Goal: Task Accomplishment & Management: Use online tool/utility

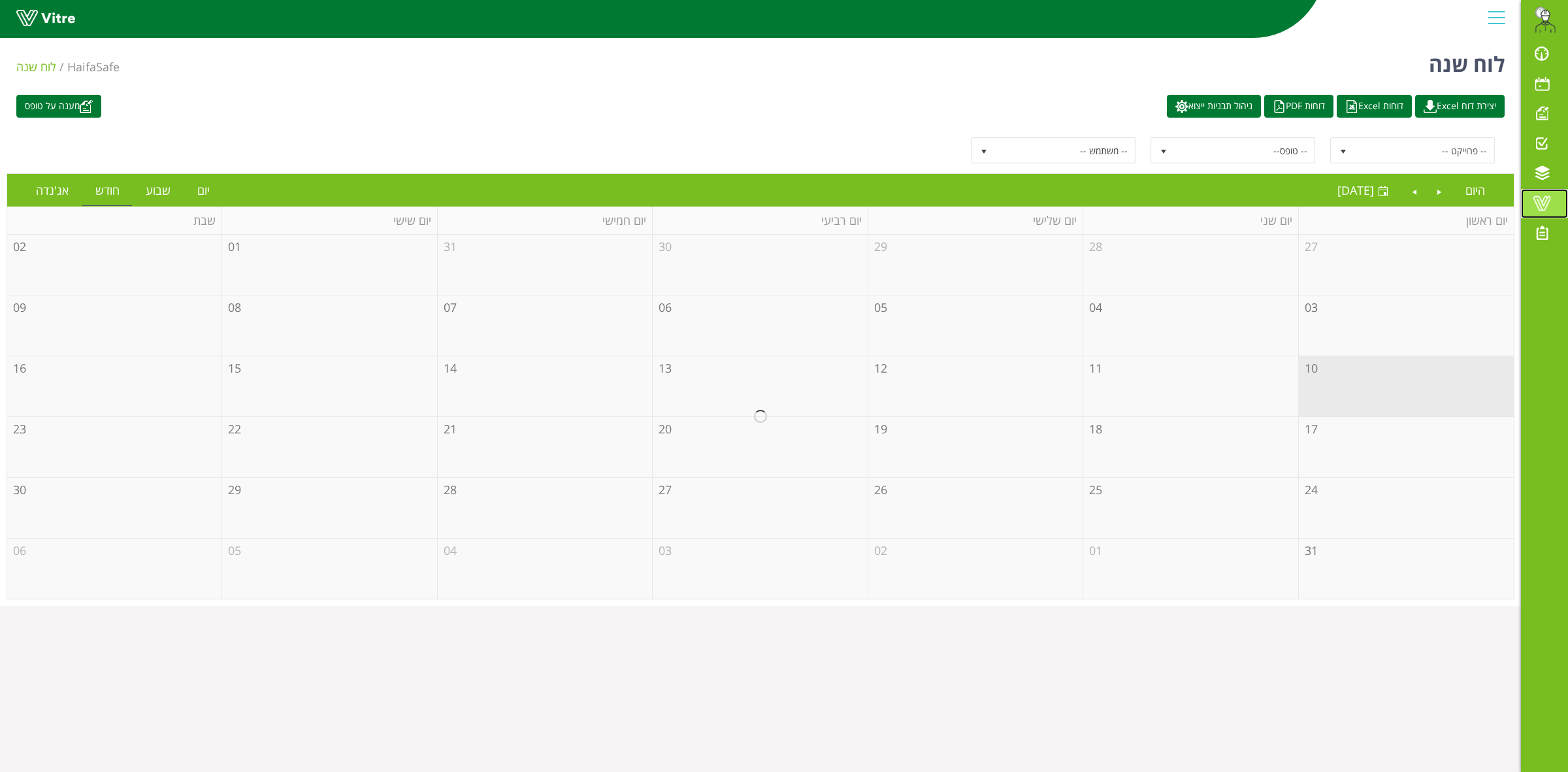
click at [1546, 208] on span at bounding box center [1542, 203] width 32 height 15
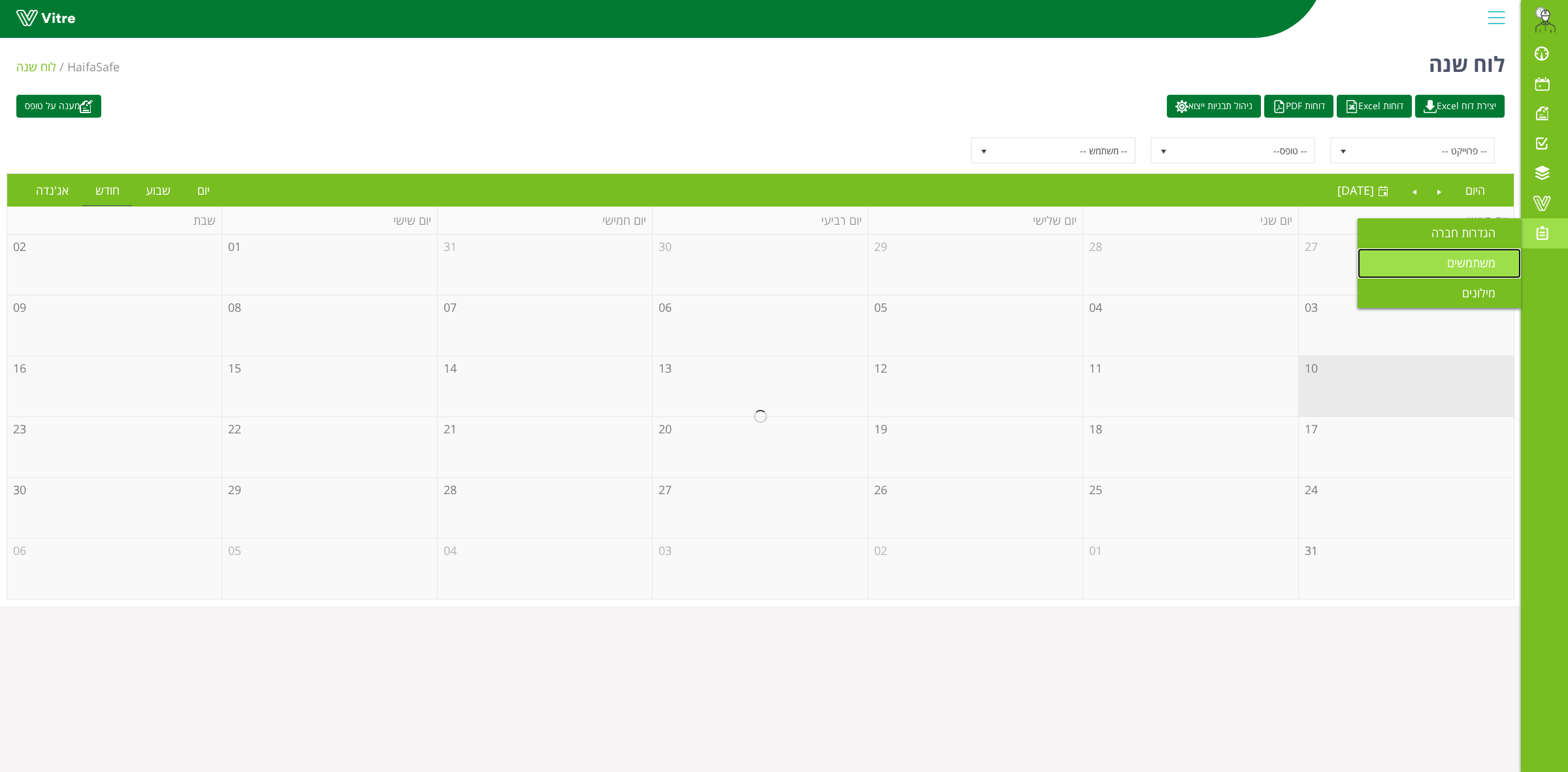
click at [1474, 258] on span "משתמשים" at bounding box center [1478, 262] width 64 height 15
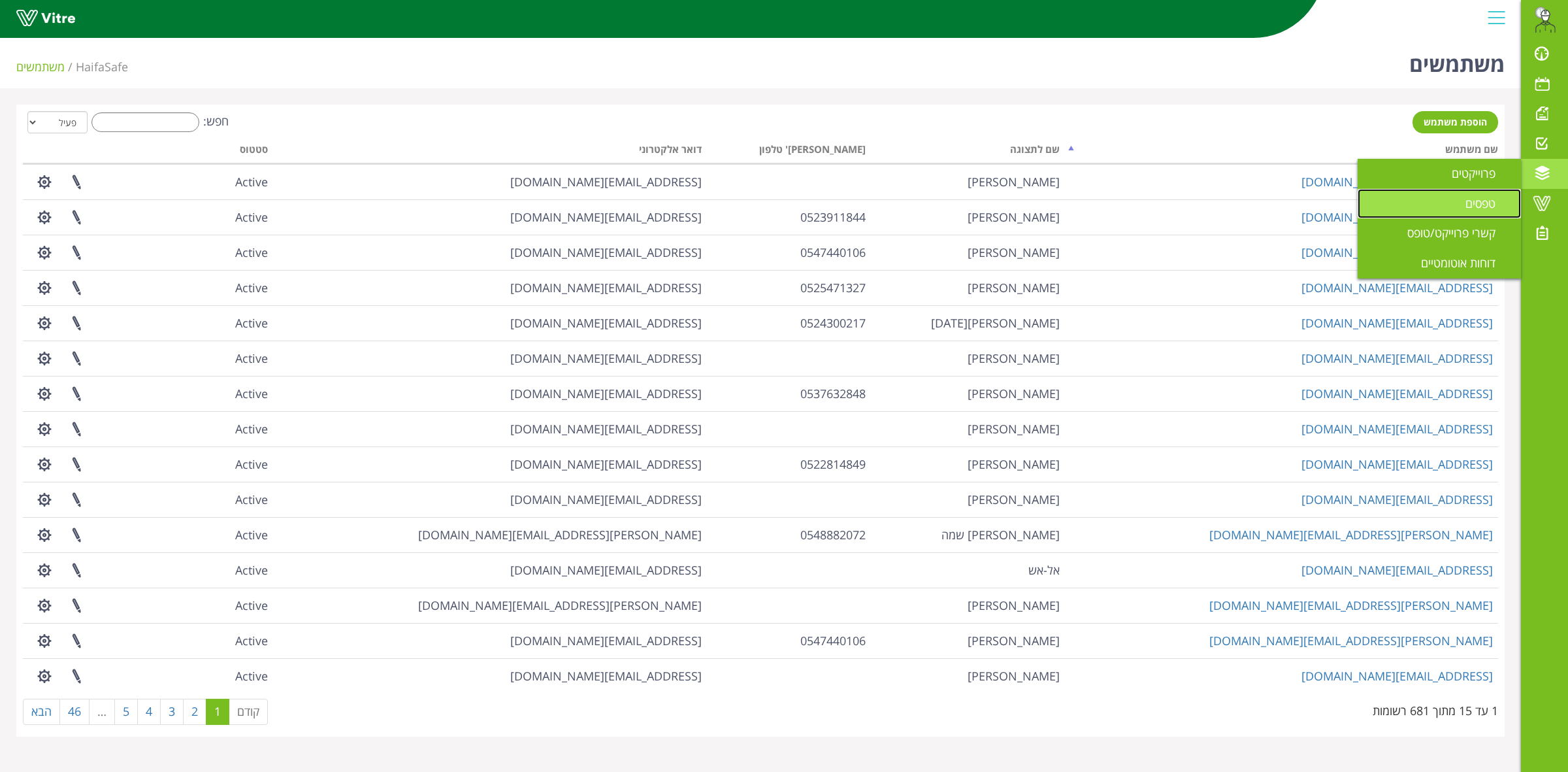
click at [1465, 205] on span "טפסים" at bounding box center [1488, 203] width 46 height 15
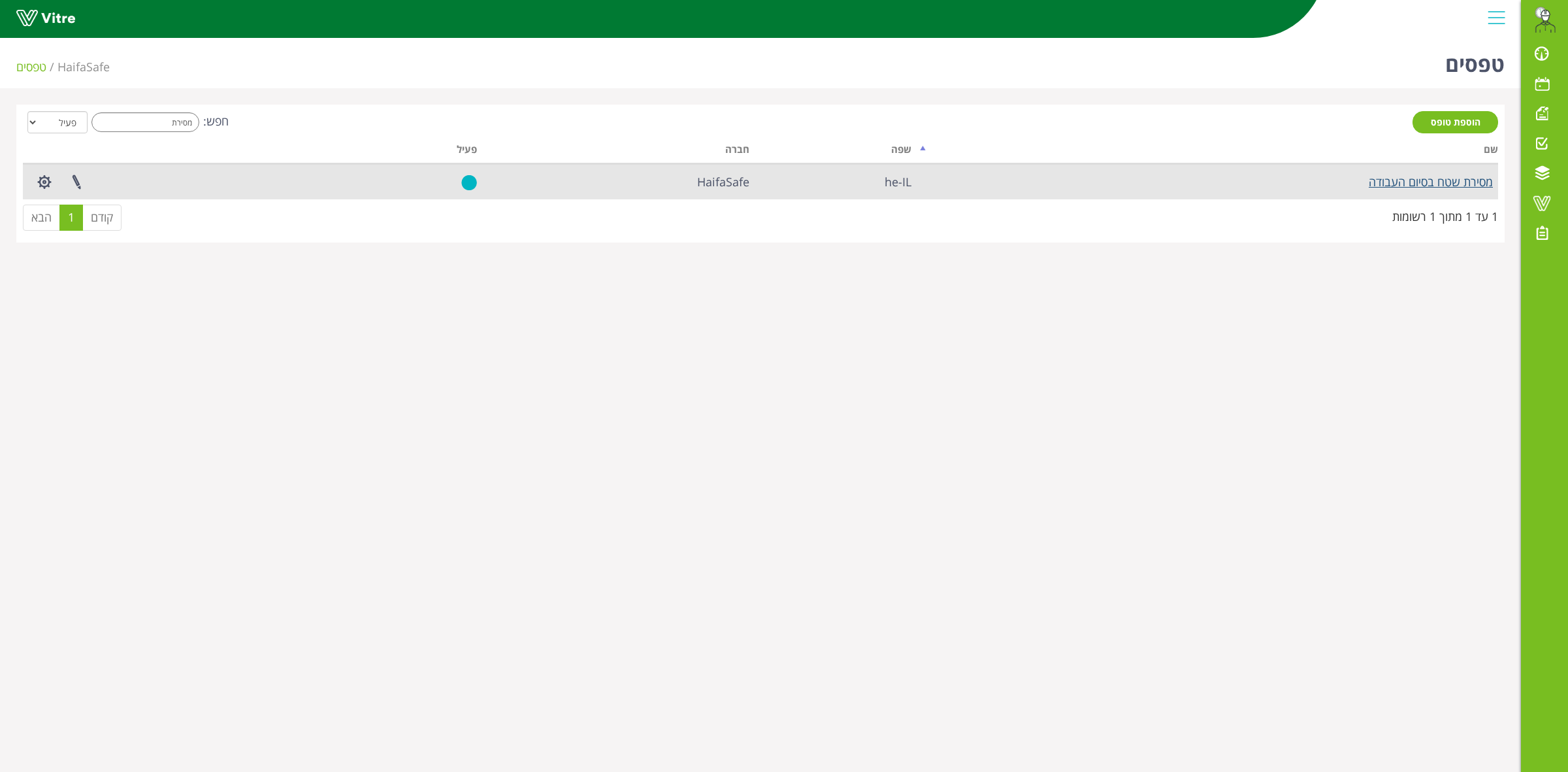
type input "מסירת"
click at [1433, 184] on link "מסירת שטח בסיום העבודה" at bounding box center [1431, 181] width 124 height 15
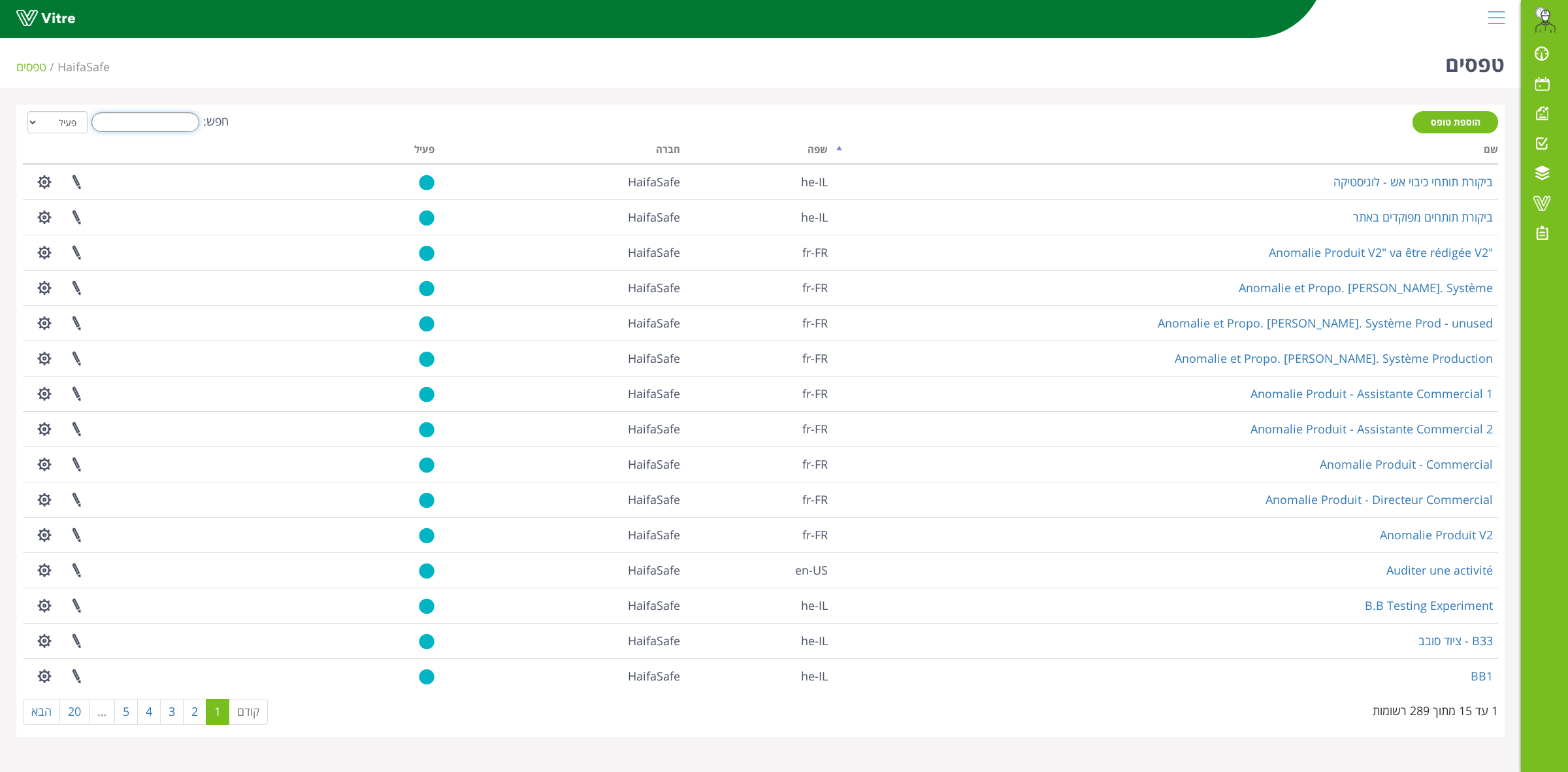
click at [133, 125] on input "חפש:" at bounding box center [146, 122] width 108 height 19
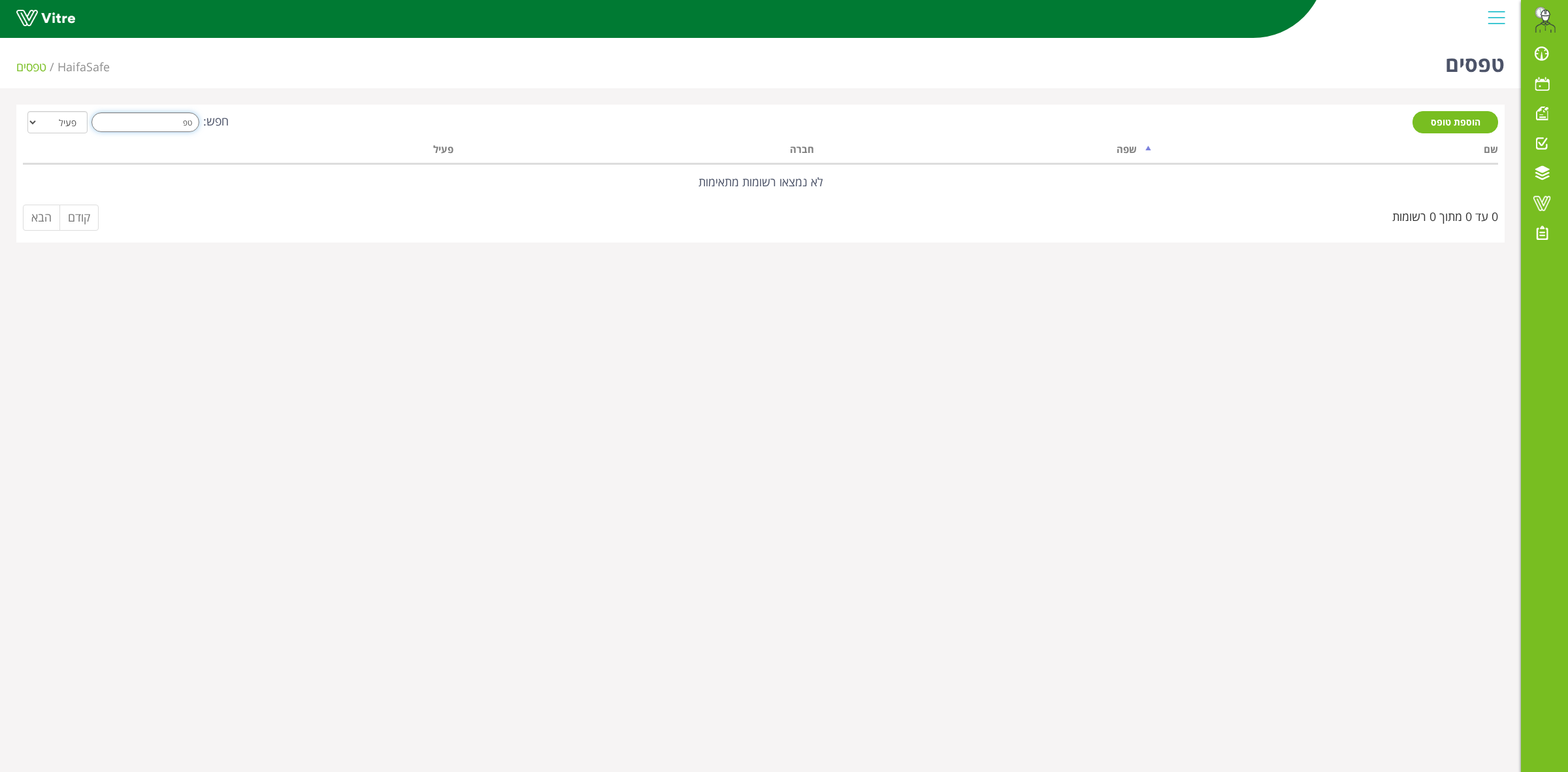
type input "ט"
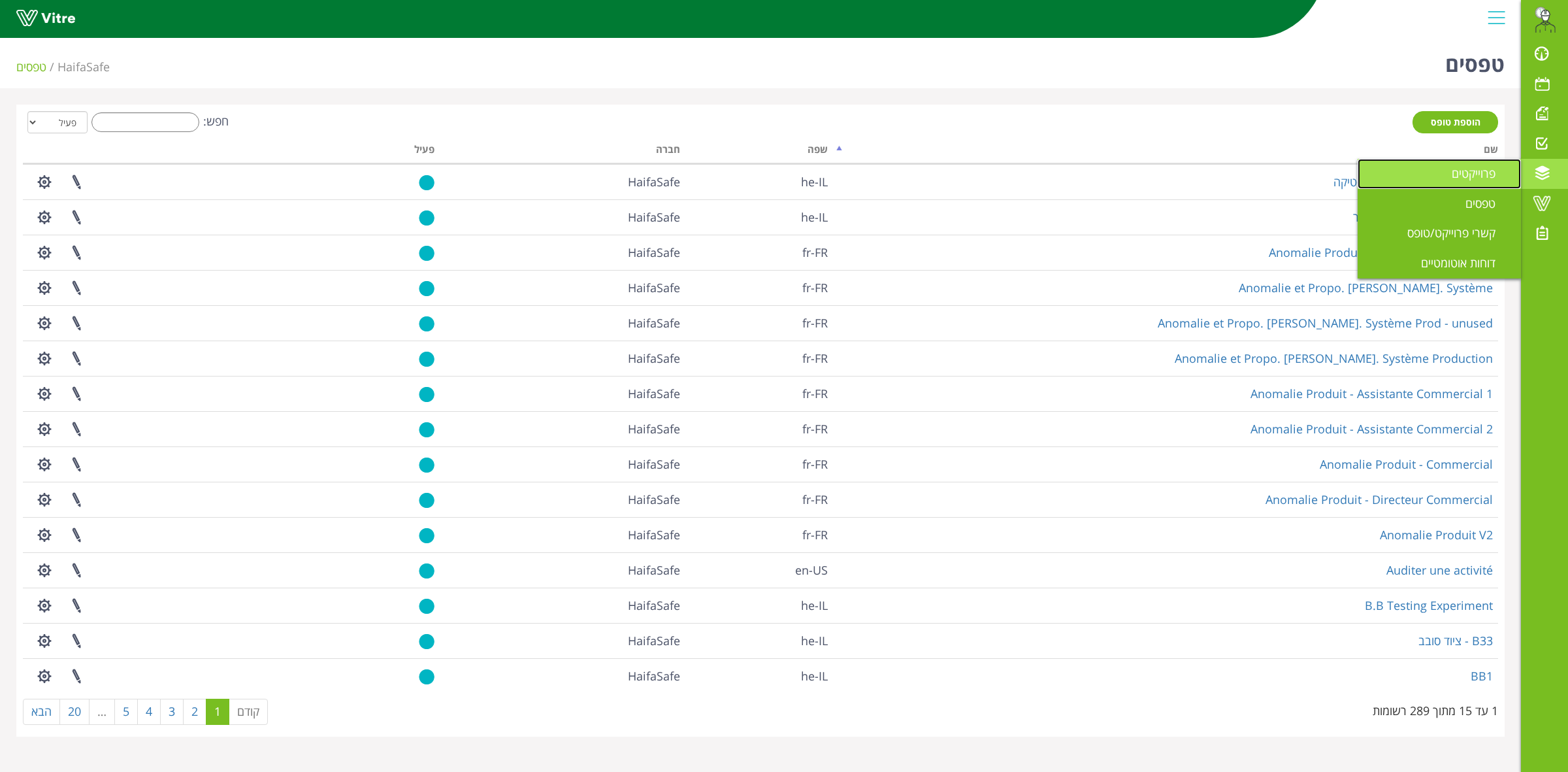
click at [1485, 178] on span "פרוייקטים" at bounding box center [1481, 173] width 59 height 15
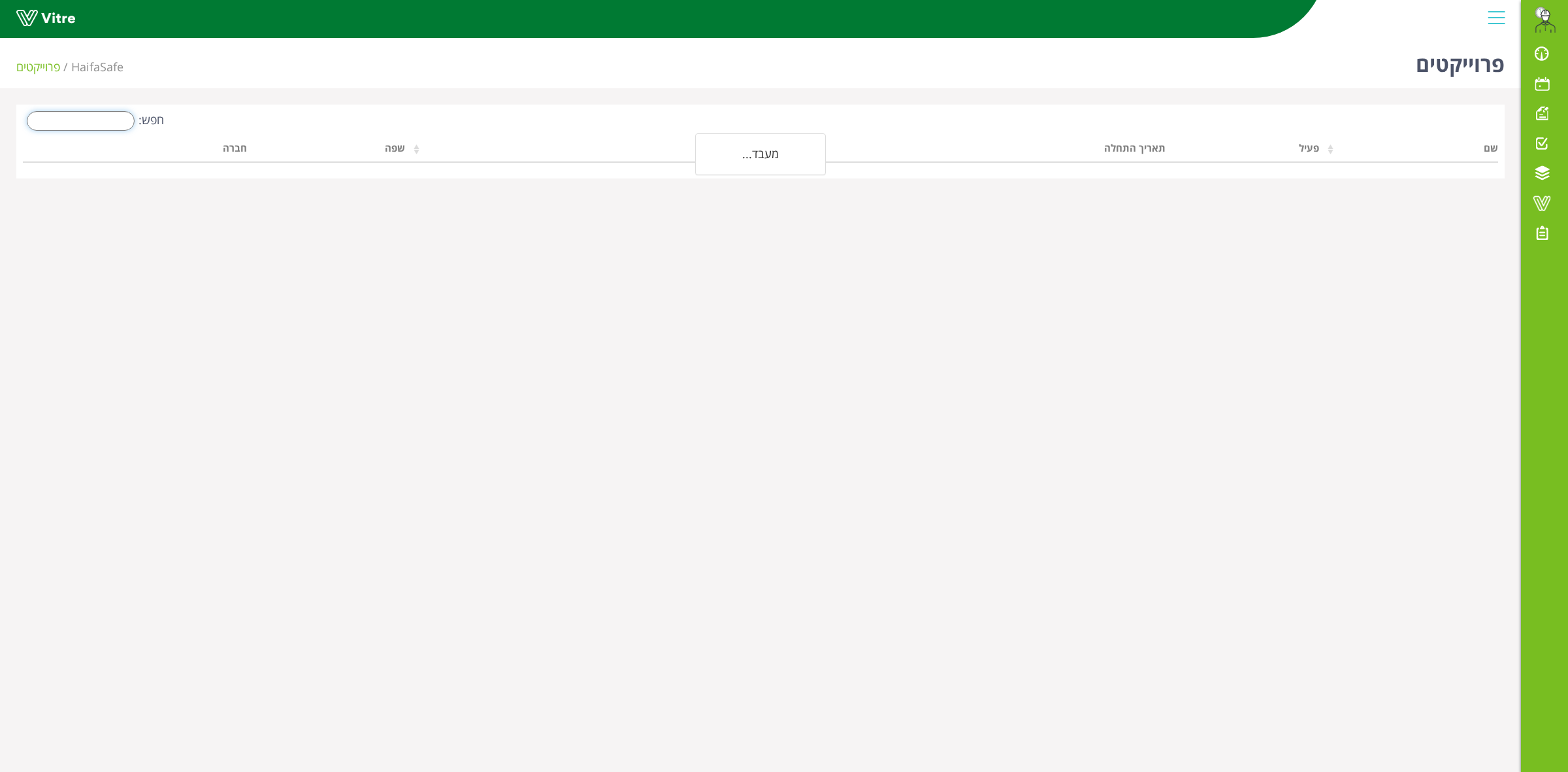
click at [53, 125] on input "חפש:" at bounding box center [81, 120] width 108 height 19
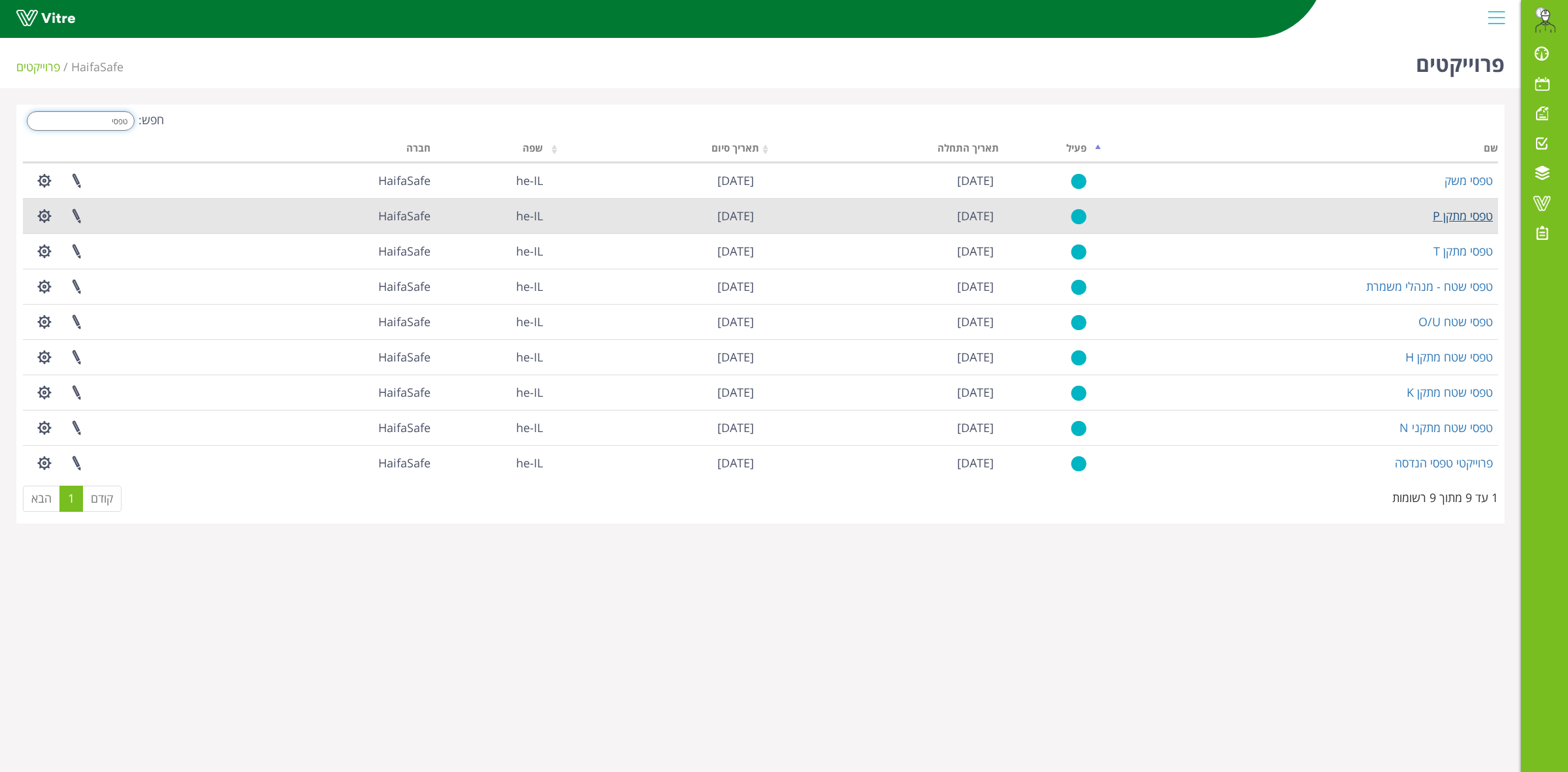
type input "טפסי"
click at [1461, 218] on link "טפסי מתקן P" at bounding box center [1463, 215] width 60 height 15
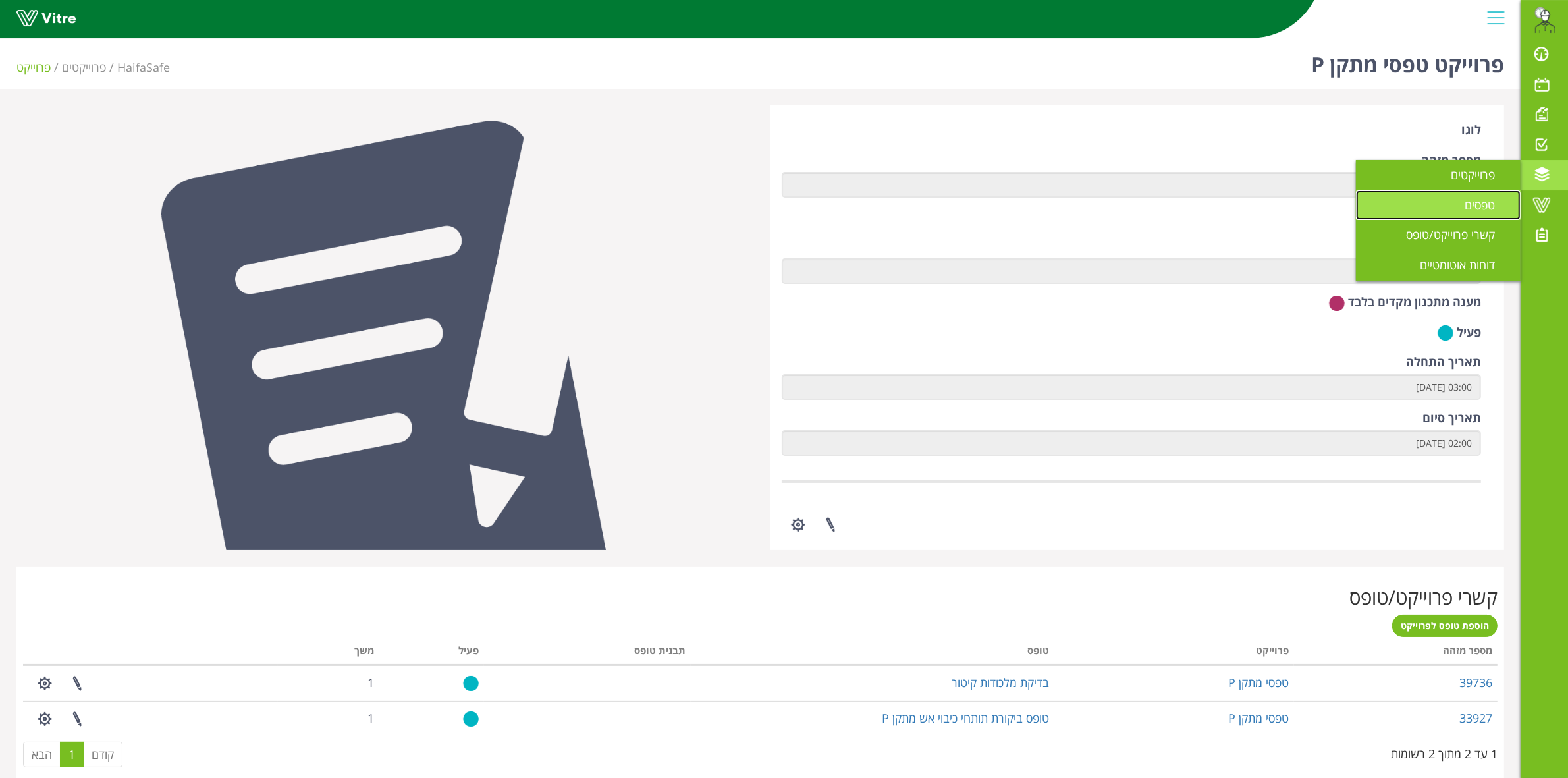
click at [1423, 208] on link "טפסים" at bounding box center [1438, 205] width 165 height 30
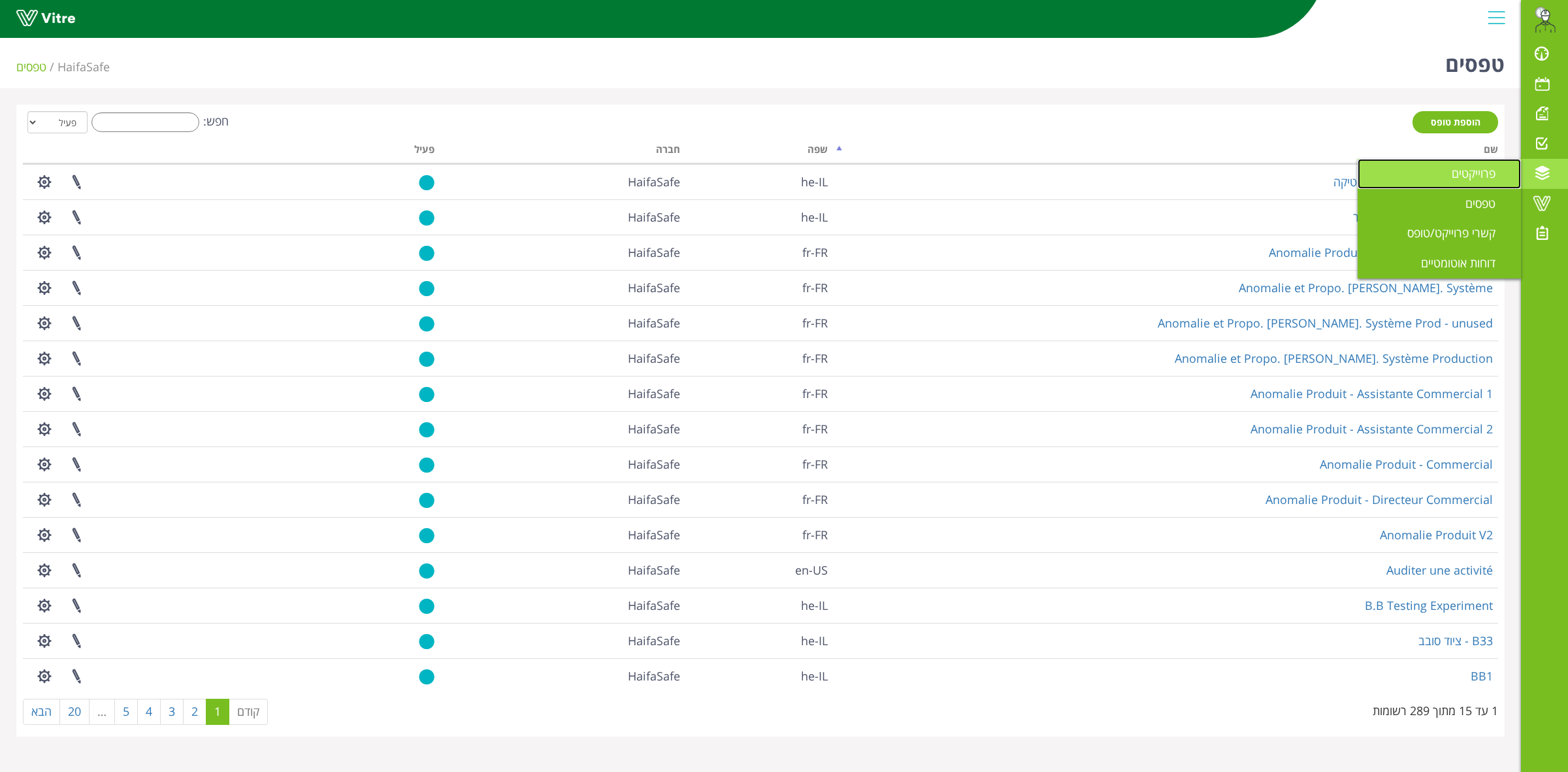
click at [1442, 177] on link "פרוייקטים" at bounding box center [1439, 174] width 164 height 30
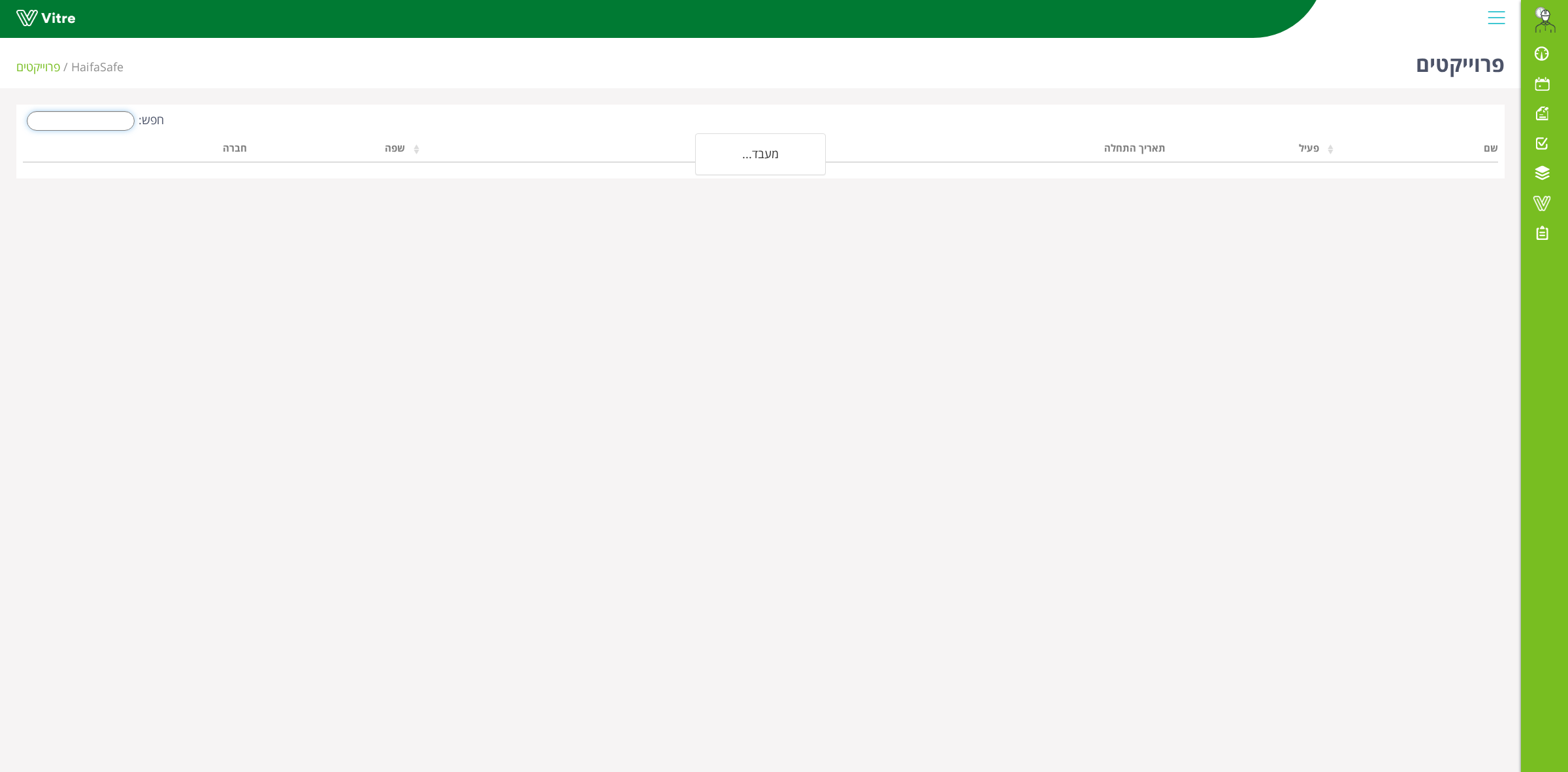
click at [96, 122] on input "חפש:" at bounding box center [81, 120] width 108 height 19
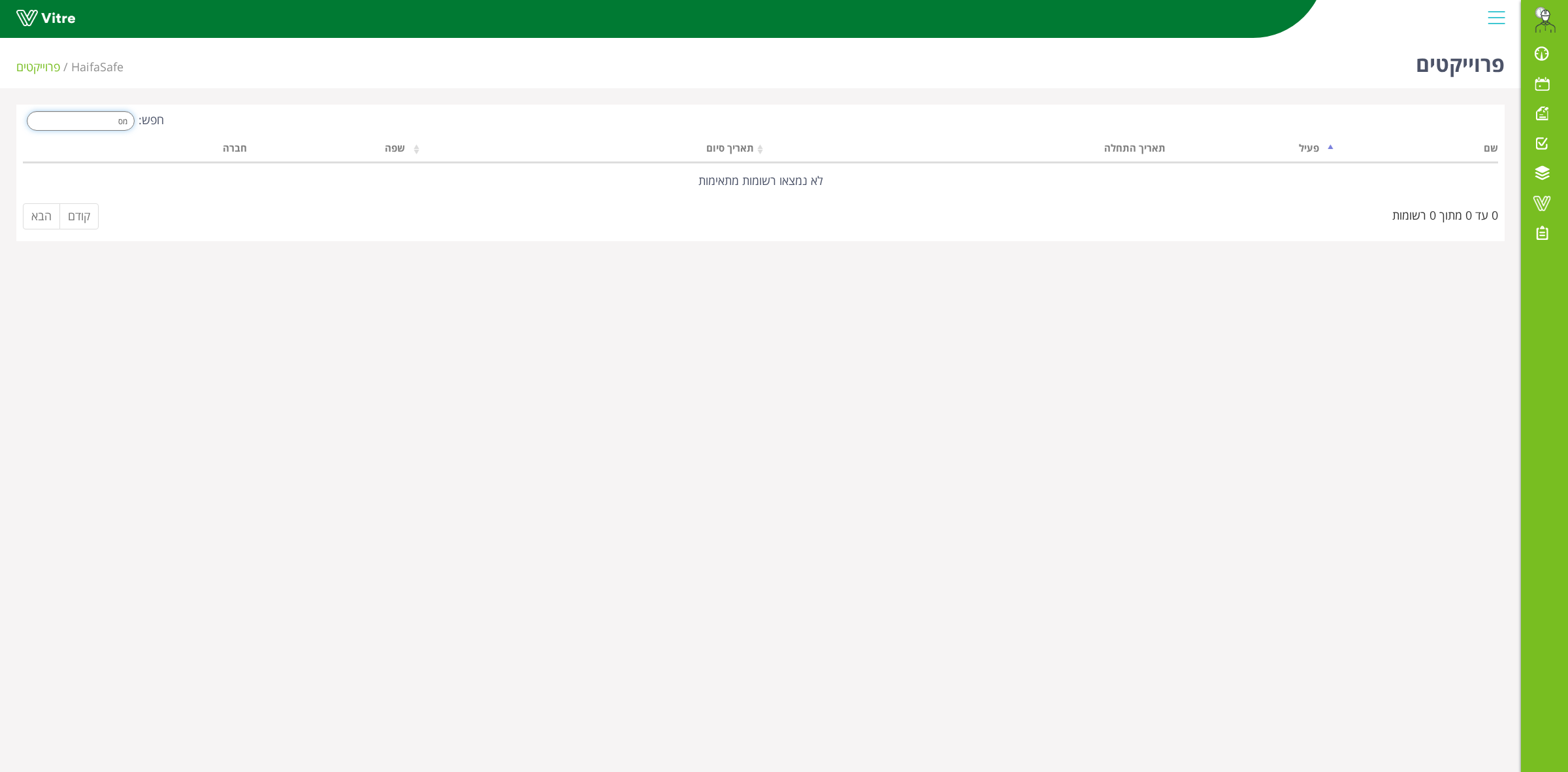
type input "מ"
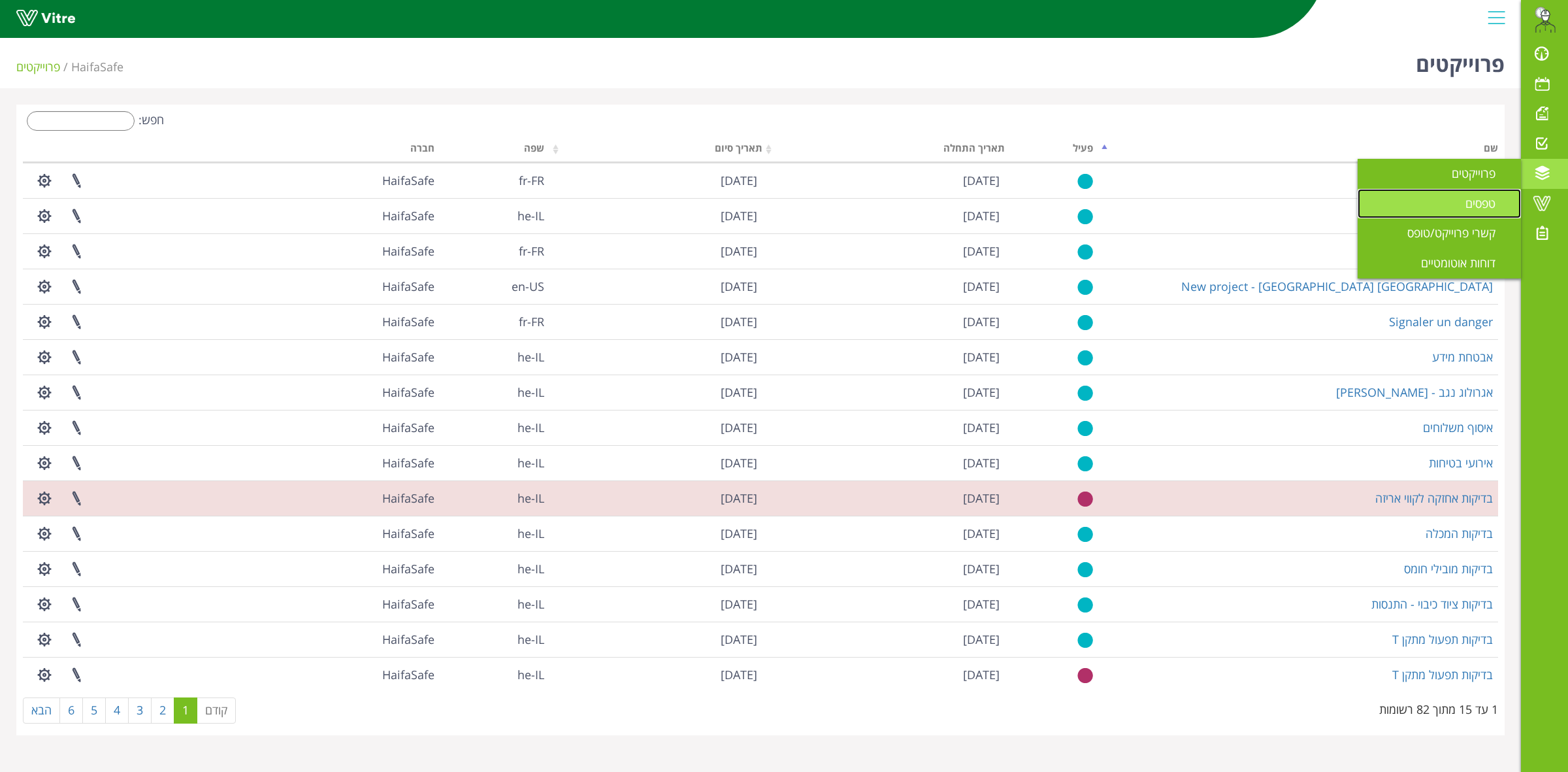
click at [1494, 205] on span "טפסים" at bounding box center [1488, 203] width 46 height 15
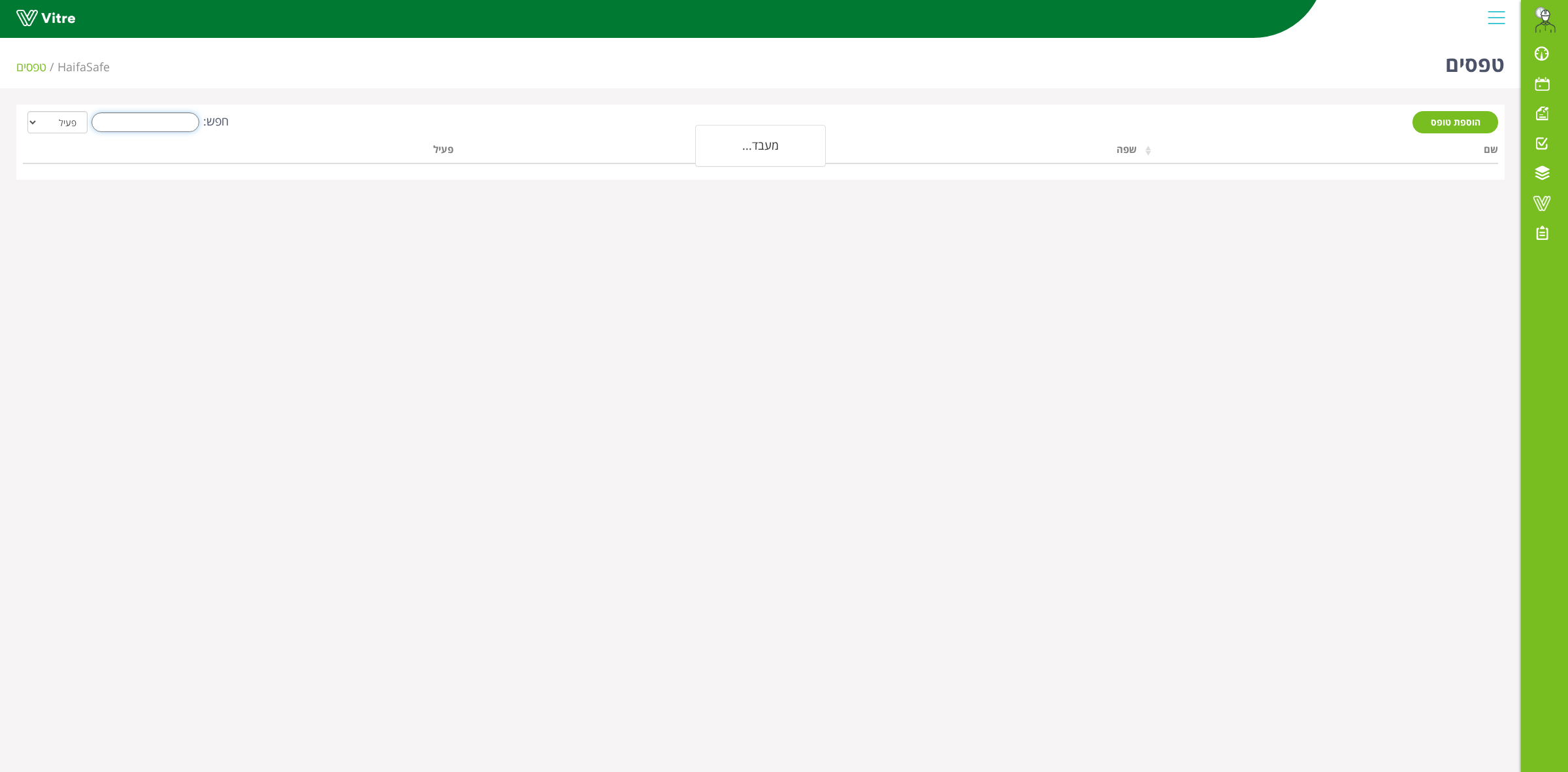
click at [168, 123] on input "חפש:" at bounding box center [146, 122] width 108 height 19
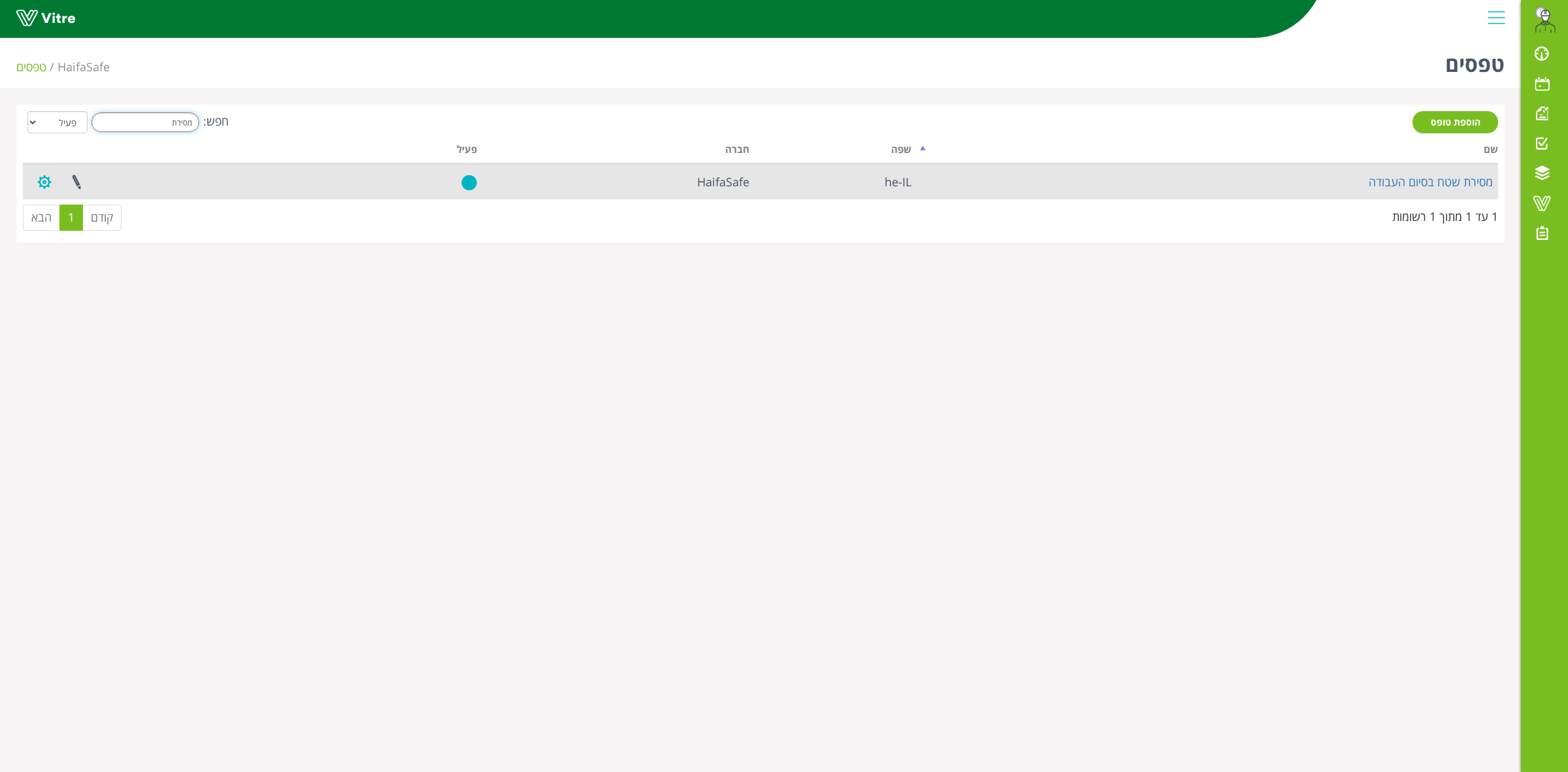
type input "מסירת"
click at [40, 187] on button "button" at bounding box center [44, 181] width 32 height 35
click at [70, 224] on link "הגדרת משתמשים" at bounding box center [80, 230] width 103 height 17
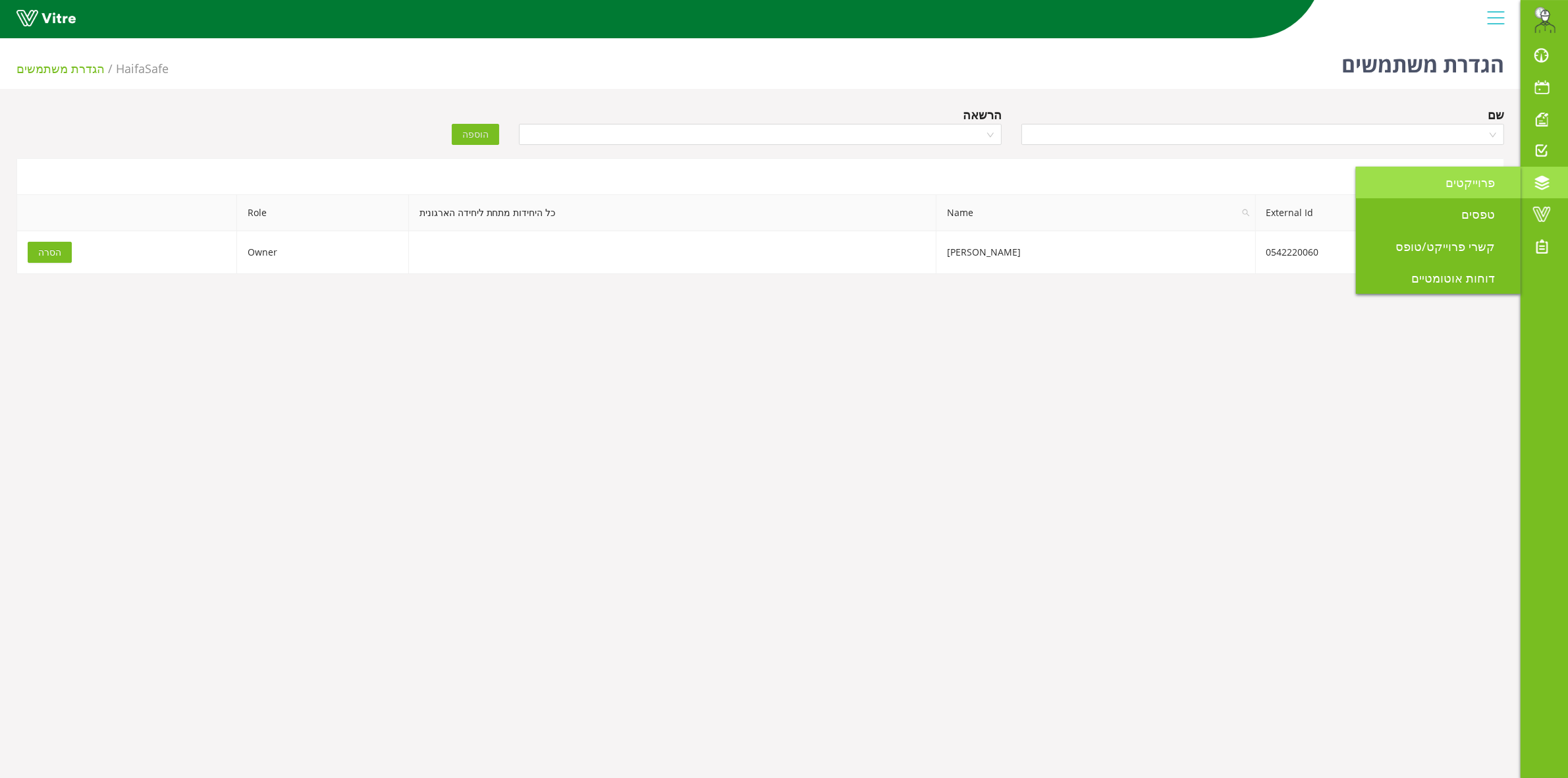
click at [1475, 187] on span "פרוייקטים" at bounding box center [1478, 182] width 65 height 16
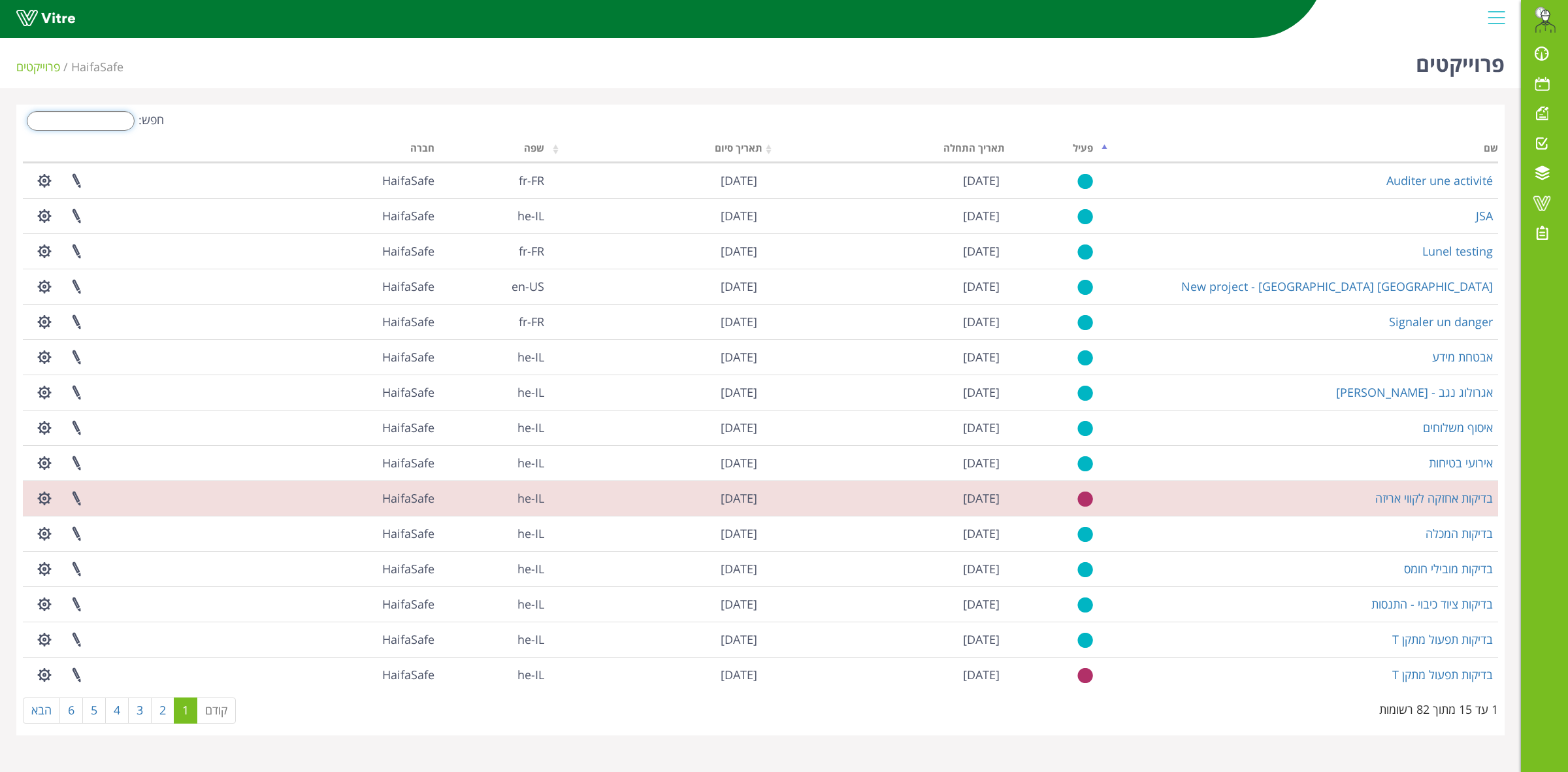
click at [88, 126] on input "חפש:" at bounding box center [81, 120] width 108 height 19
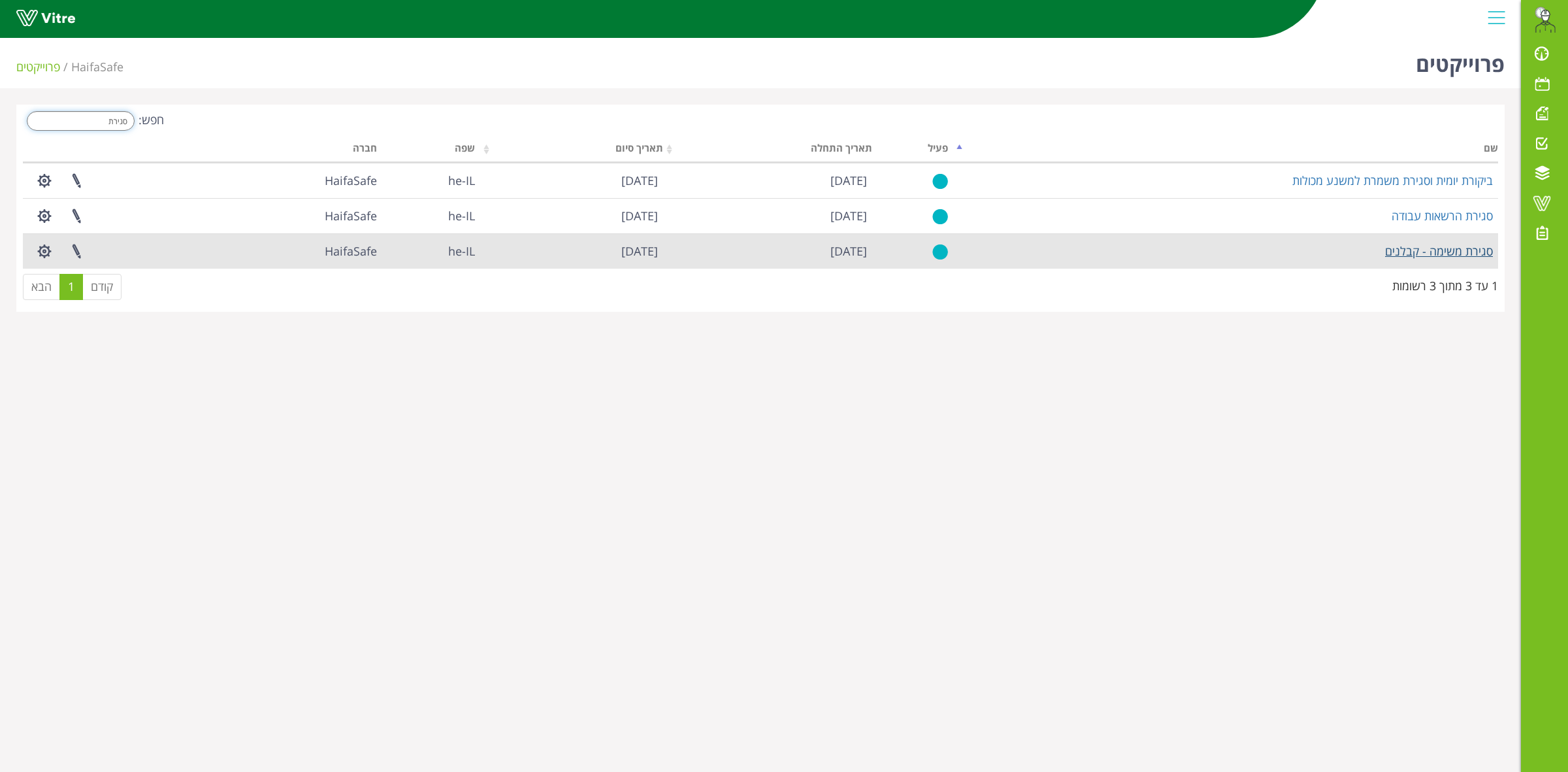
type input "סגירת"
click at [1438, 252] on link "סגירת משימה - קבלנים" at bounding box center [1439, 251] width 108 height 15
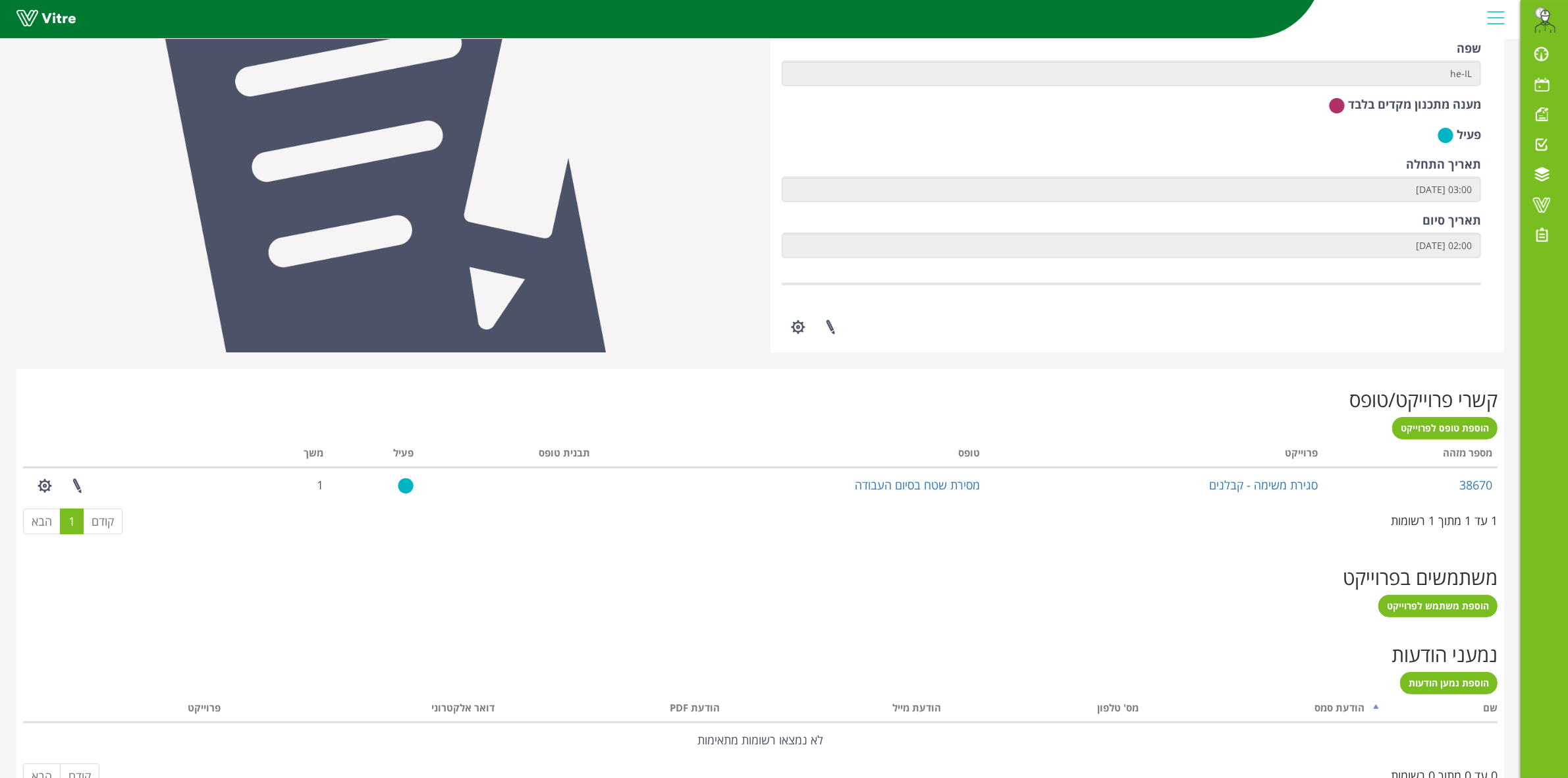
scroll to position [238, 0]
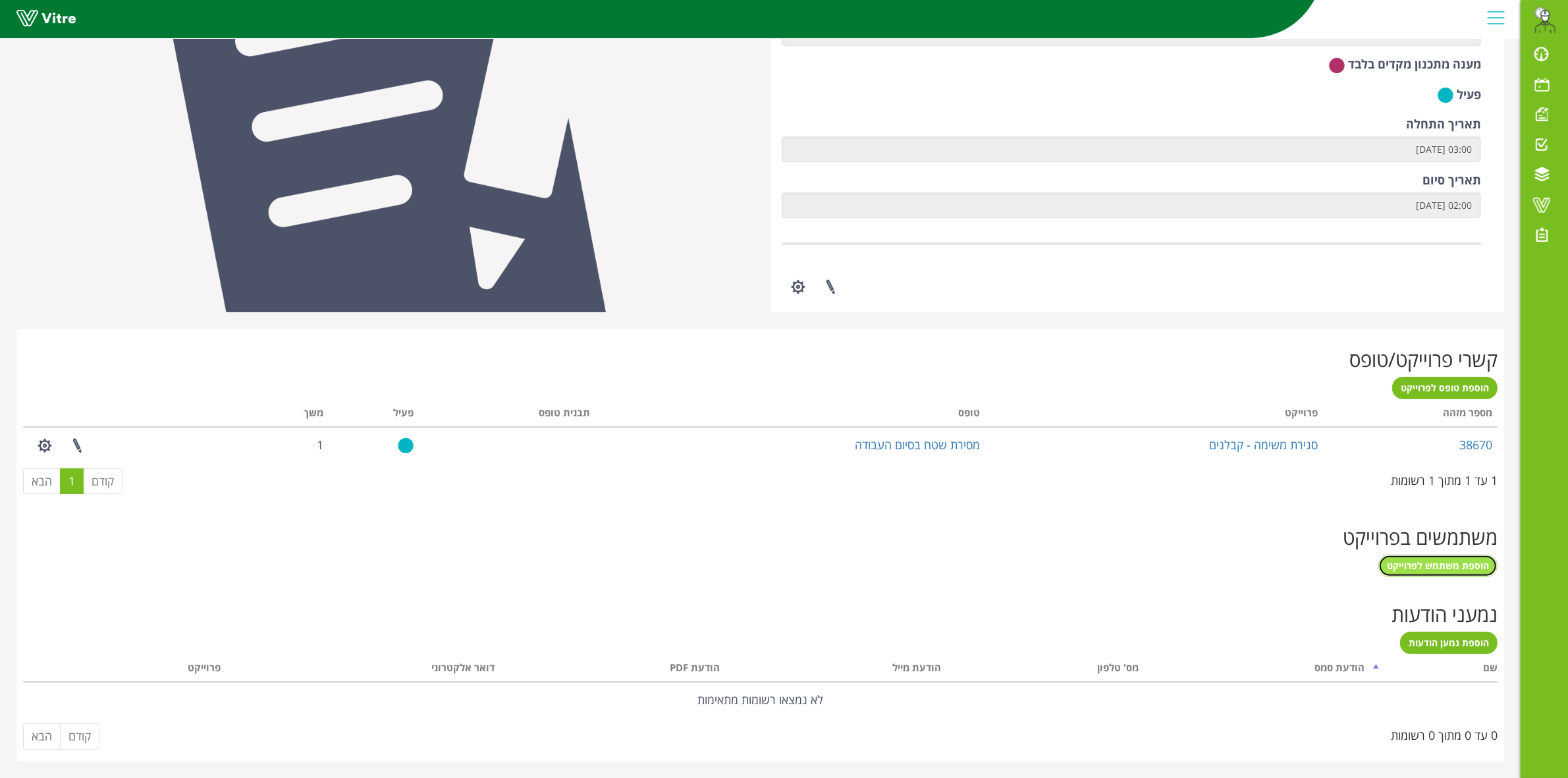
click at [1409, 573] on link "הוספת משתמש לפרוייקט" at bounding box center [1437, 566] width 119 height 23
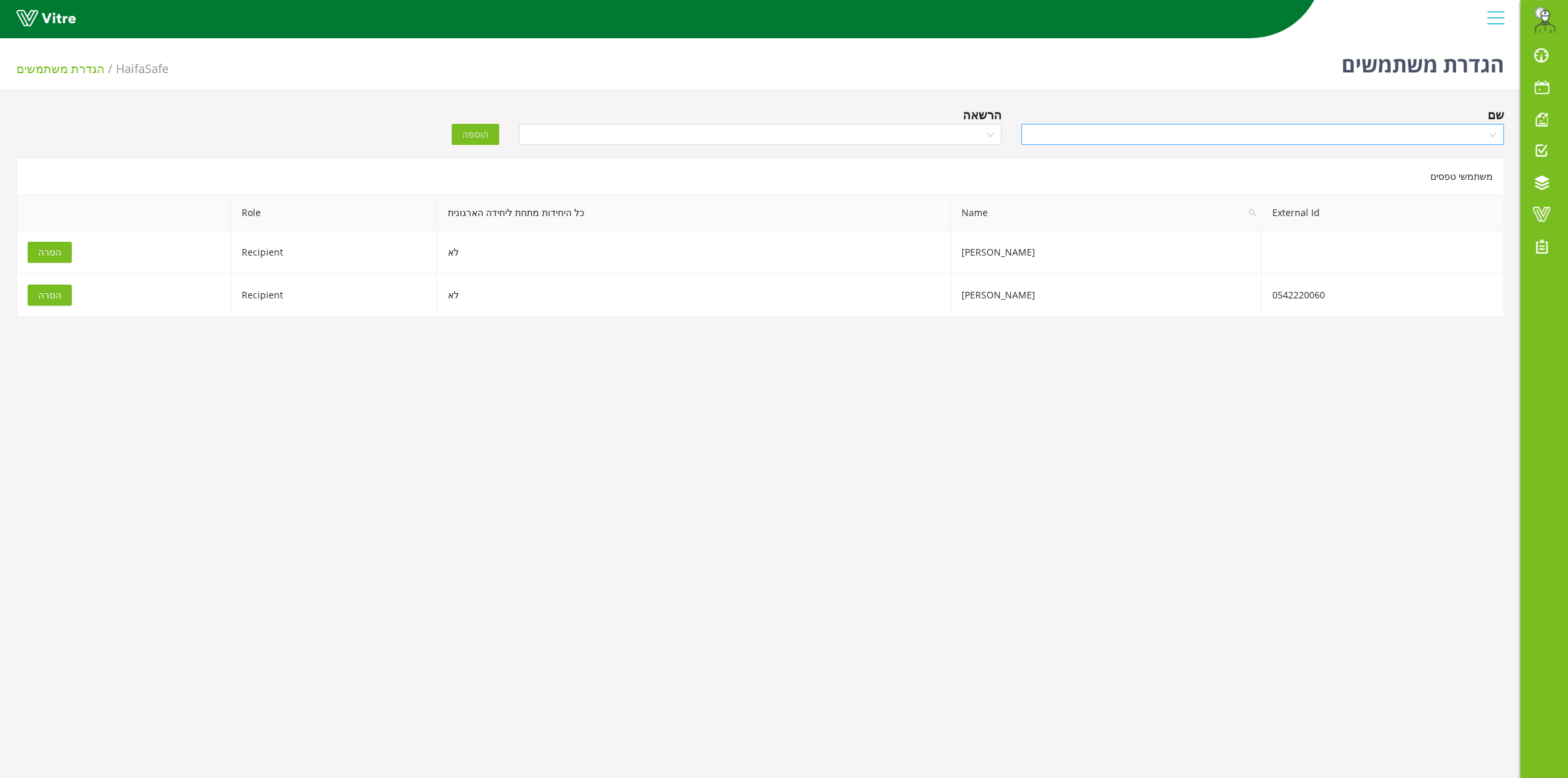
click at [1206, 126] on input "search" at bounding box center [1258, 134] width 457 height 19
click at [870, 492] on body "Eran.Azran@haifa-group.com התראות והודעות לוח בקרה לוח שנה מענה על טופס משימות …" at bounding box center [784, 422] width 1568 height 778
click at [1217, 138] on input "search" at bounding box center [1258, 134] width 457 height 19
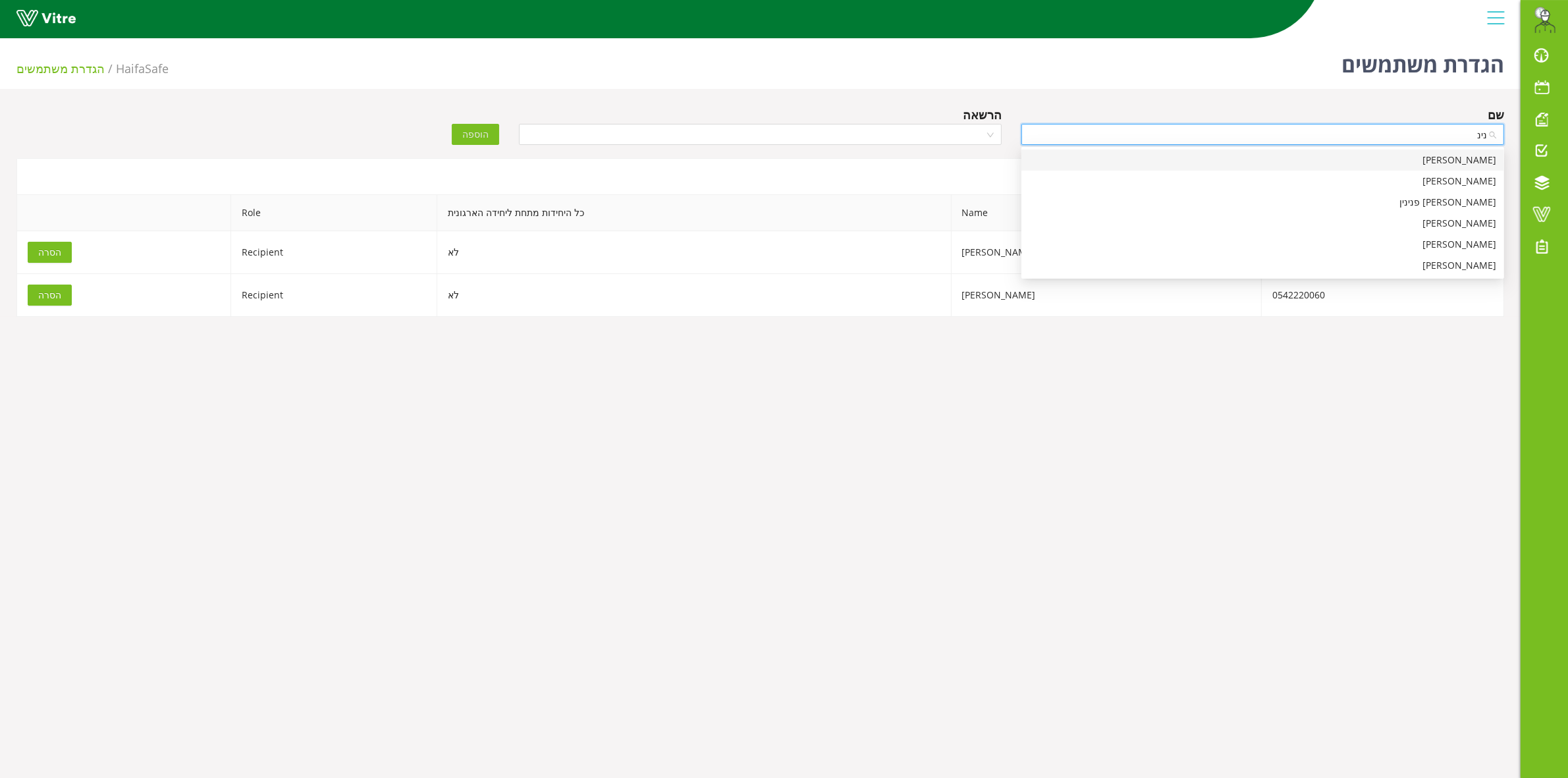
type input "נינה"
click at [1234, 166] on div "נינה פיירשטיין" at bounding box center [1262, 159] width 467 height 15
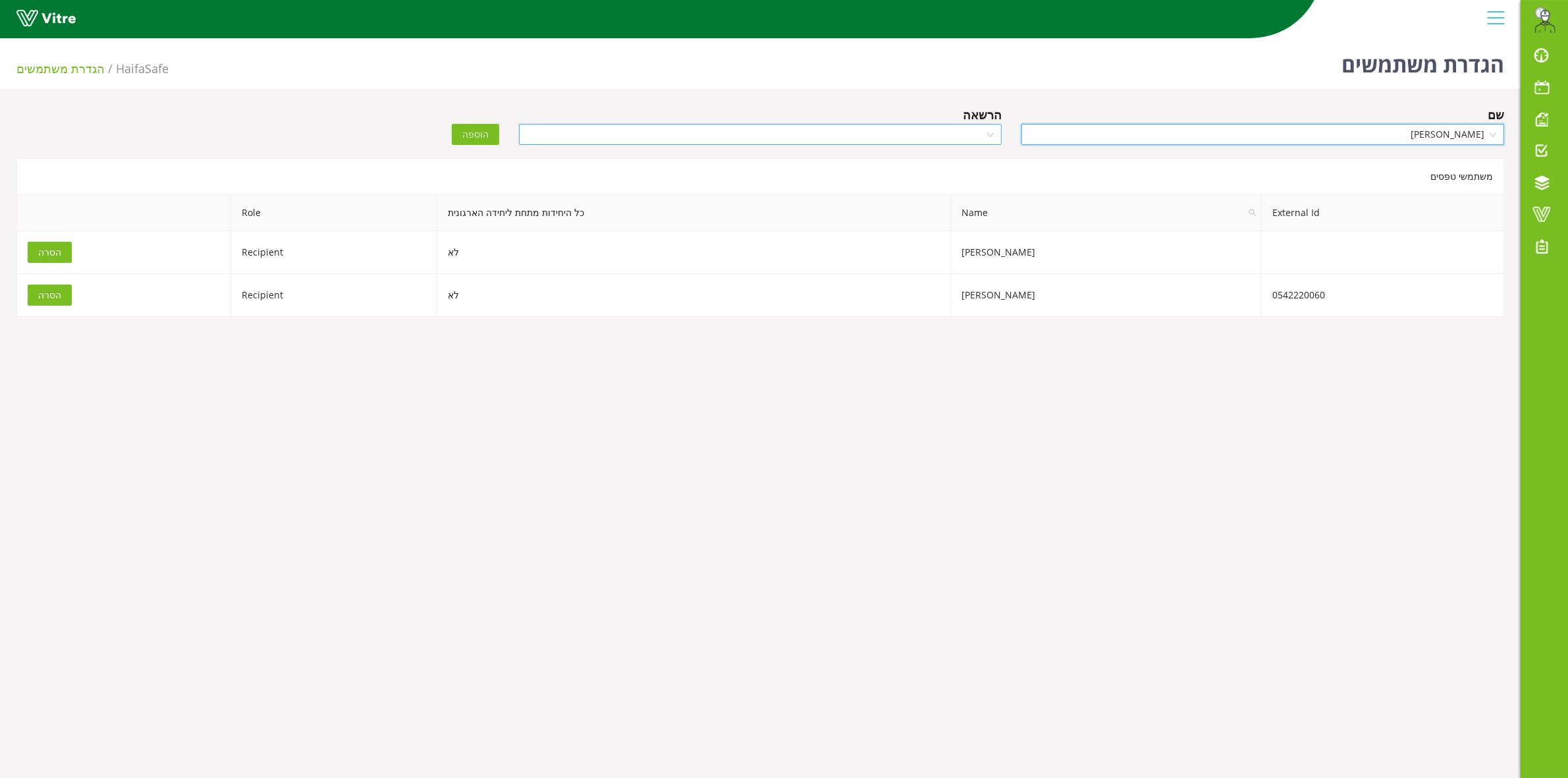
click at [949, 139] on input "search" at bounding box center [755, 134] width 457 height 19
click at [960, 202] on div "Recipient" at bounding box center [760, 202] width 467 height 15
click at [456, 129] on button "הוספה" at bounding box center [475, 134] width 47 height 21
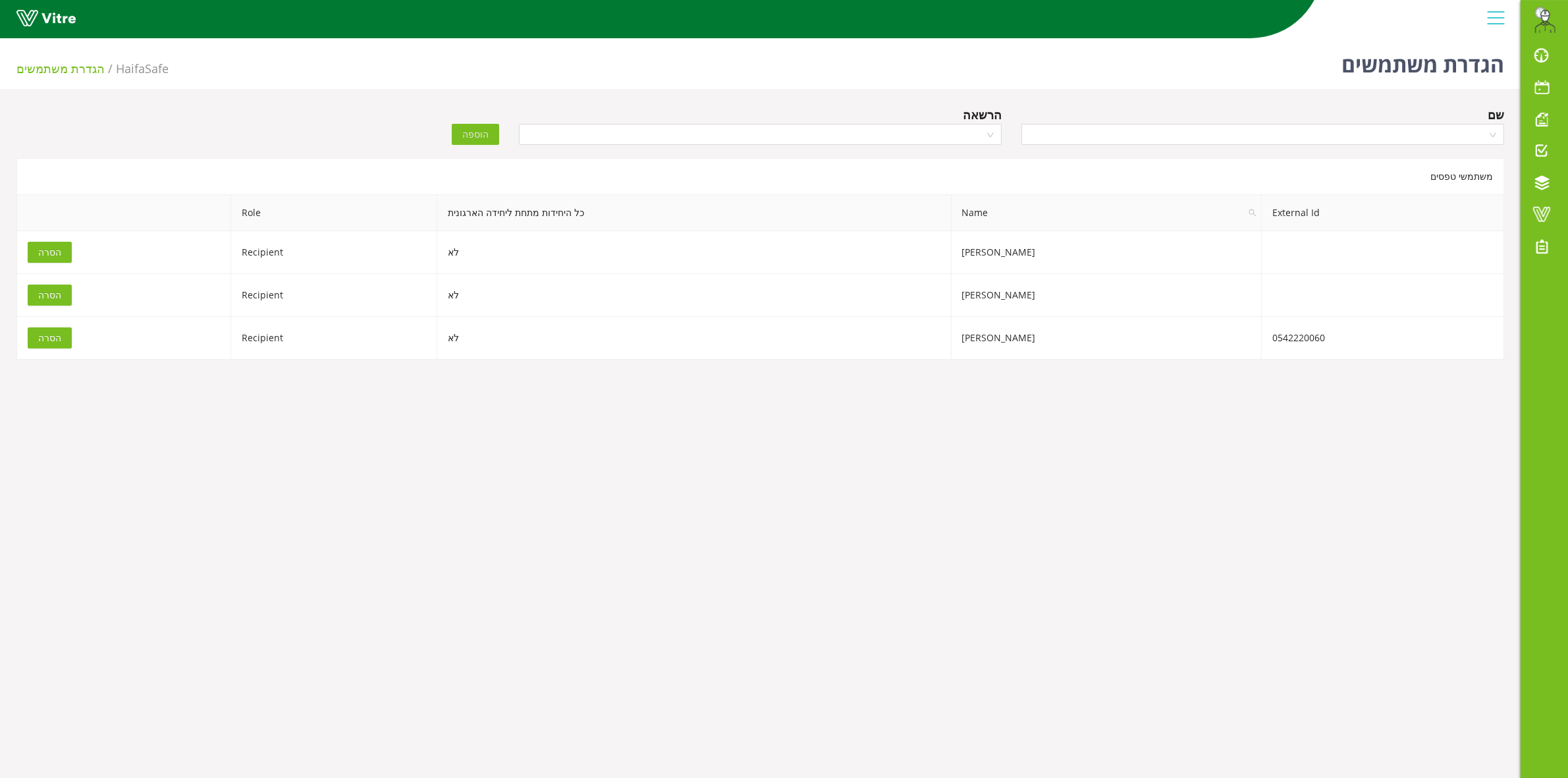
click at [303, 131] on div "הוספה" at bounding box center [383, 124] width 251 height 40
click at [306, 134] on div "הוספה" at bounding box center [383, 124] width 251 height 40
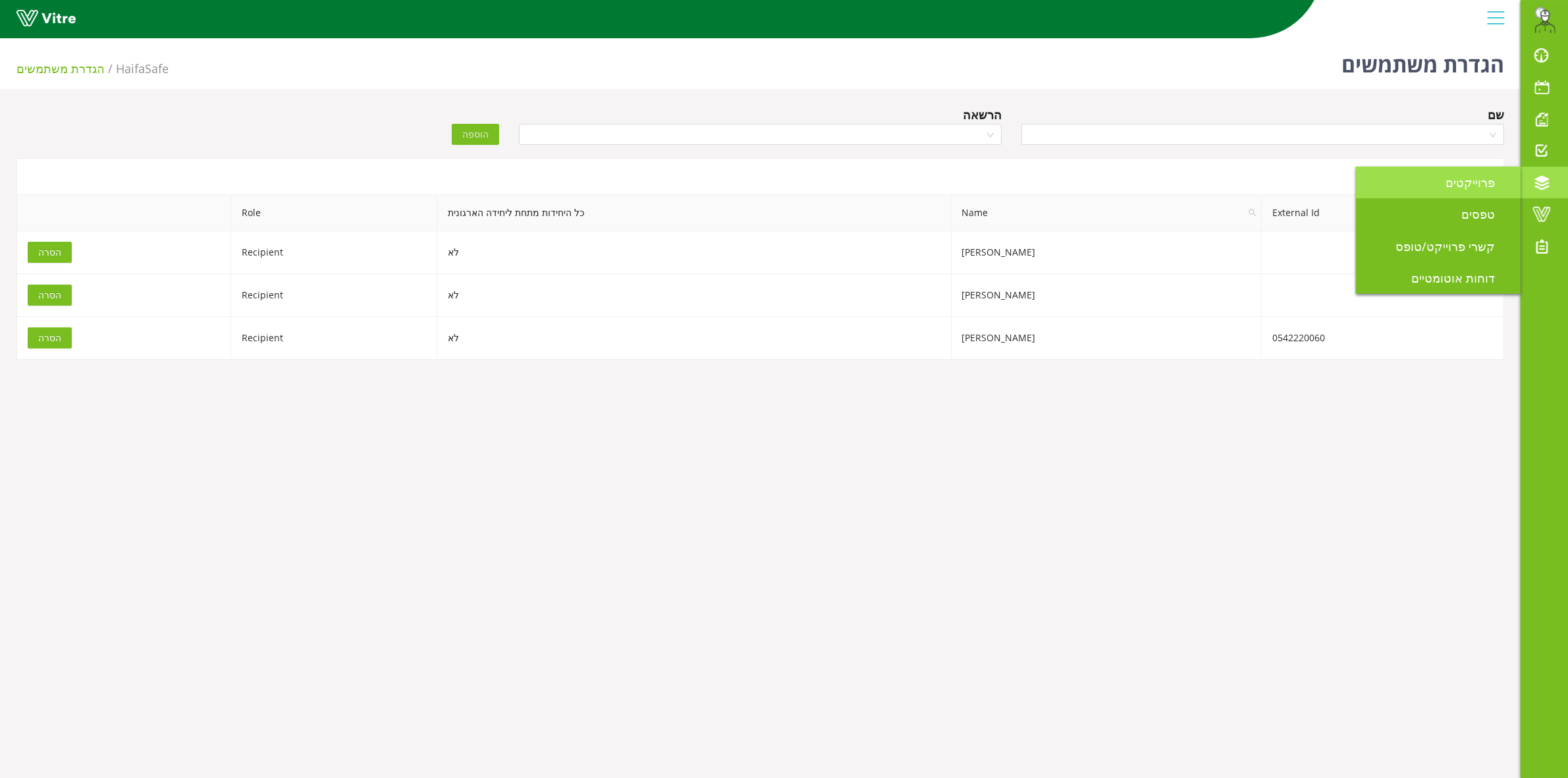
click at [1454, 180] on span "פרוייקטים" at bounding box center [1478, 182] width 65 height 16
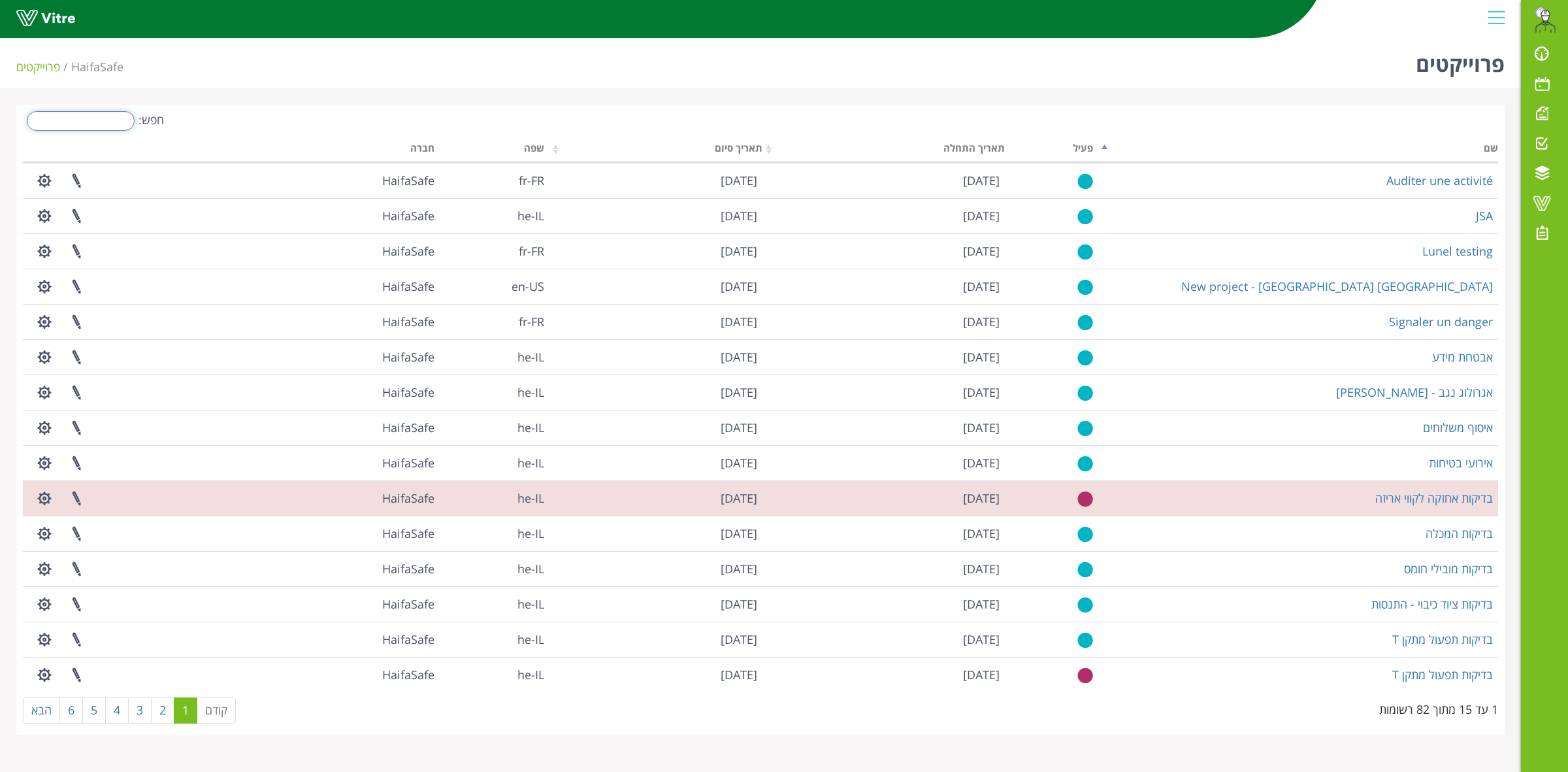
click at [100, 123] on input "חפש:" at bounding box center [81, 120] width 108 height 19
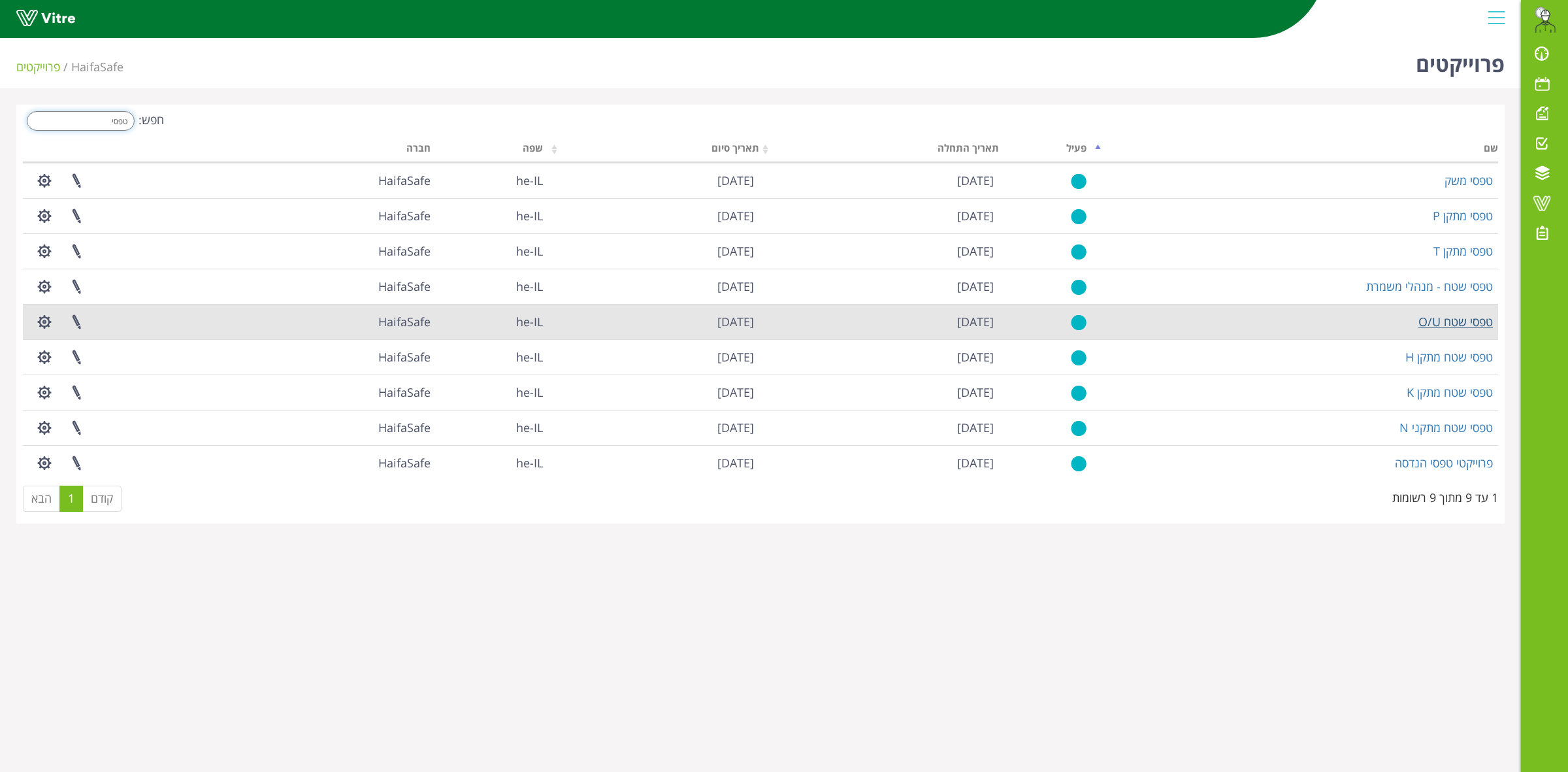
type input "טפסי"
click at [1460, 328] on link "טפסי שטח O/U" at bounding box center [1455, 321] width 75 height 15
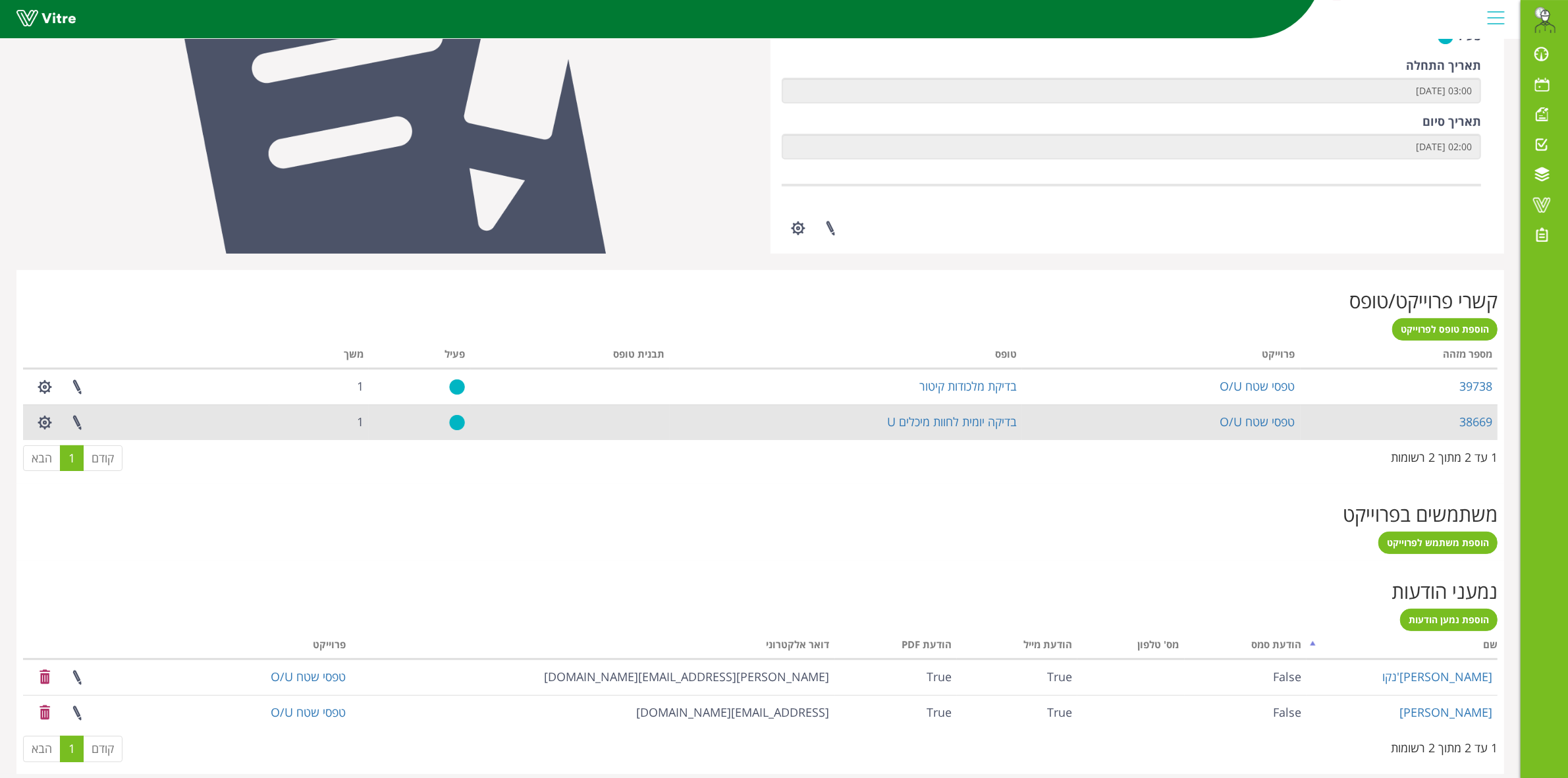
scroll to position [310, 0]
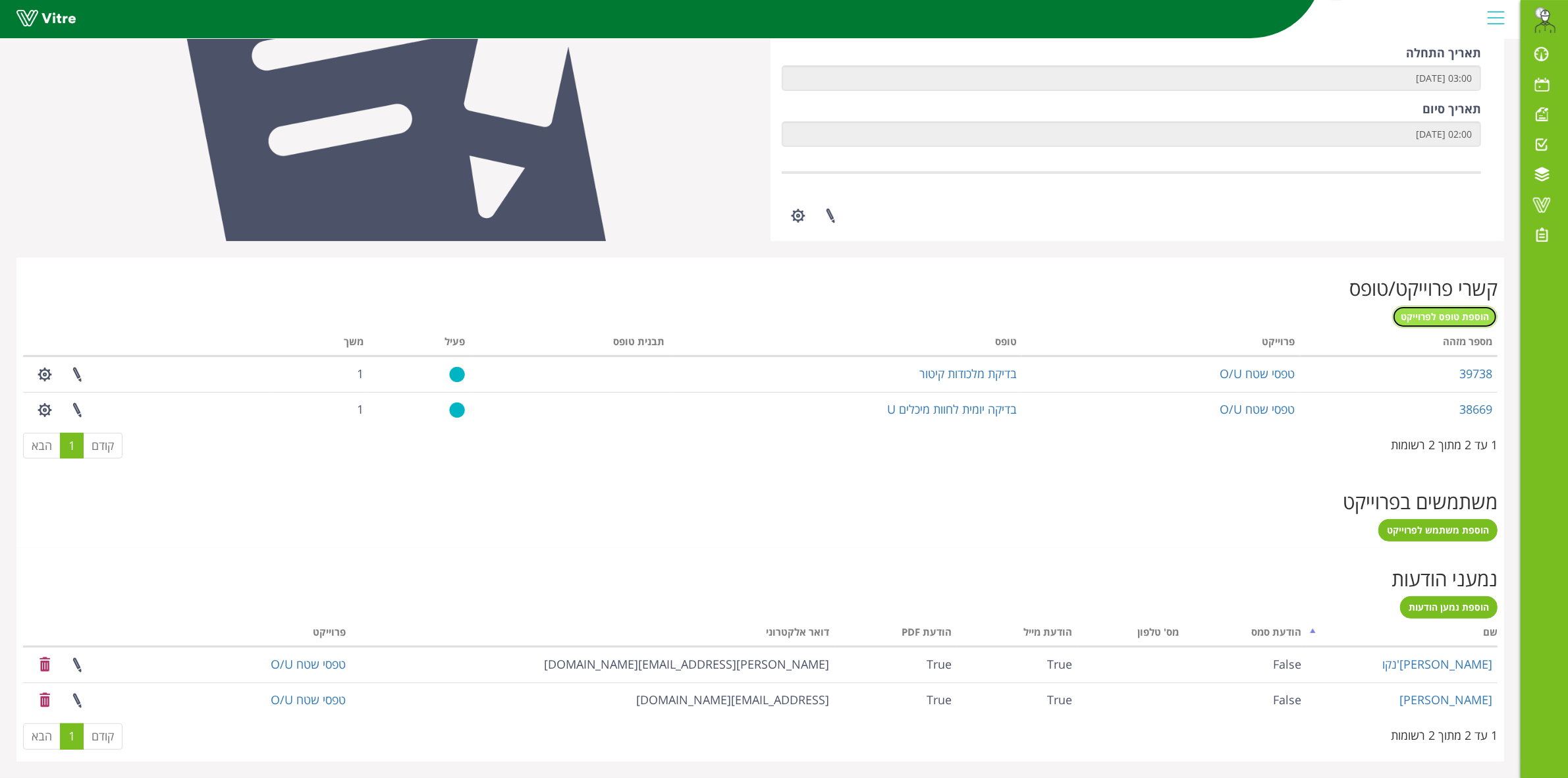
click at [1469, 313] on span "הוספת טופס לפרוייקט" at bounding box center [1444, 317] width 88 height 12
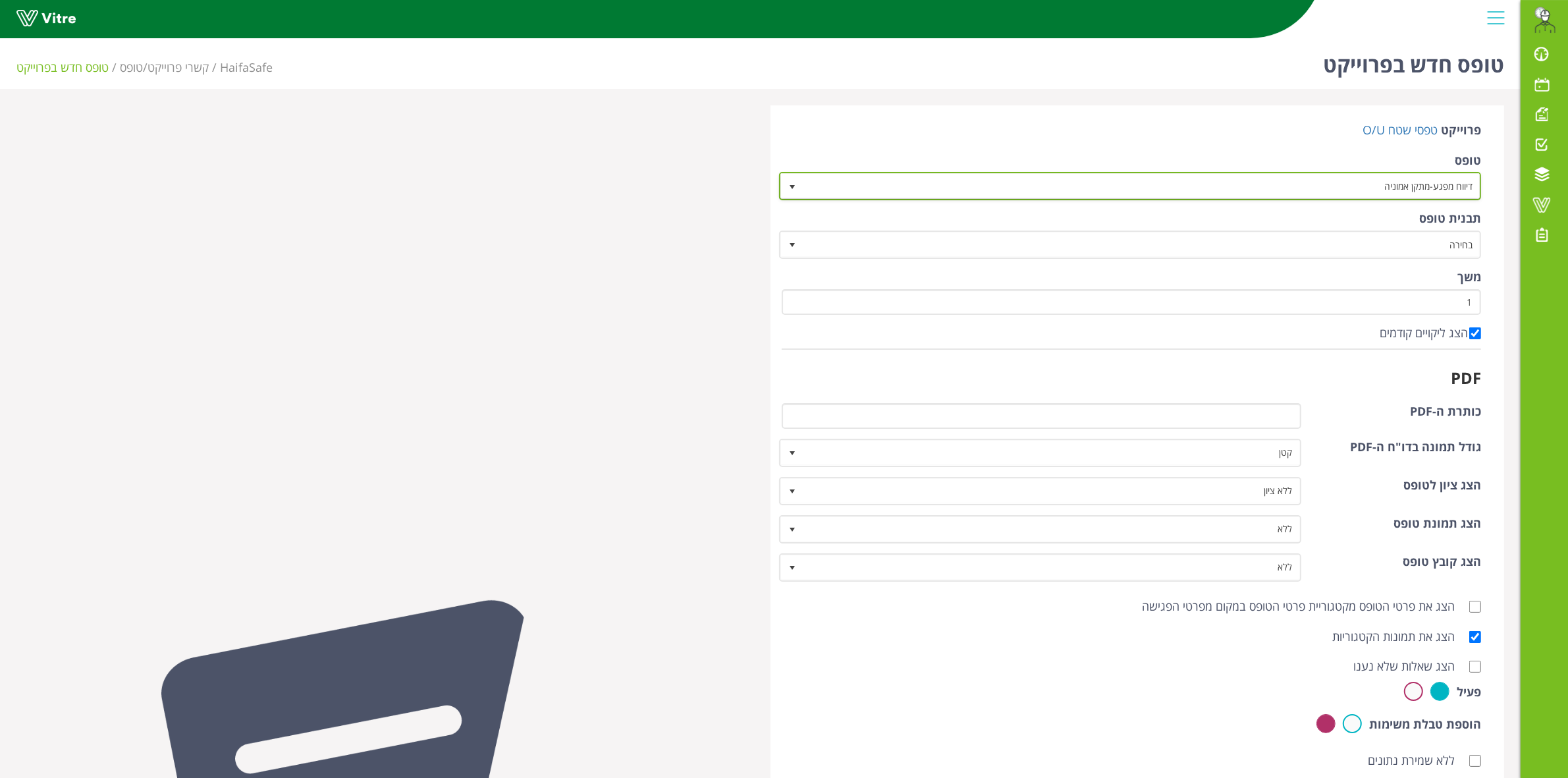
click at [1340, 192] on span "דיווח מפגע-מתקן אמוניה" at bounding box center [1143, 186] width 677 height 23
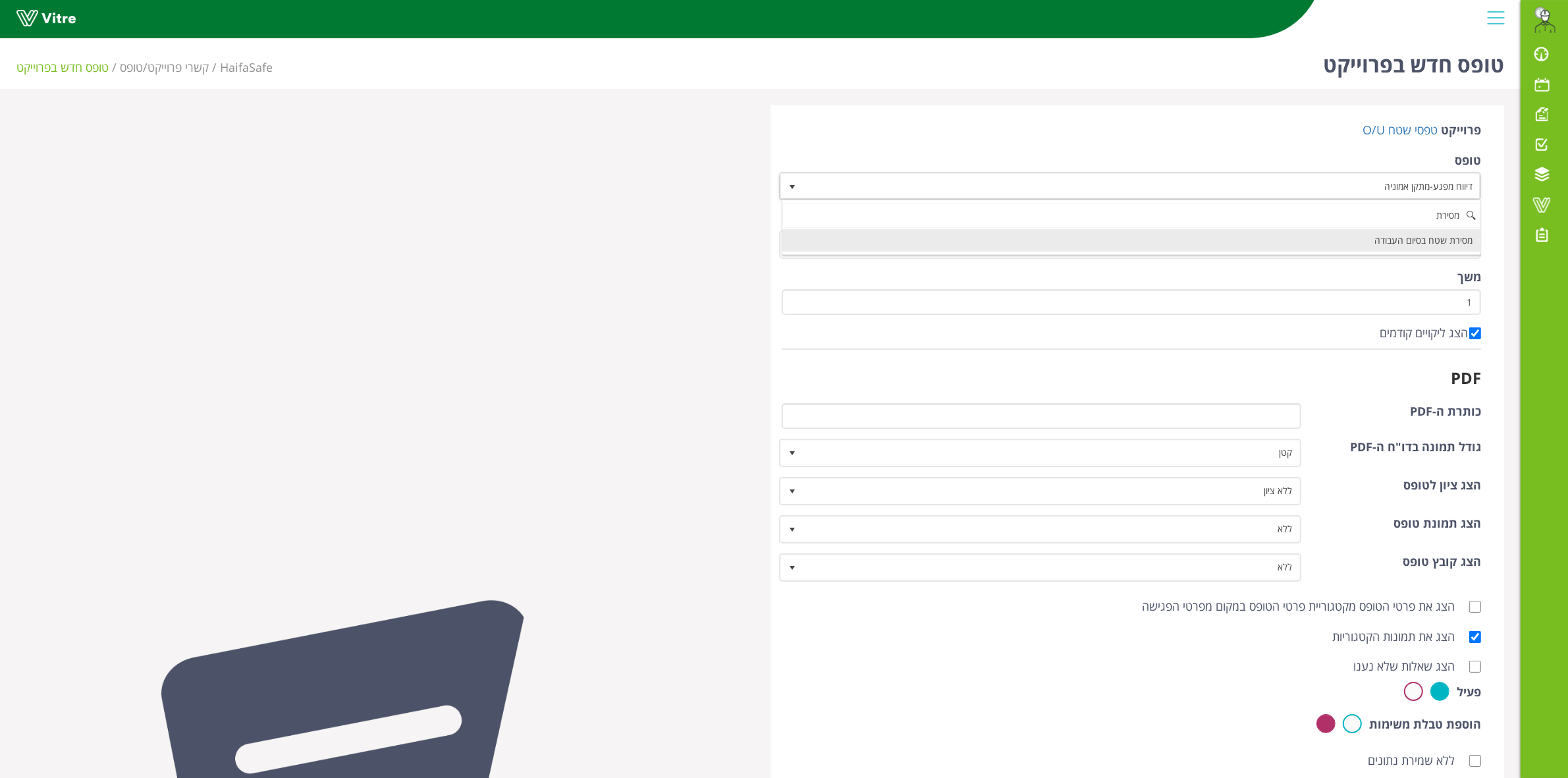
click at [1367, 244] on li "מסירת שטח בסיום העבודה" at bounding box center [1131, 240] width 698 height 23
type input "מסירת"
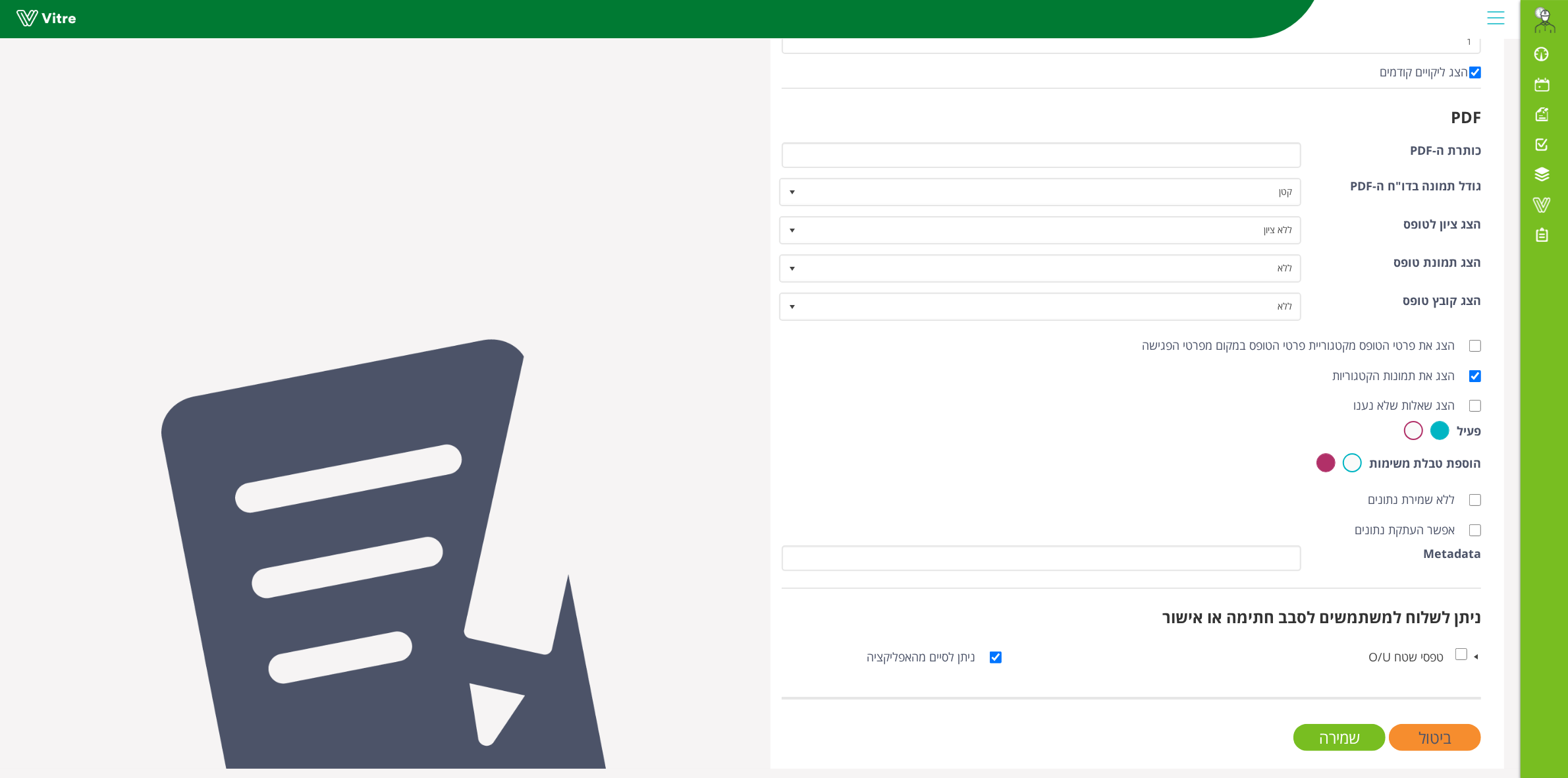
scroll to position [261, 0]
click at [1345, 732] on input "שמירה" at bounding box center [1339, 737] width 93 height 27
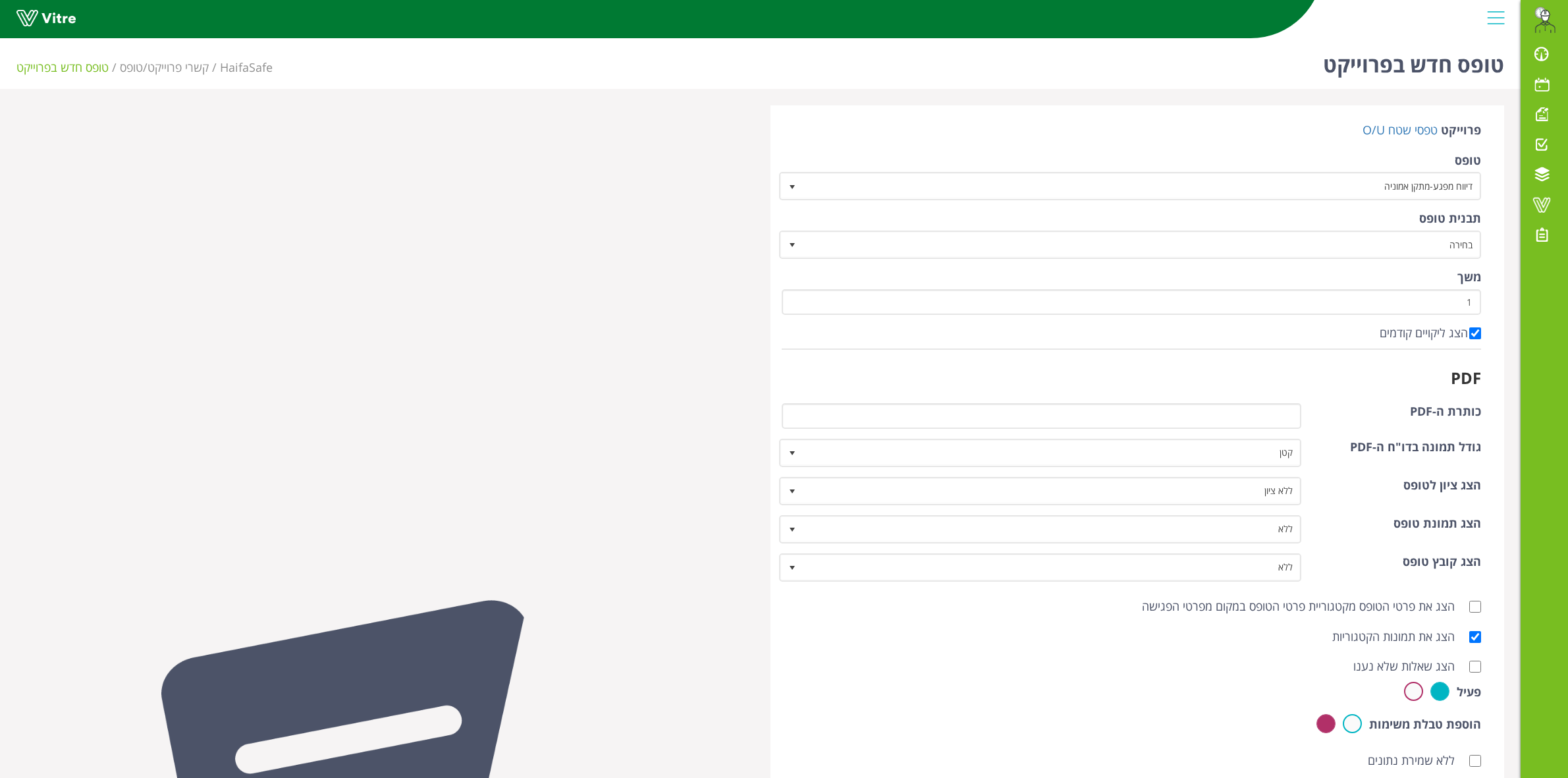
scroll to position [261, 0]
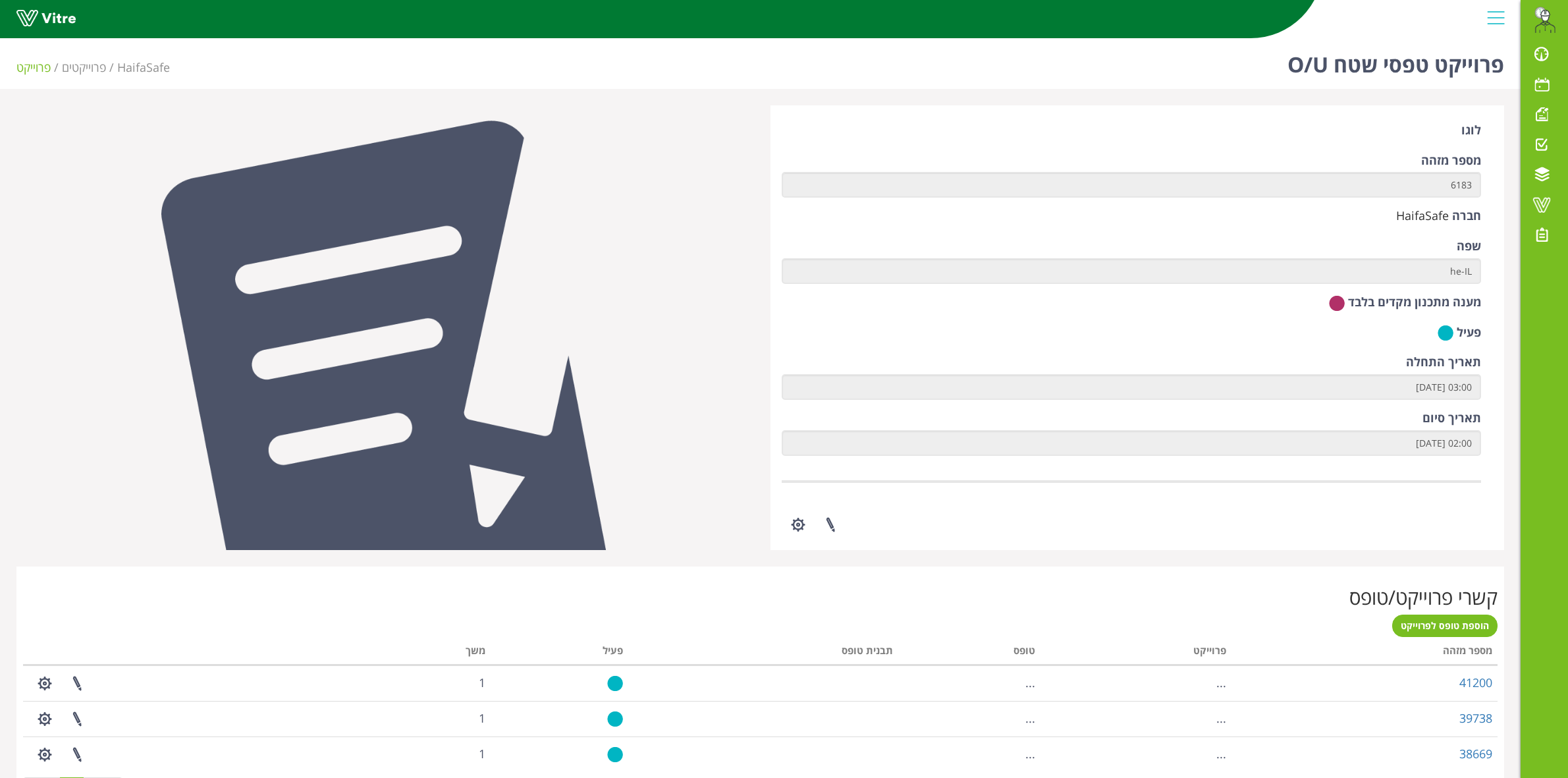
scroll to position [110, 0]
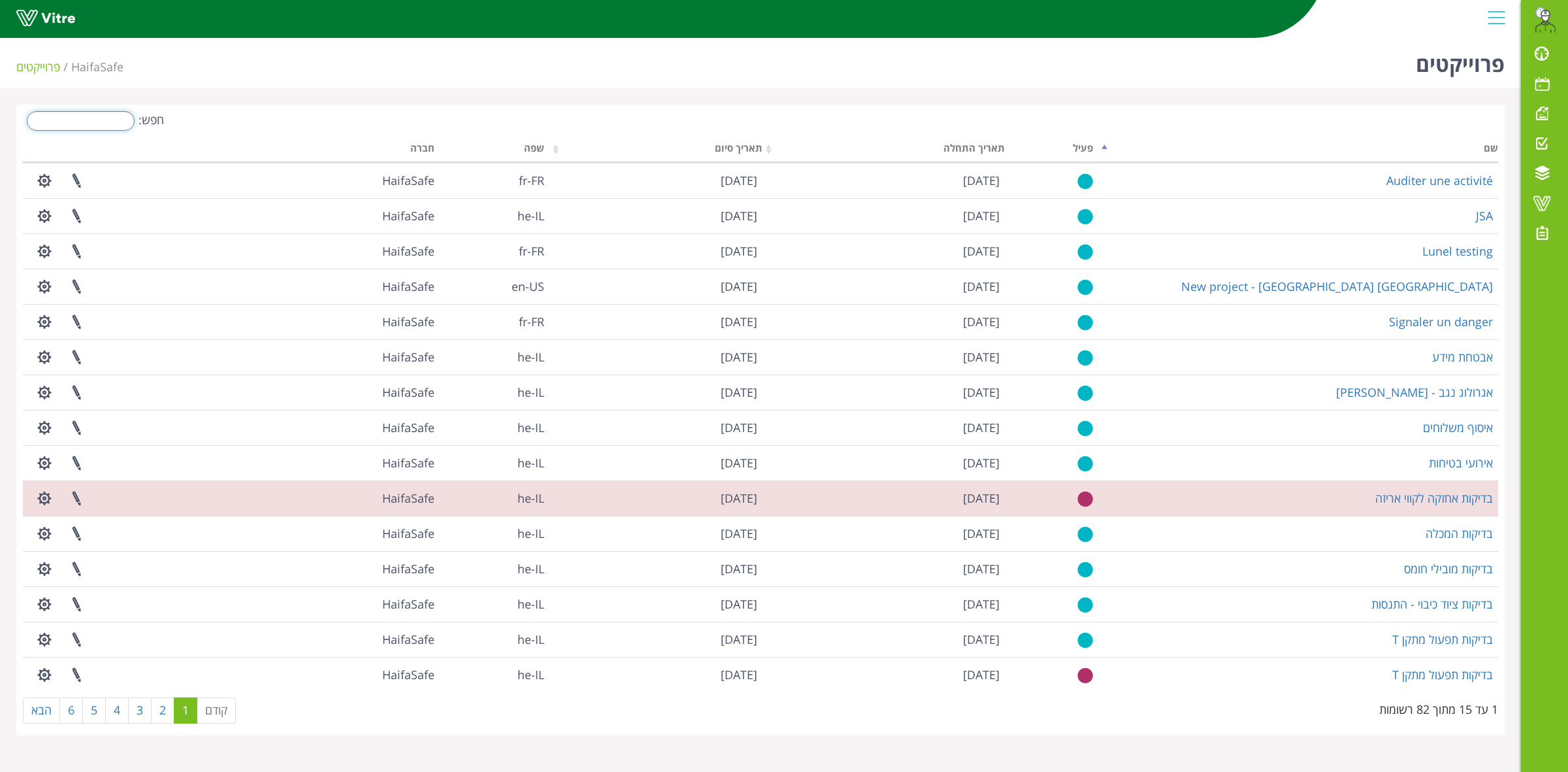
click at [127, 126] on input "חפש:" at bounding box center [81, 120] width 108 height 19
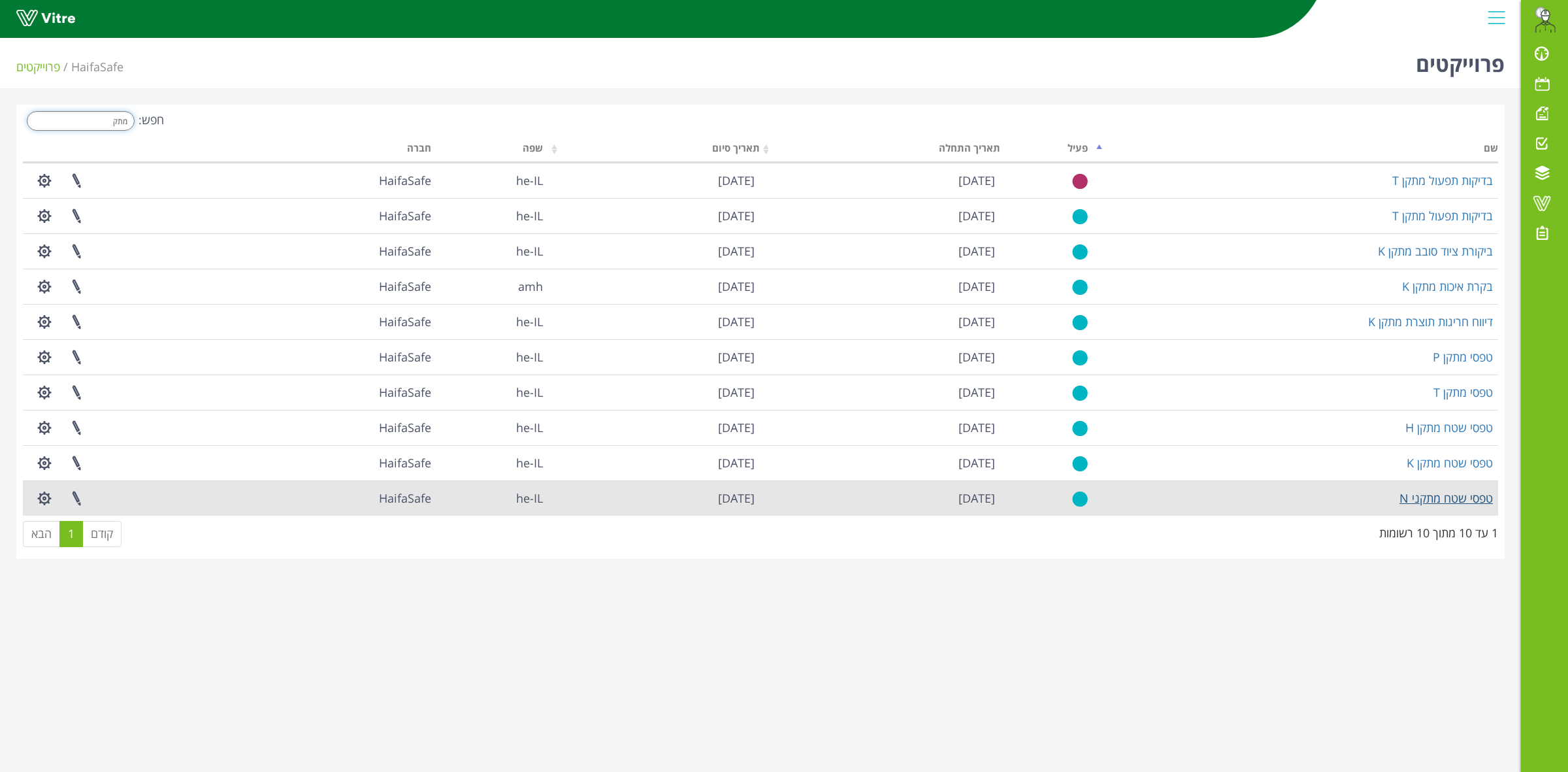
type input "מתק"
click at [1448, 500] on link "טפסי שטח מתקני N" at bounding box center [1446, 498] width 93 height 15
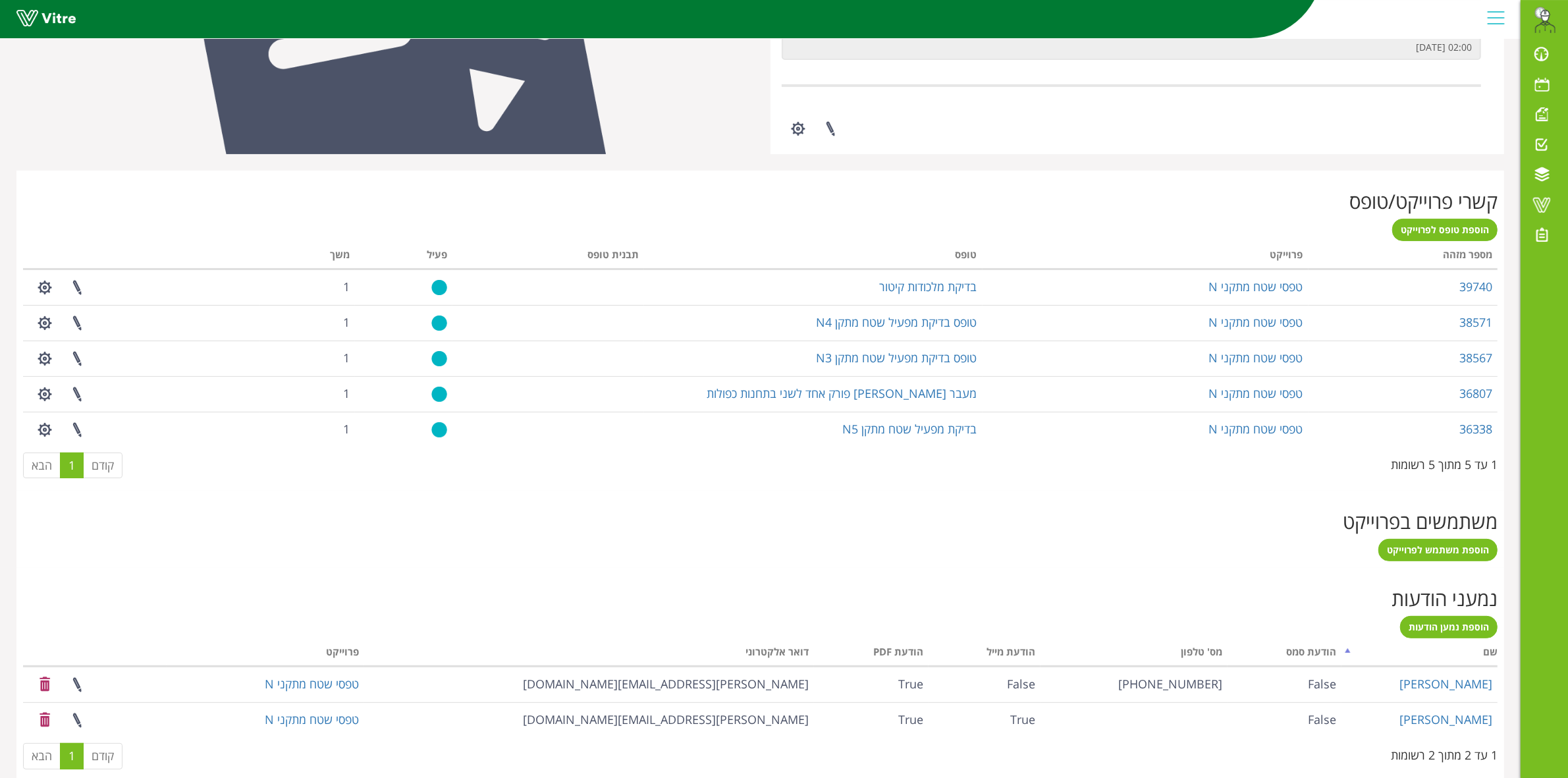
scroll to position [416, 0]
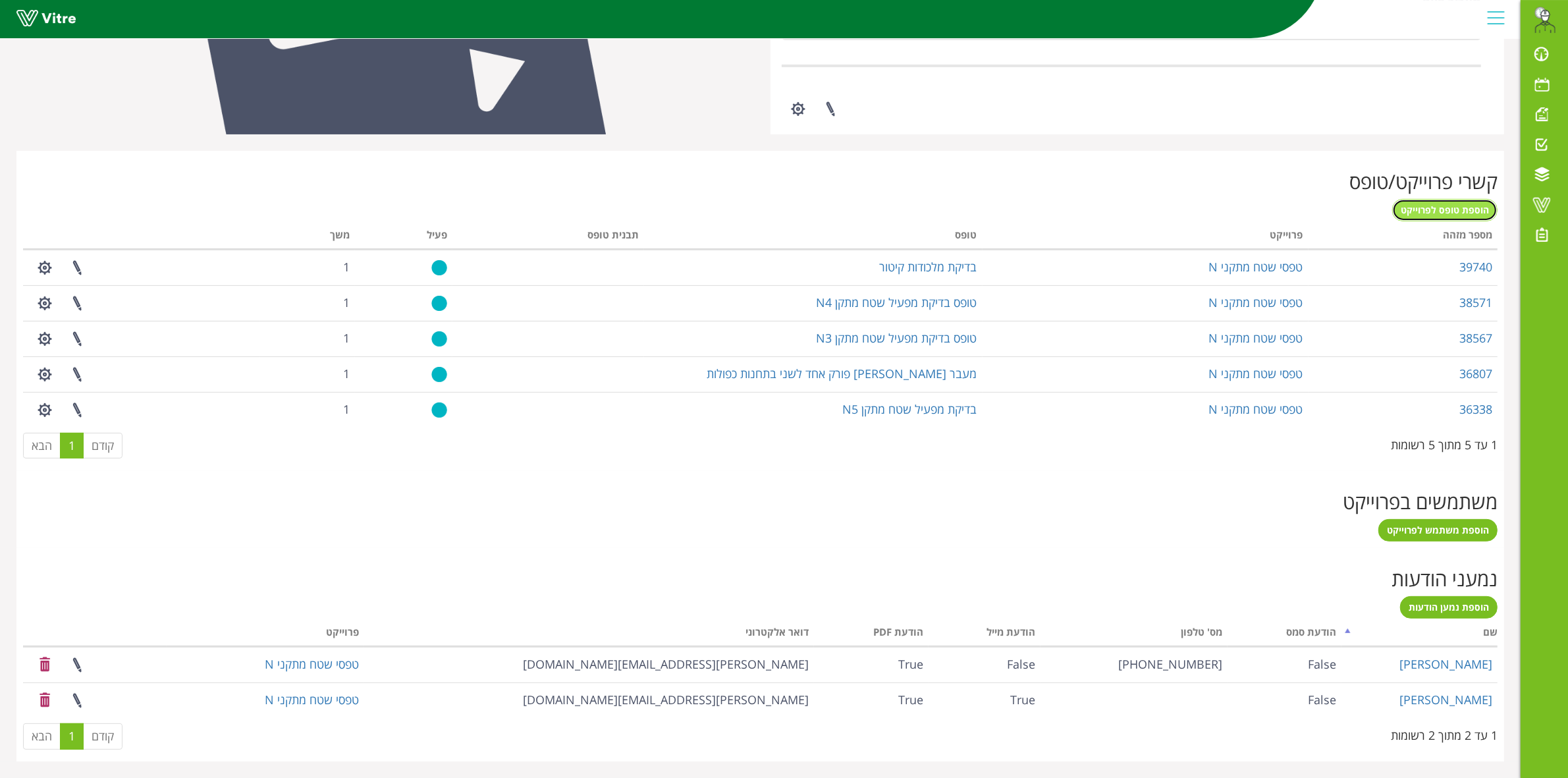
click at [1416, 212] on span "הוספת טופס לפרוייקט" at bounding box center [1444, 210] width 88 height 12
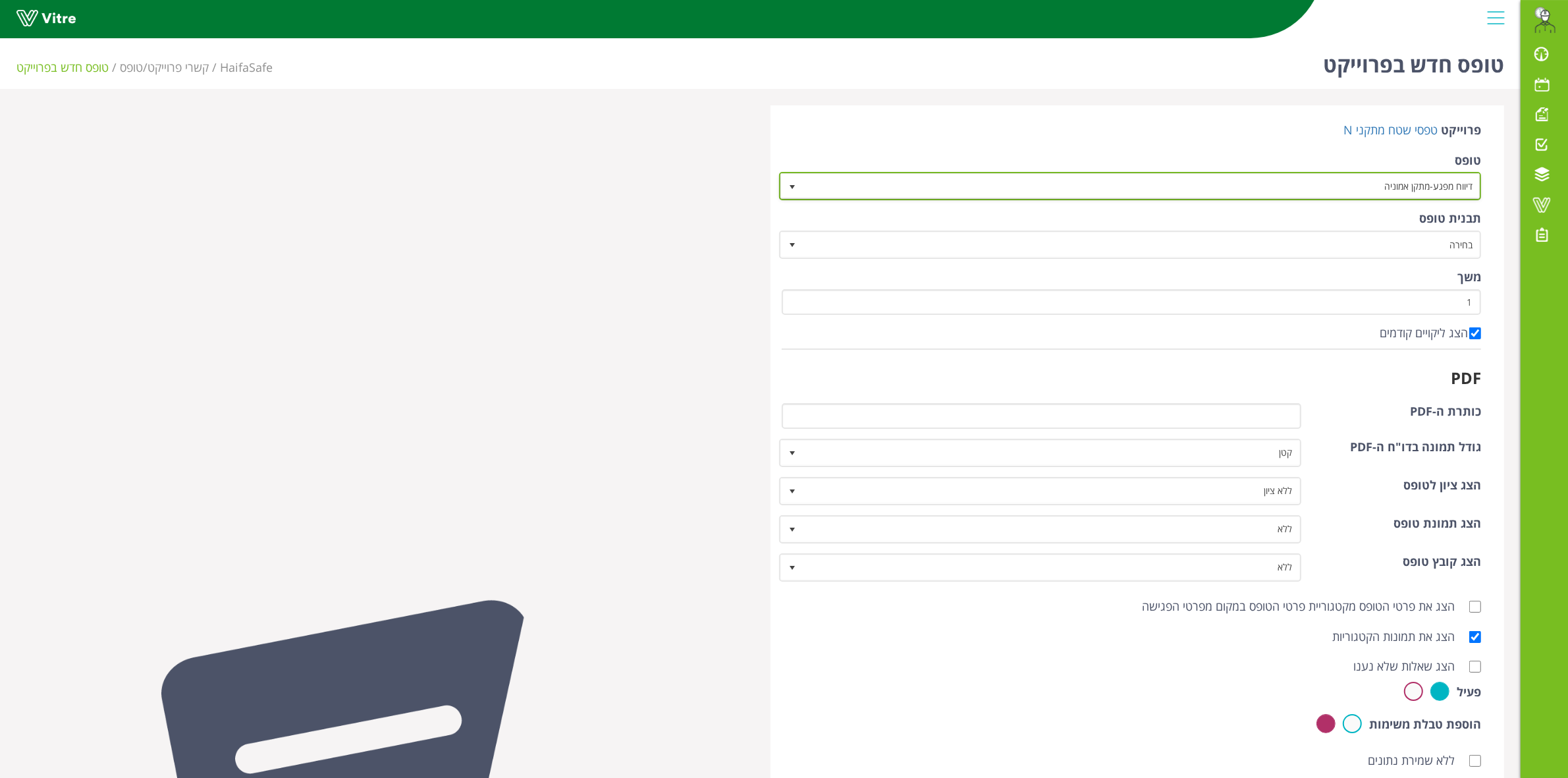
click at [1305, 189] on span "דיווח מפגע-מתקן אמוניה" at bounding box center [1143, 186] width 677 height 23
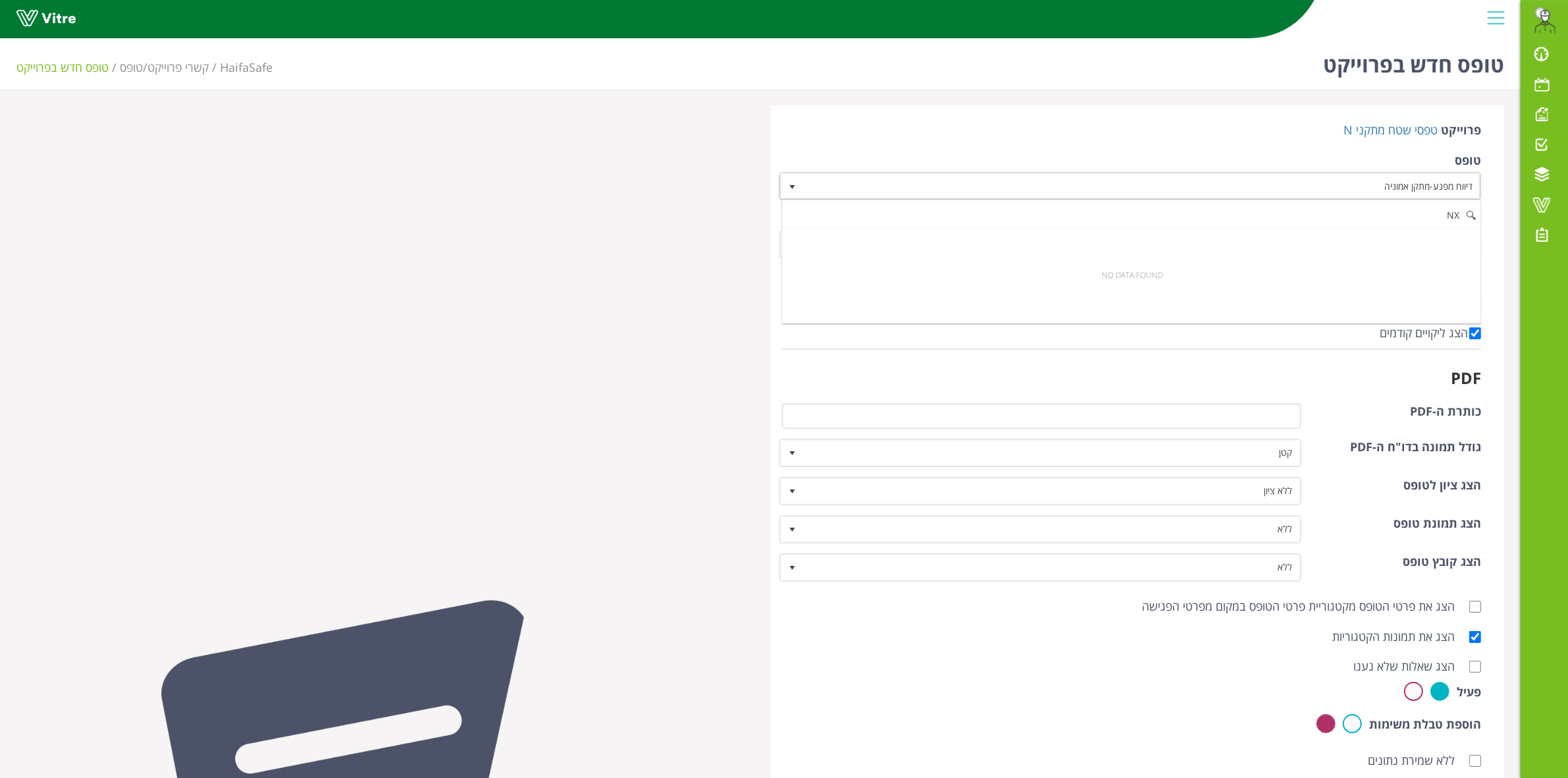
type input "N"
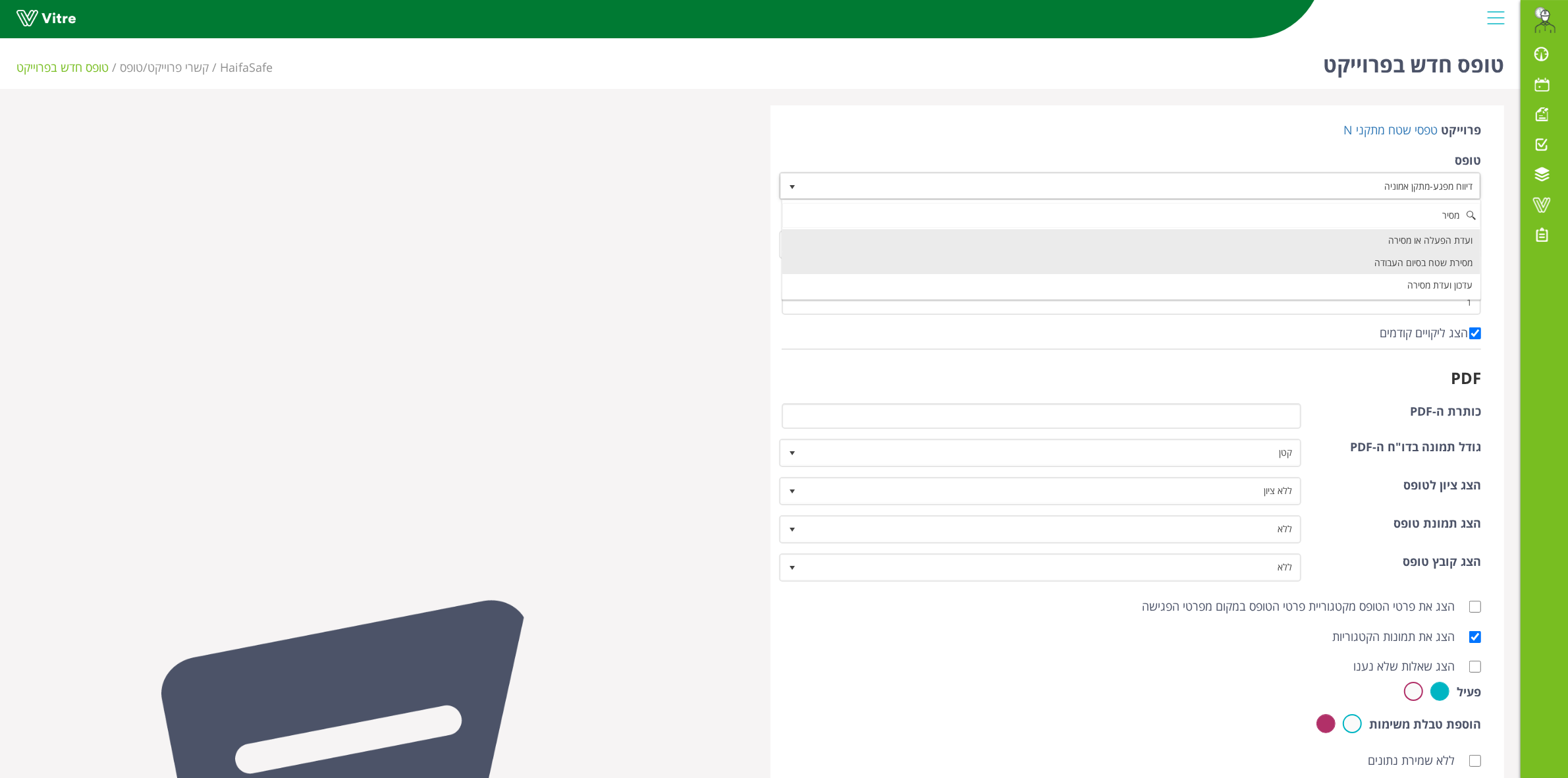
click at [1394, 261] on li "מסירת שטח בסיום העבודה" at bounding box center [1131, 262] width 698 height 23
type input "מסיר"
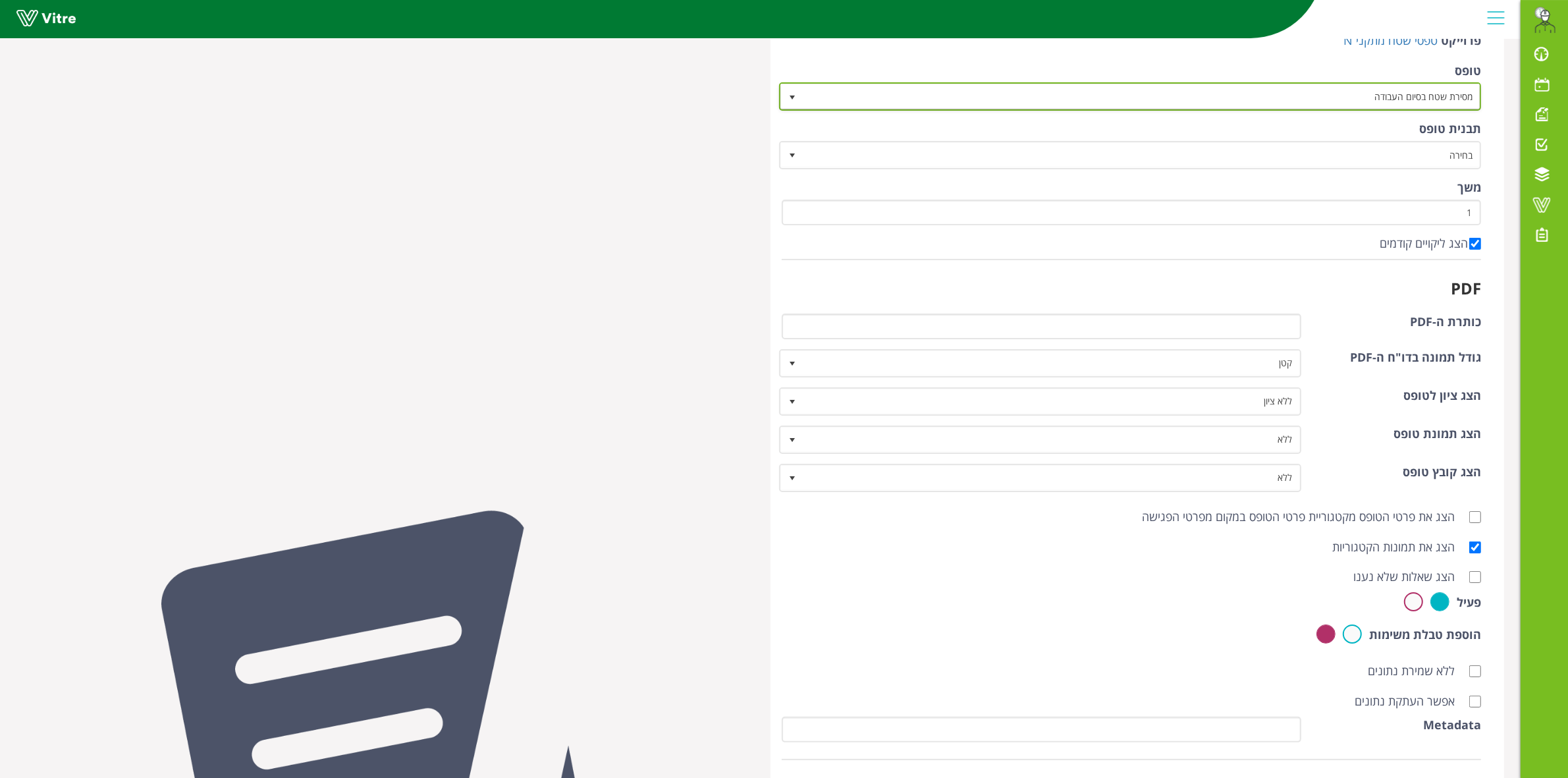
scroll to position [261, 0]
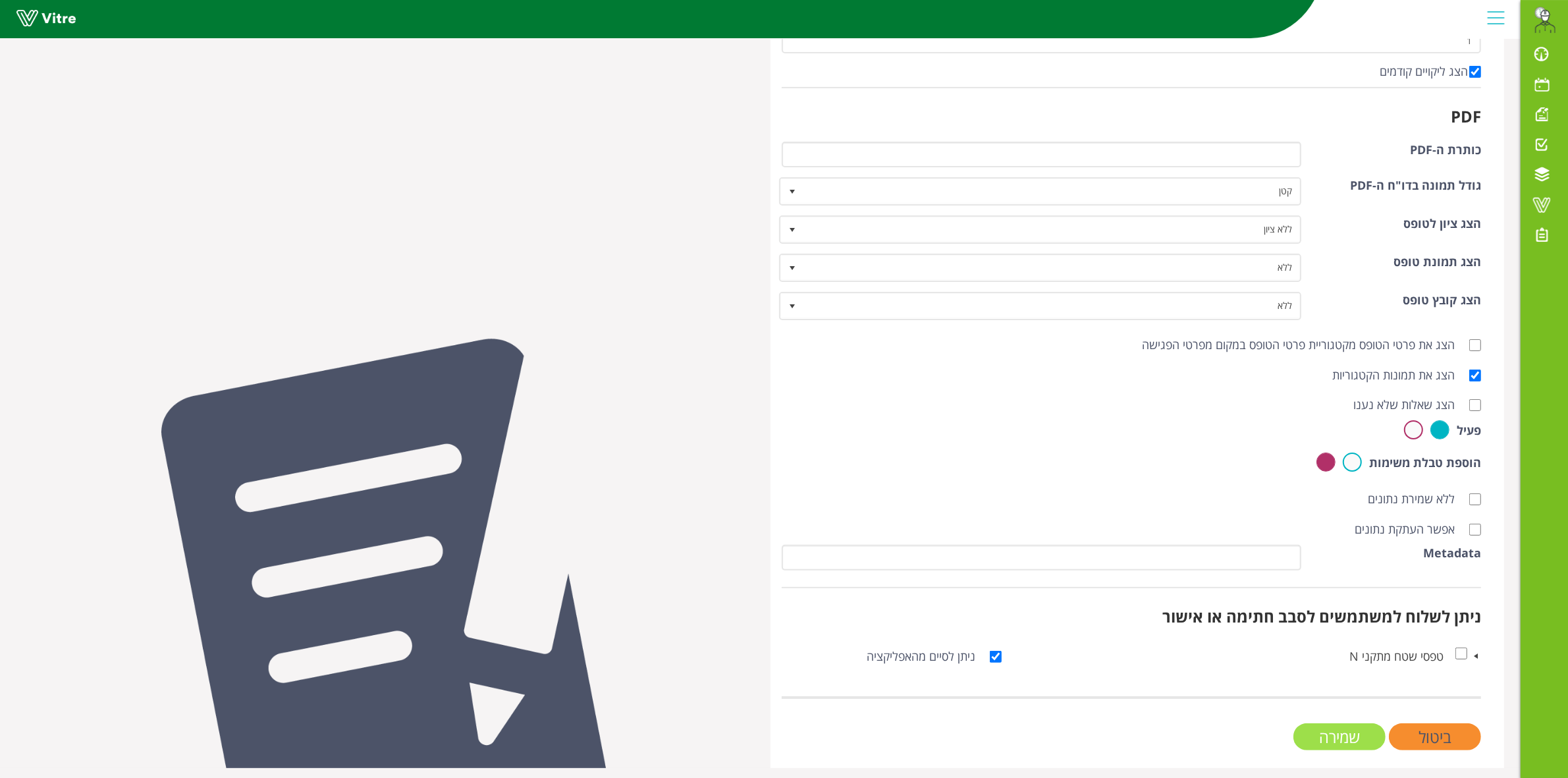
click at [1331, 724] on input "שמירה" at bounding box center [1339, 737] width 93 height 27
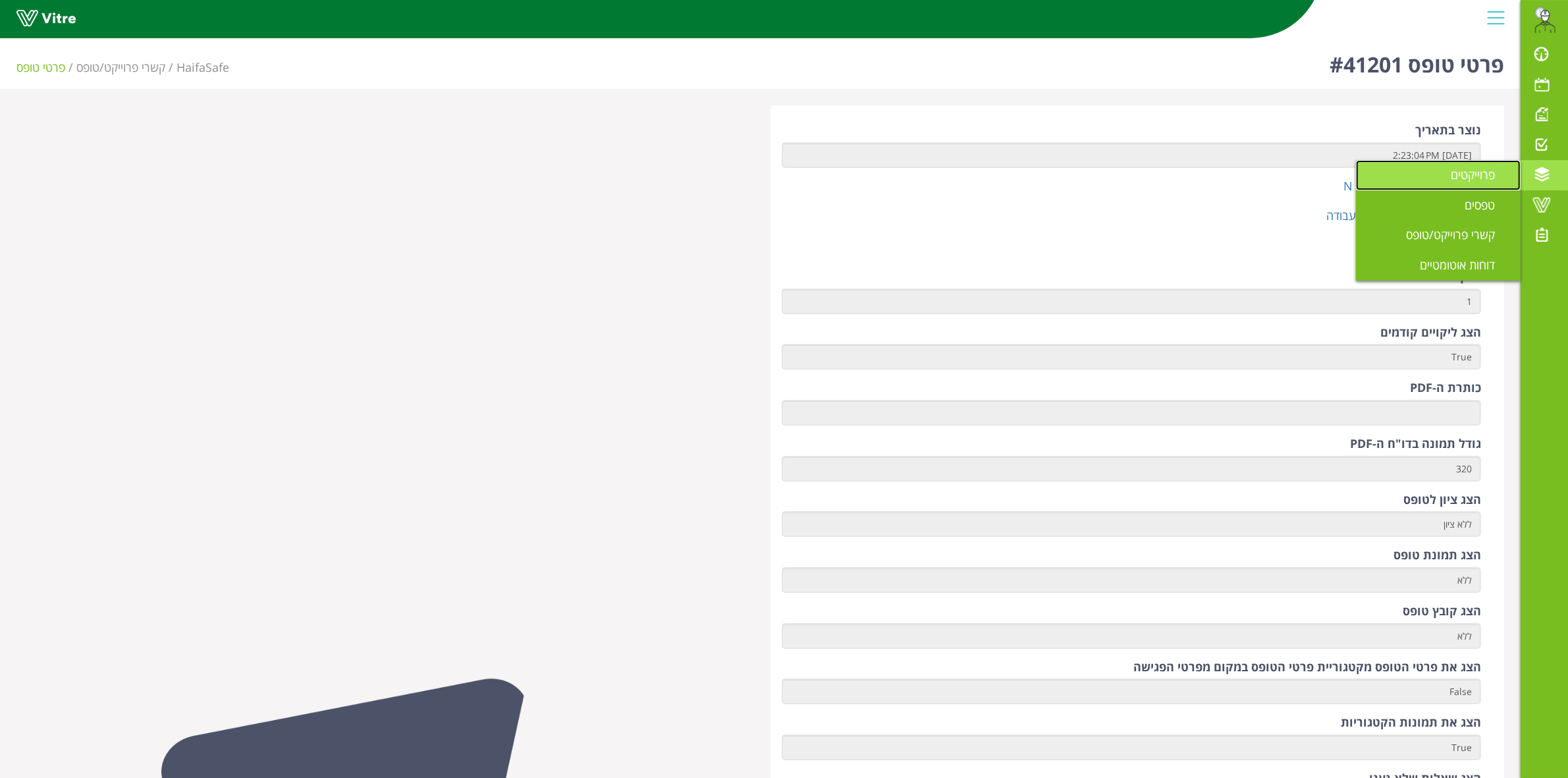
click at [1472, 173] on span "פרוייקטים" at bounding box center [1480, 174] width 60 height 16
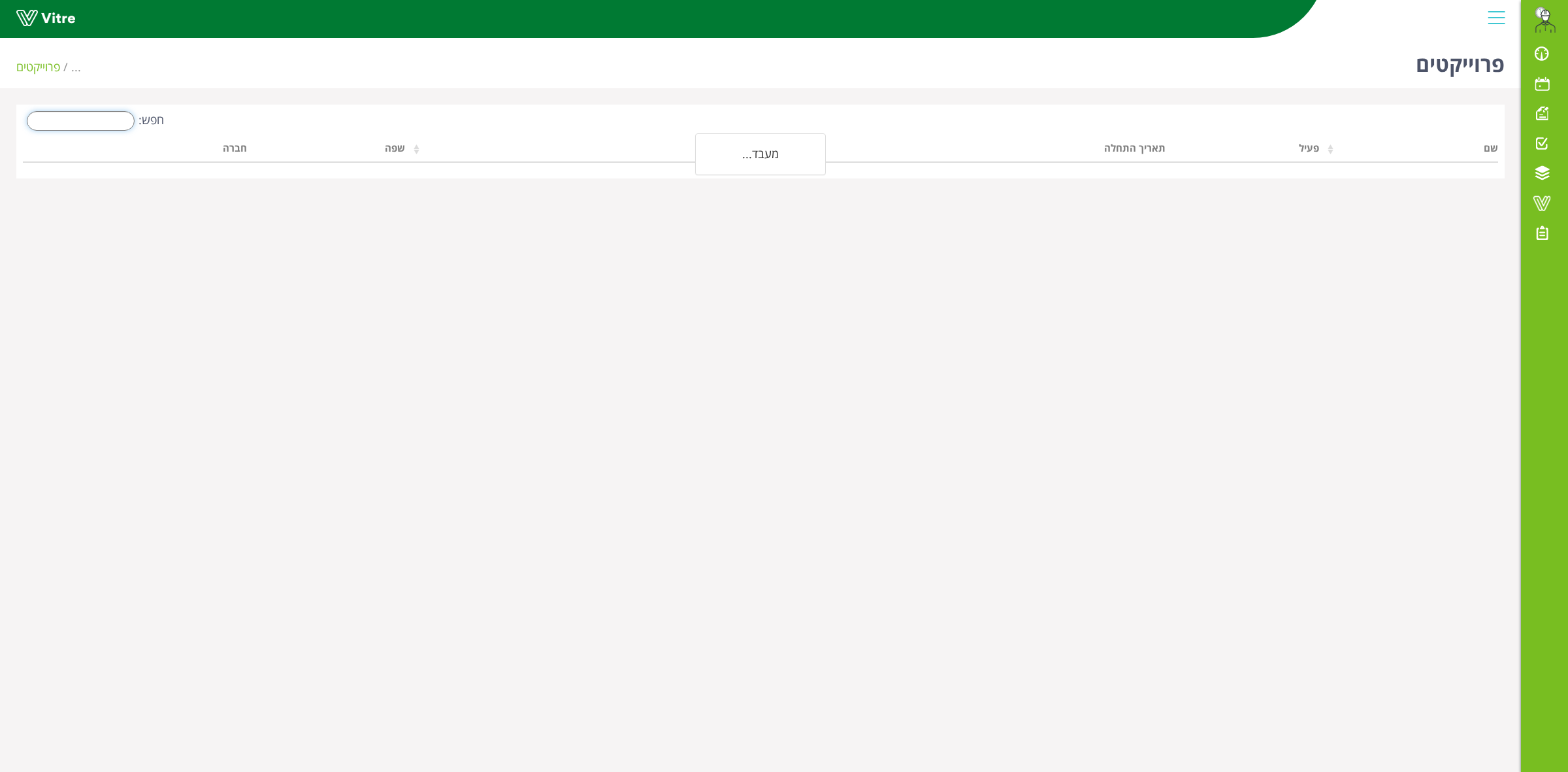
click at [113, 126] on input "חפש:" at bounding box center [81, 120] width 108 height 19
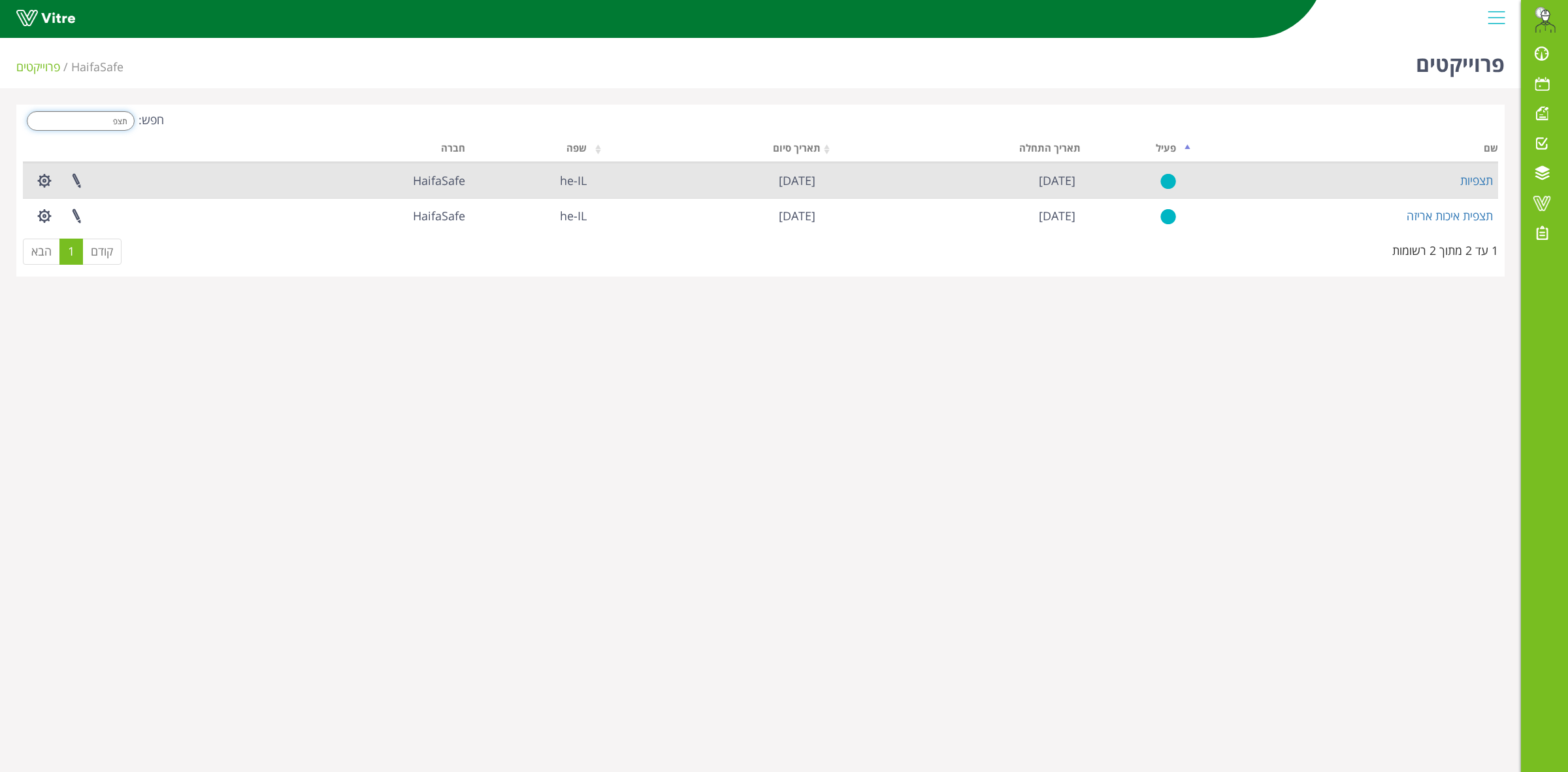
type input "תצפ"
click at [1475, 190] on td "תצפיות" at bounding box center [1340, 181] width 317 height 36
click at [1476, 181] on link "תצפיות" at bounding box center [1476, 181] width 32 height 15
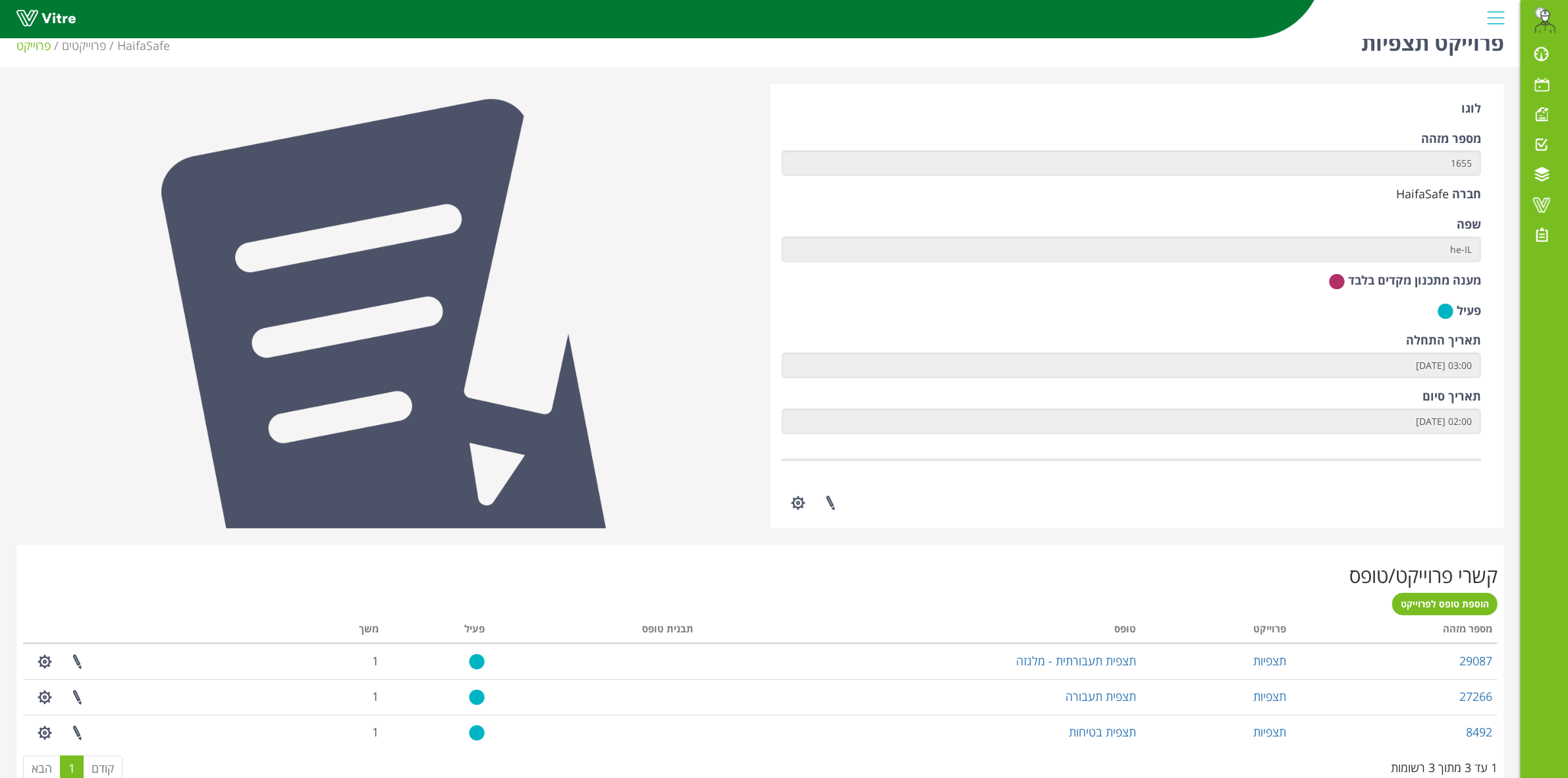
scroll to position [310, 0]
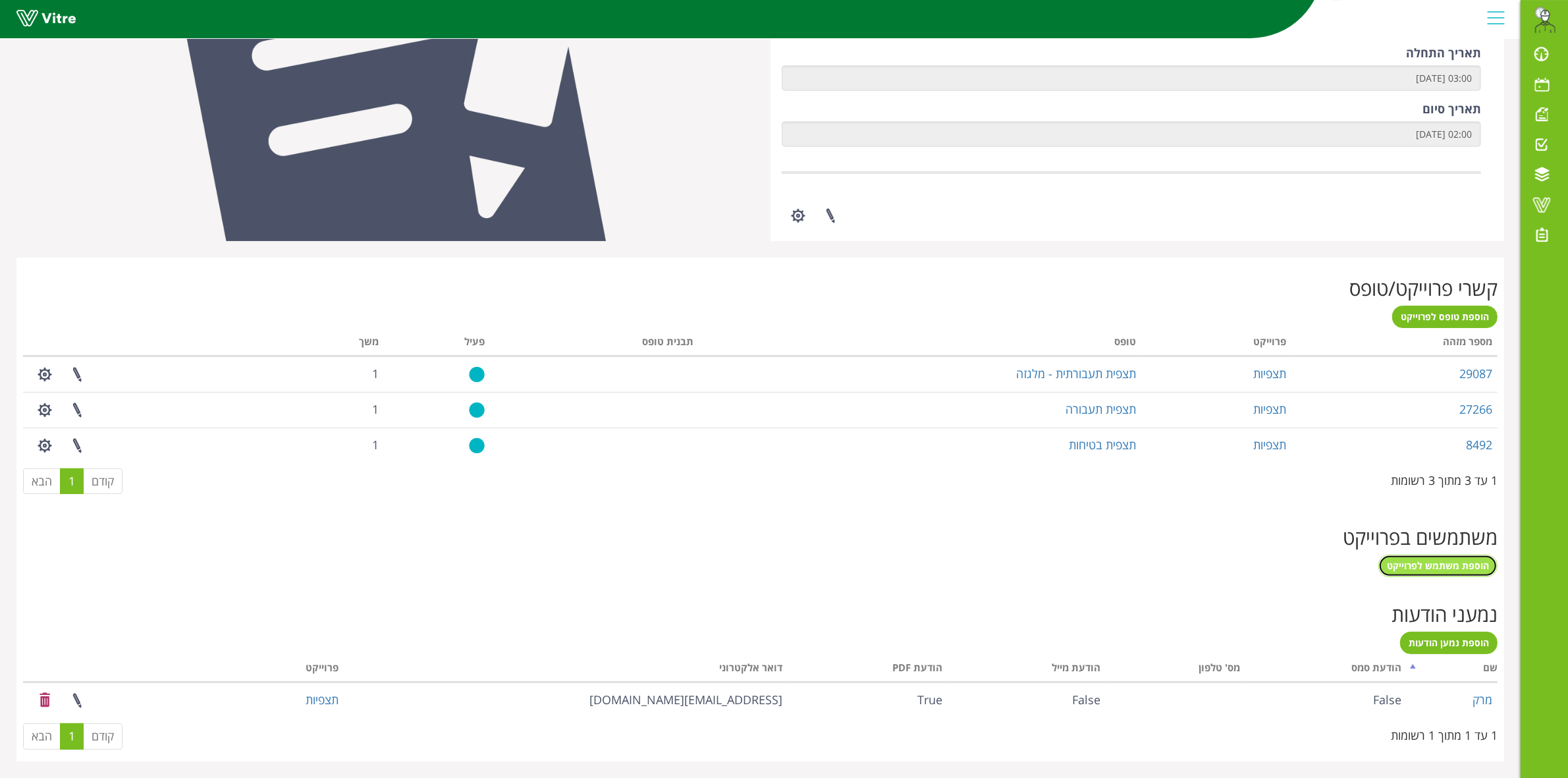
click at [1459, 569] on span "הוספת משתמש לפרוייקט" at bounding box center [1437, 566] width 102 height 12
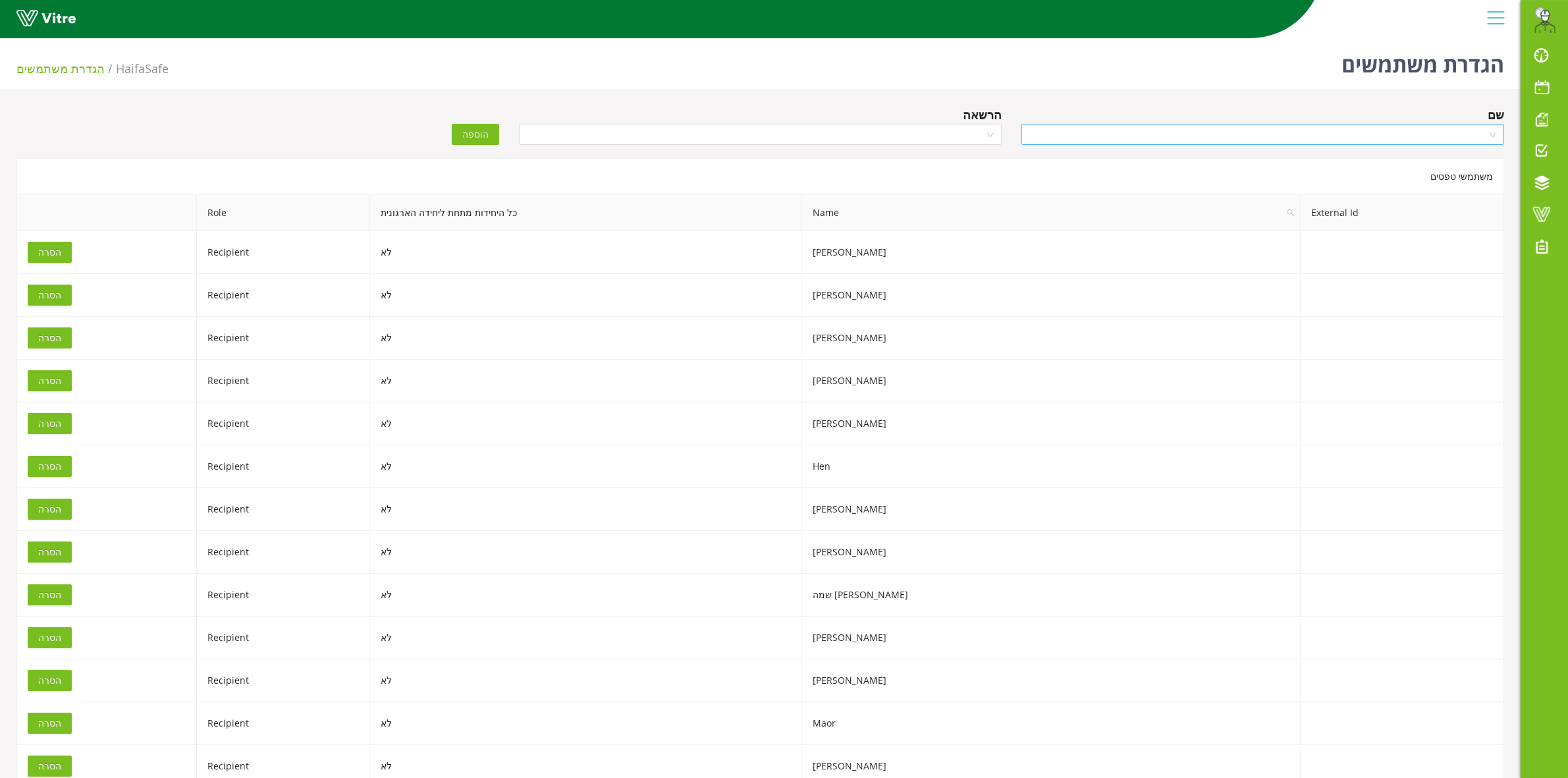
click at [1324, 142] on input "search" at bounding box center [1258, 134] width 457 height 19
type input "TAI"
click at [1451, 161] on div "Tair Babayev" at bounding box center [1262, 159] width 467 height 15
click at [705, 131] on input "search" at bounding box center [755, 134] width 457 height 19
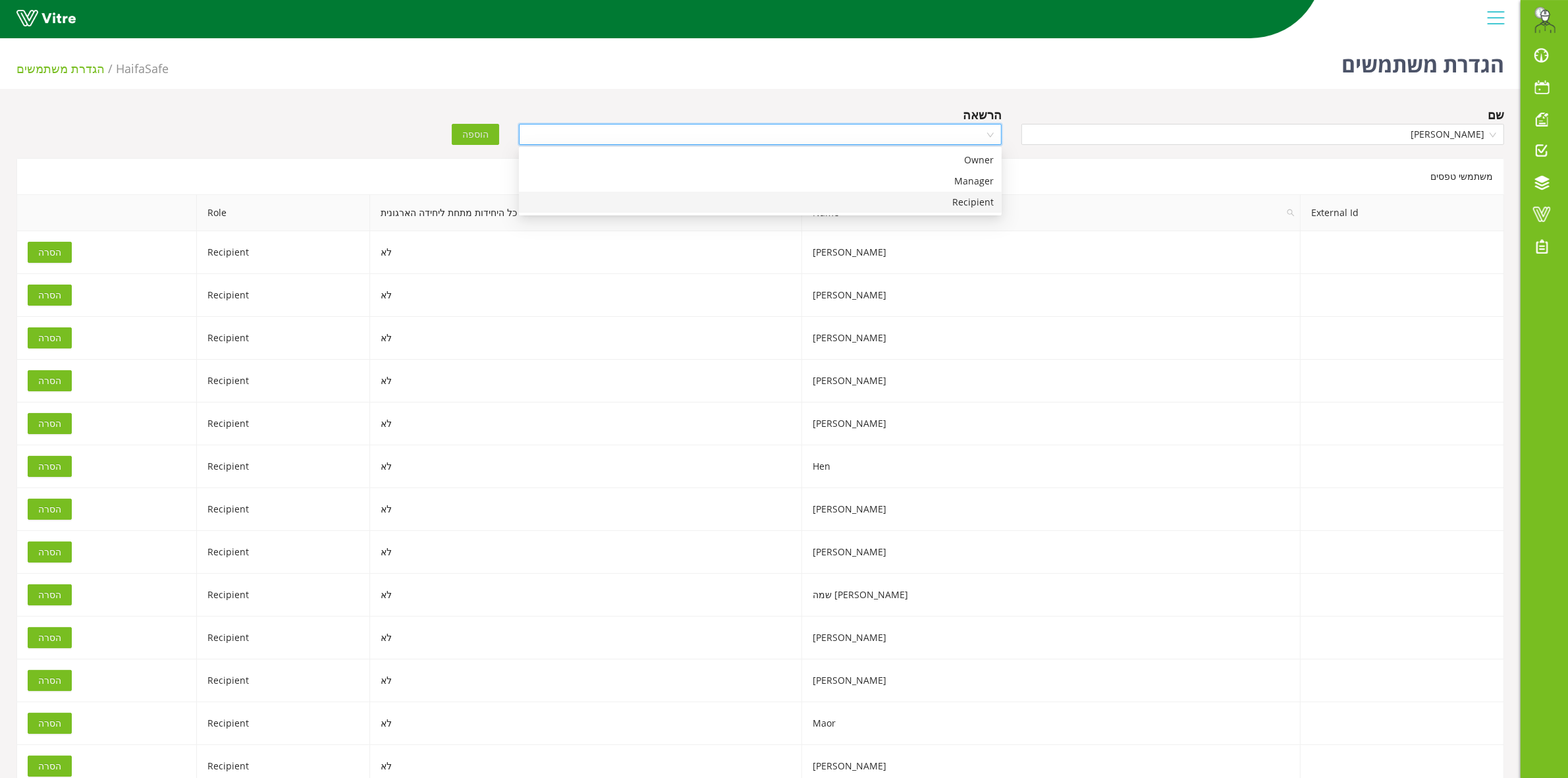
drag, startPoint x: 930, startPoint y: 203, endPoint x: 809, endPoint y: 170, distance: 125.4
click at [929, 201] on div "Recipient" at bounding box center [760, 202] width 467 height 15
click at [492, 138] on button "הוספה" at bounding box center [475, 134] width 47 height 21
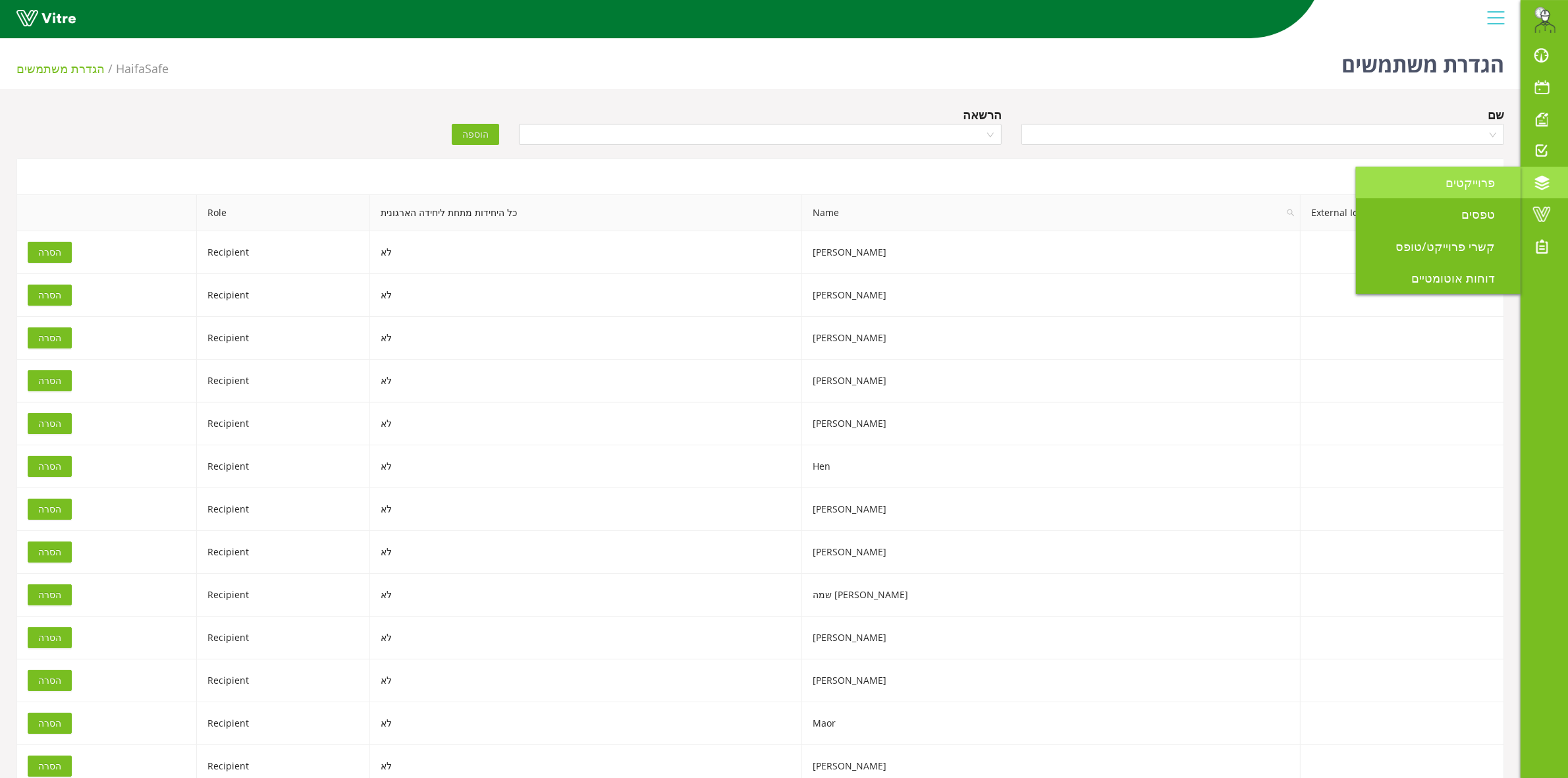
click at [1391, 179] on link "פרוייקטים" at bounding box center [1438, 182] width 165 height 32
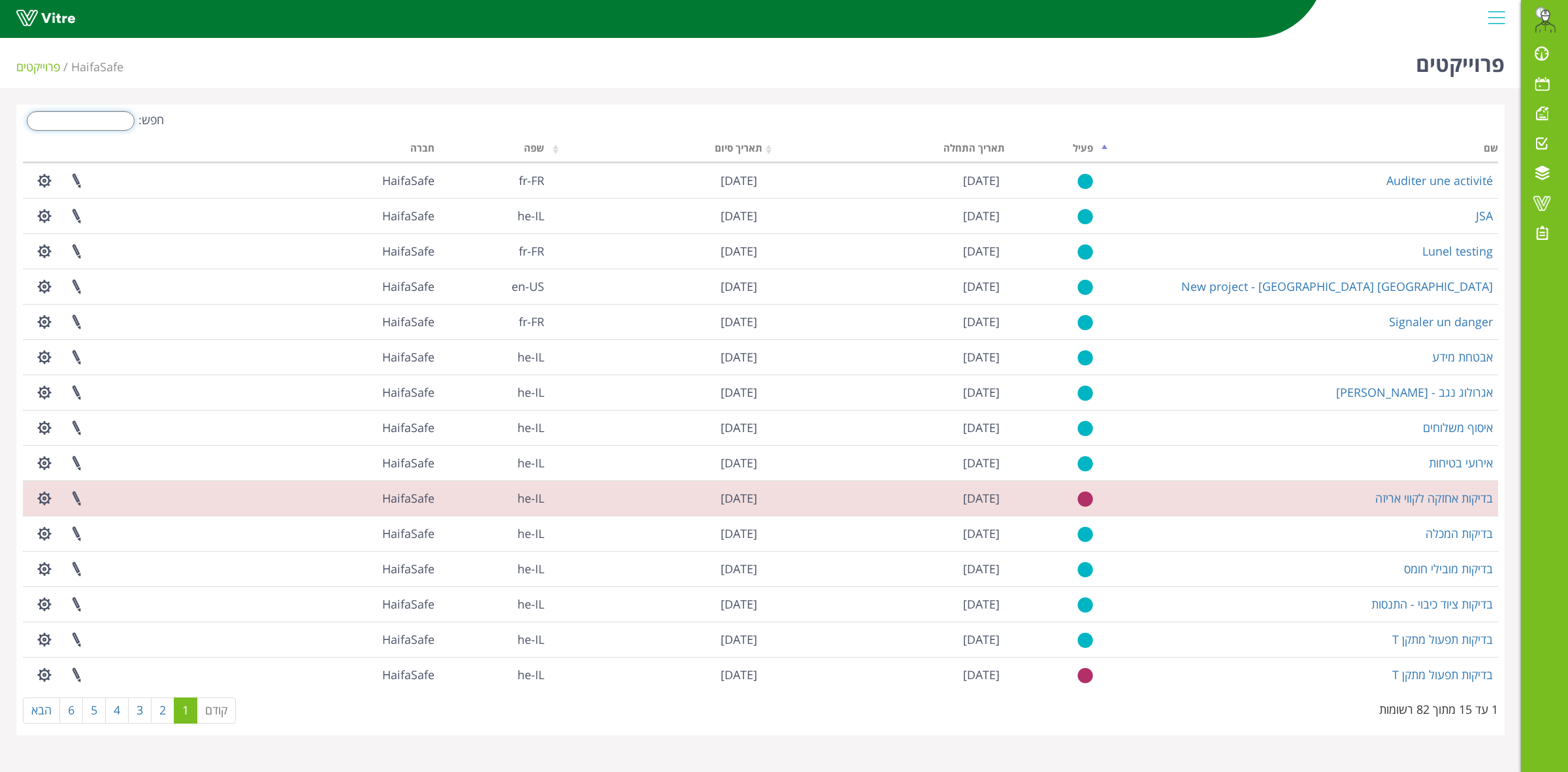
click at [73, 127] on input "חפש:" at bounding box center [81, 120] width 108 height 19
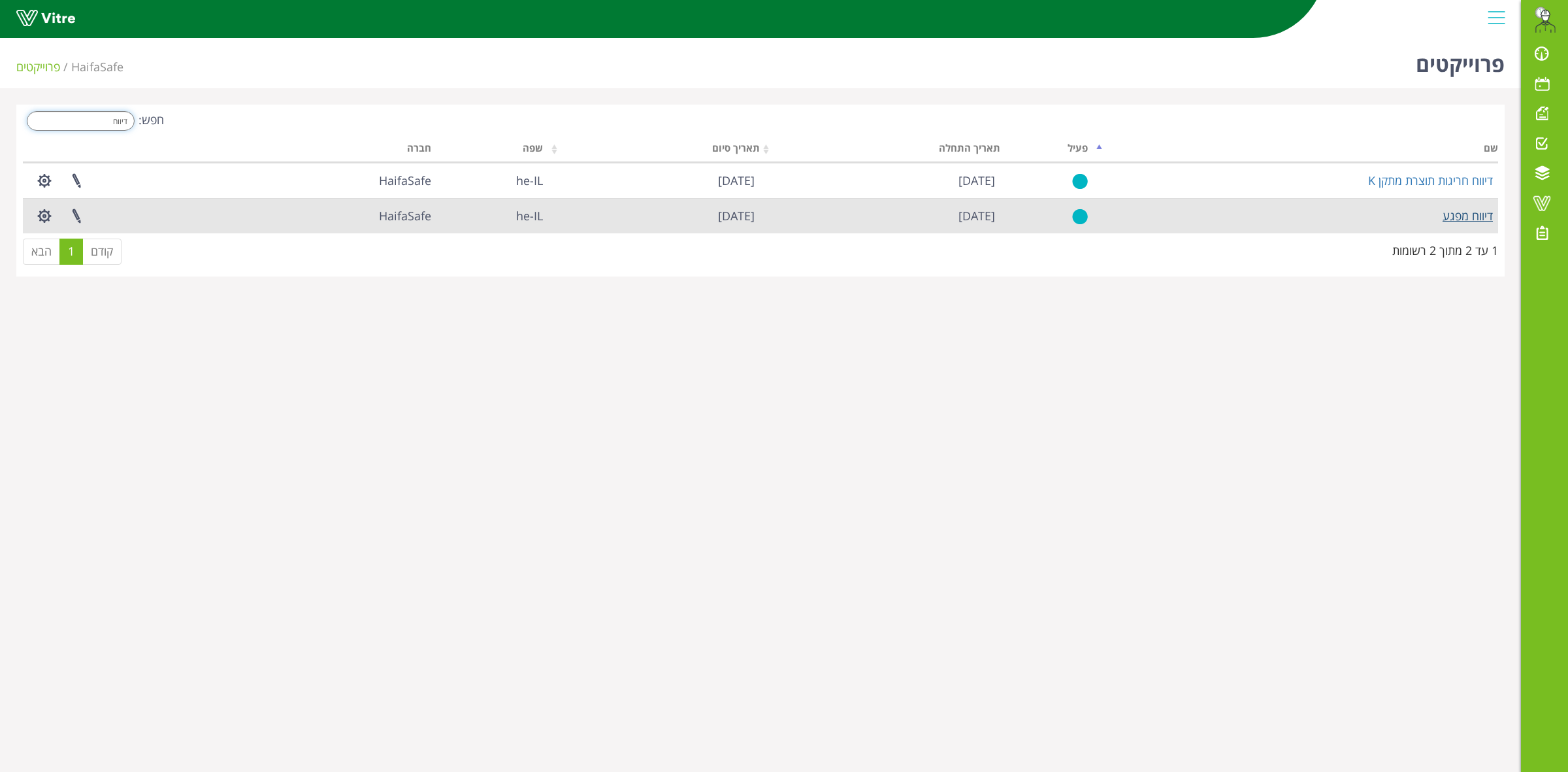
type input "דיווח"
click at [1475, 219] on link "דיווח מפגע" at bounding box center [1467, 215] width 50 height 15
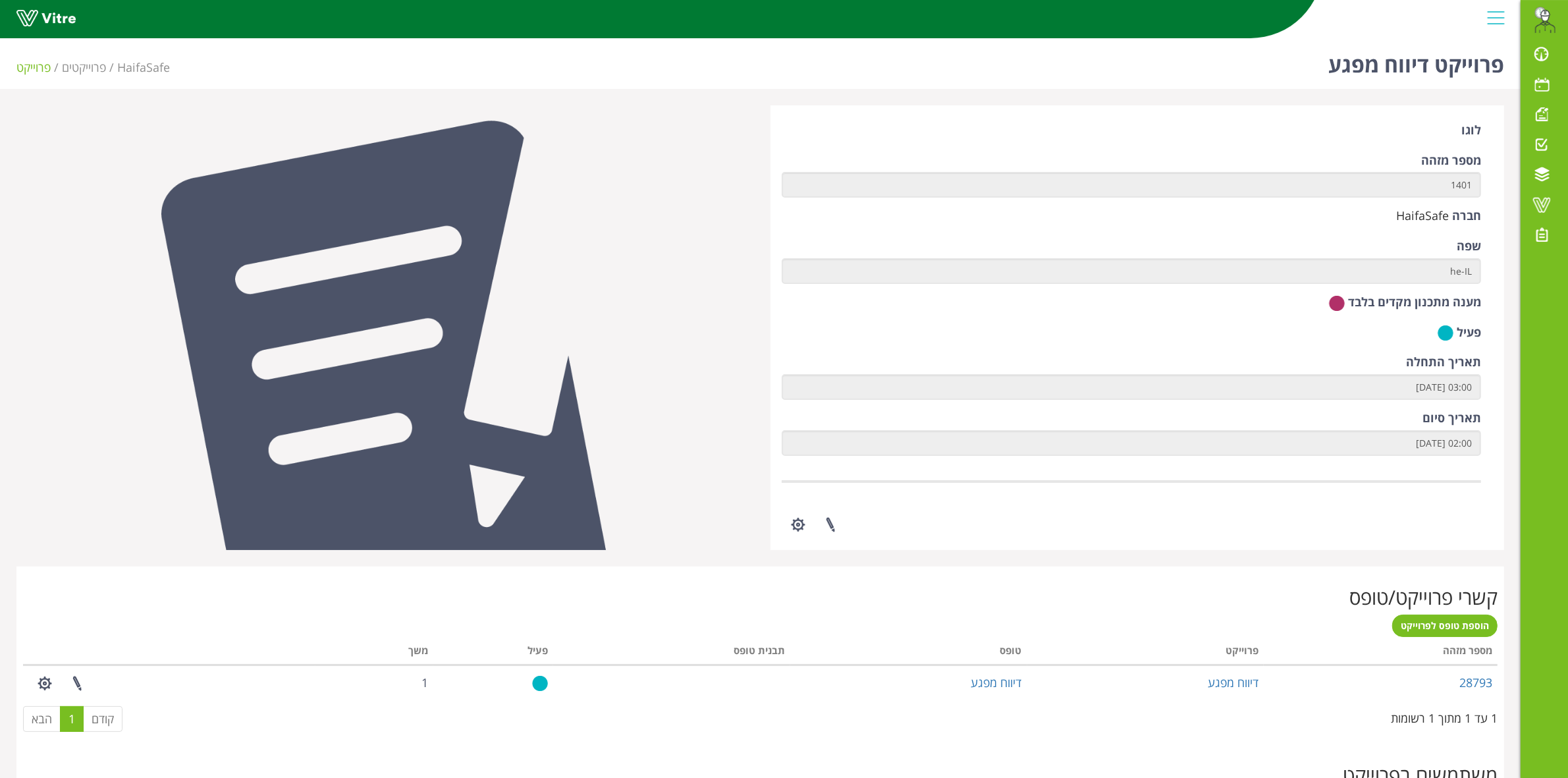
scroll to position [238, 0]
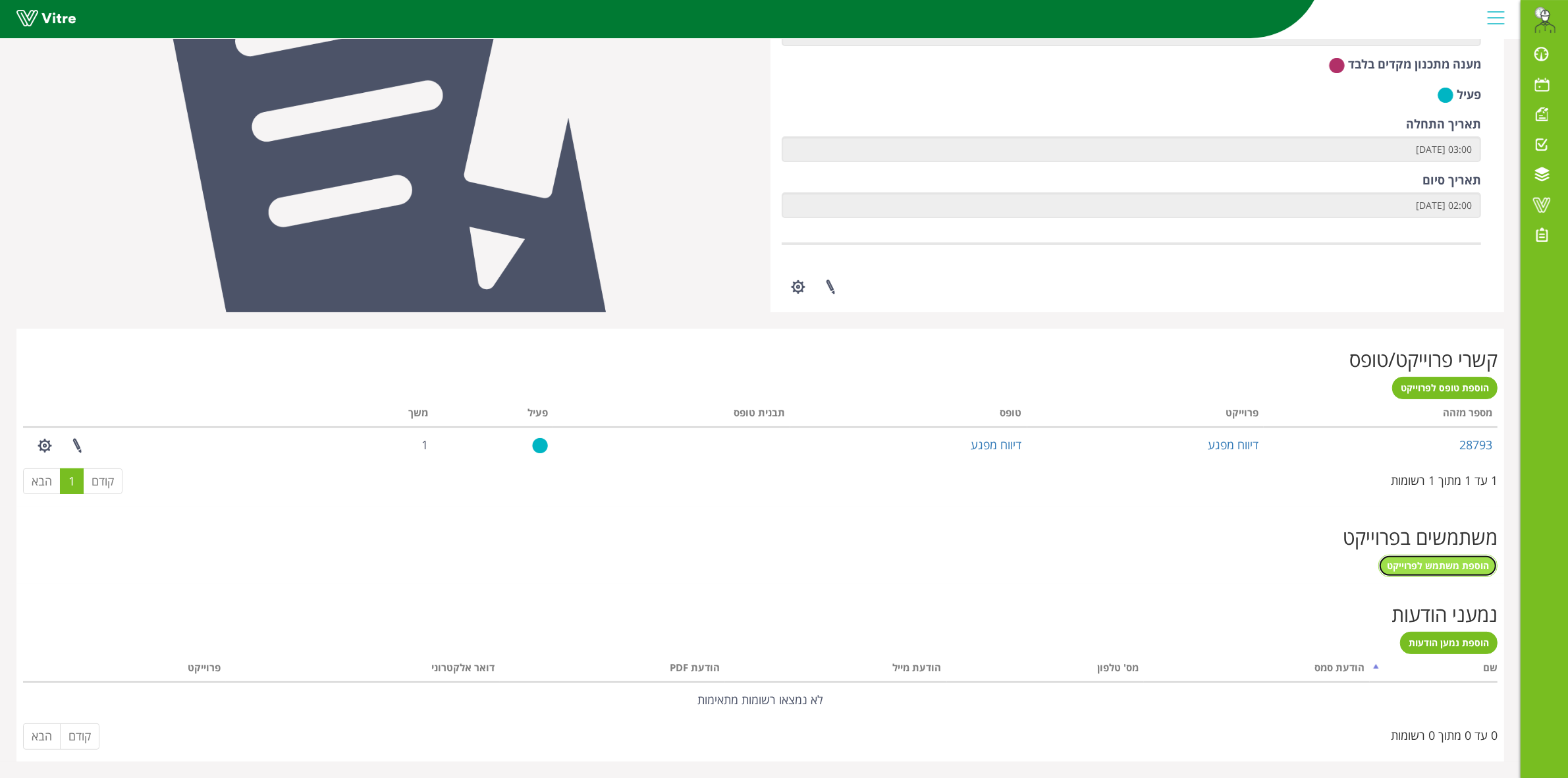
click at [1453, 564] on span "הוספת משתמש לפרוייקט" at bounding box center [1437, 566] width 102 height 12
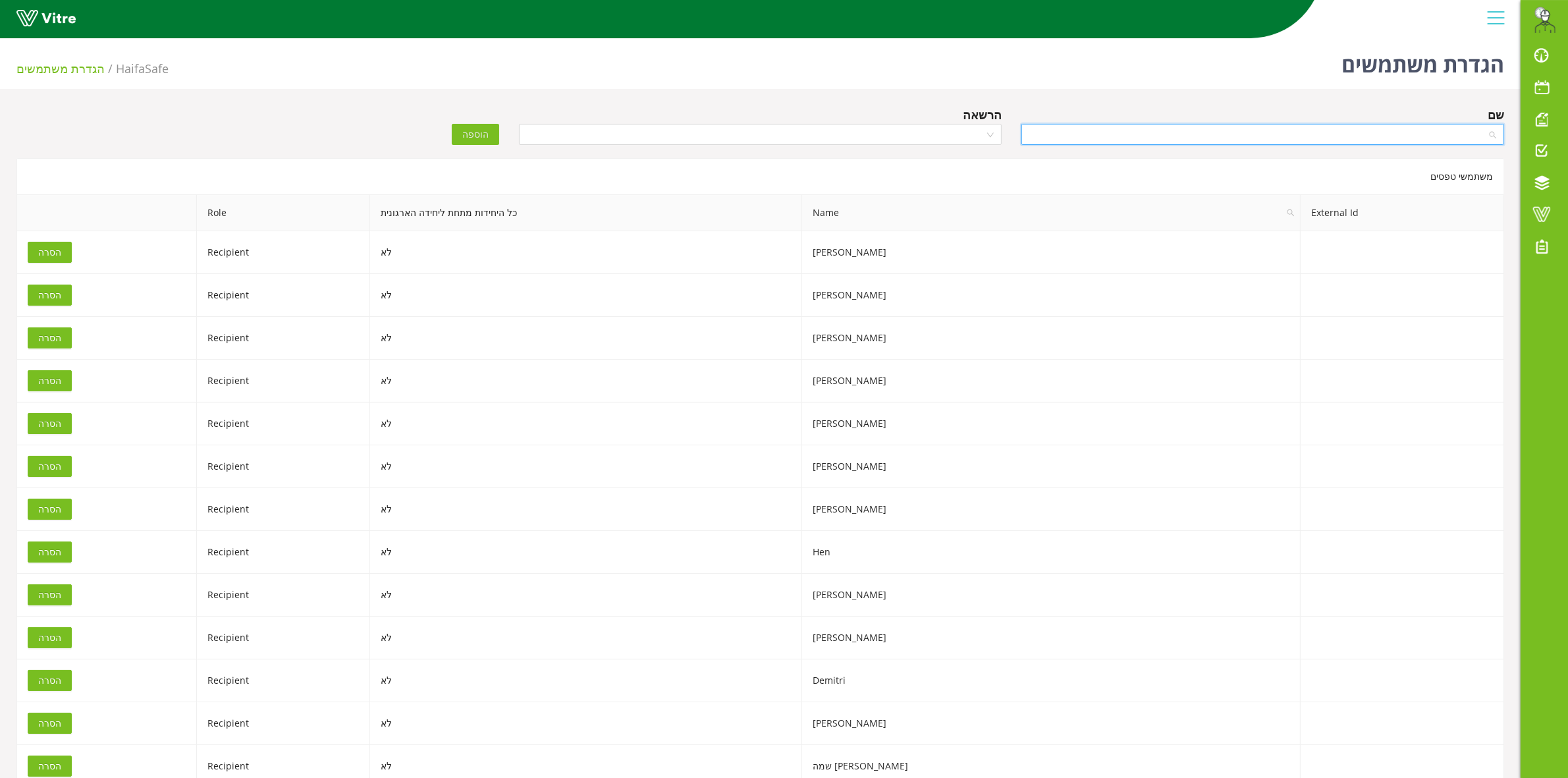
click at [1351, 134] on input "search" at bounding box center [1258, 134] width 457 height 19
type input "TAIR"
click at [1364, 166] on div "Tair Babayev" at bounding box center [1262, 159] width 467 height 15
click at [953, 131] on input "search" at bounding box center [755, 134] width 457 height 19
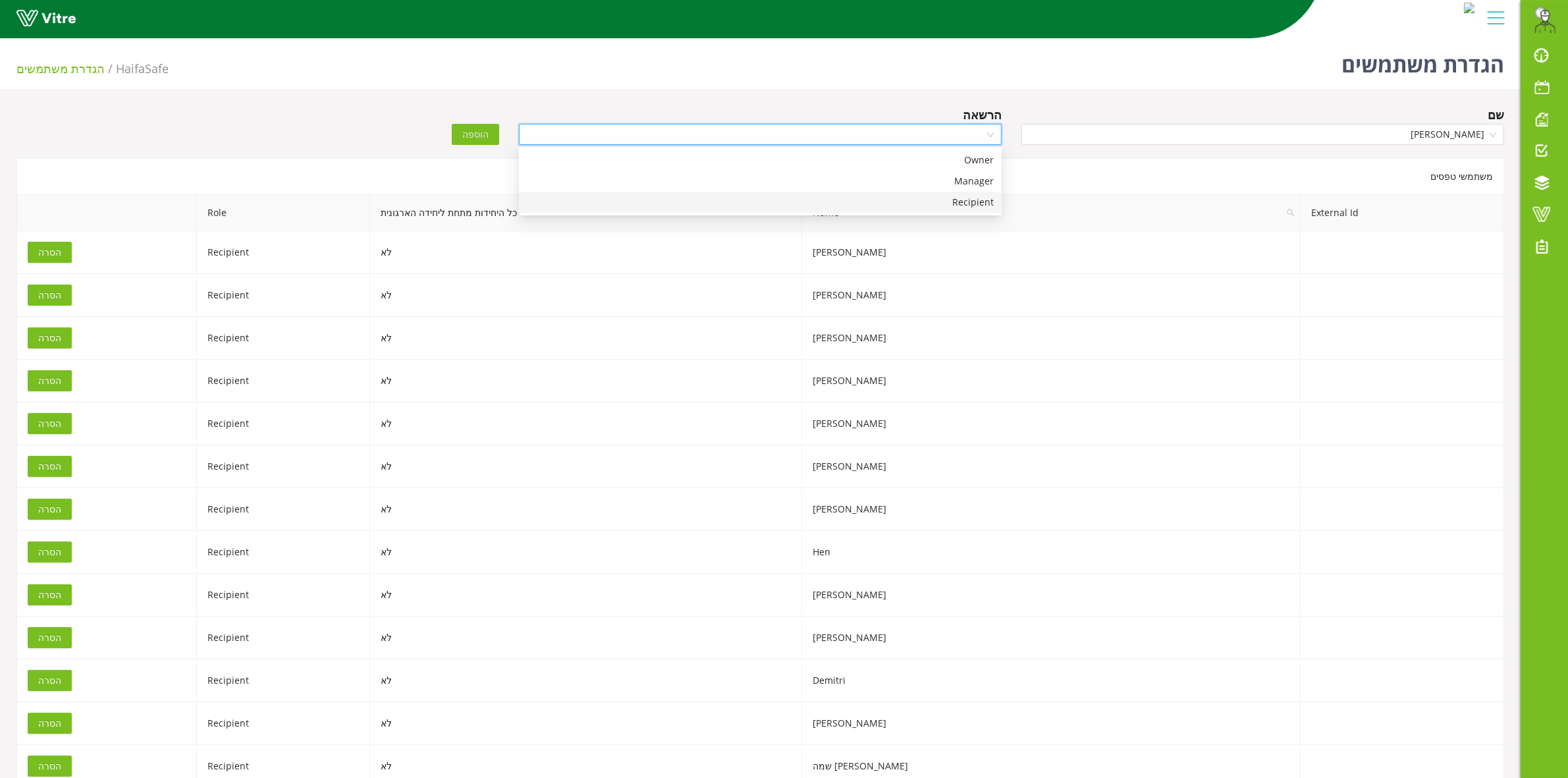
drag, startPoint x: 979, startPoint y: 204, endPoint x: 958, endPoint y: 195, distance: 22.8
click at [971, 199] on div "Recipient" at bounding box center [760, 202] width 467 height 15
click at [474, 145] on div "שם Tair Babayev הרשאה Recipient Recipient הוספה" at bounding box center [760, 128] width 1507 height 46
click at [472, 135] on span "הוספה" at bounding box center [475, 134] width 26 height 15
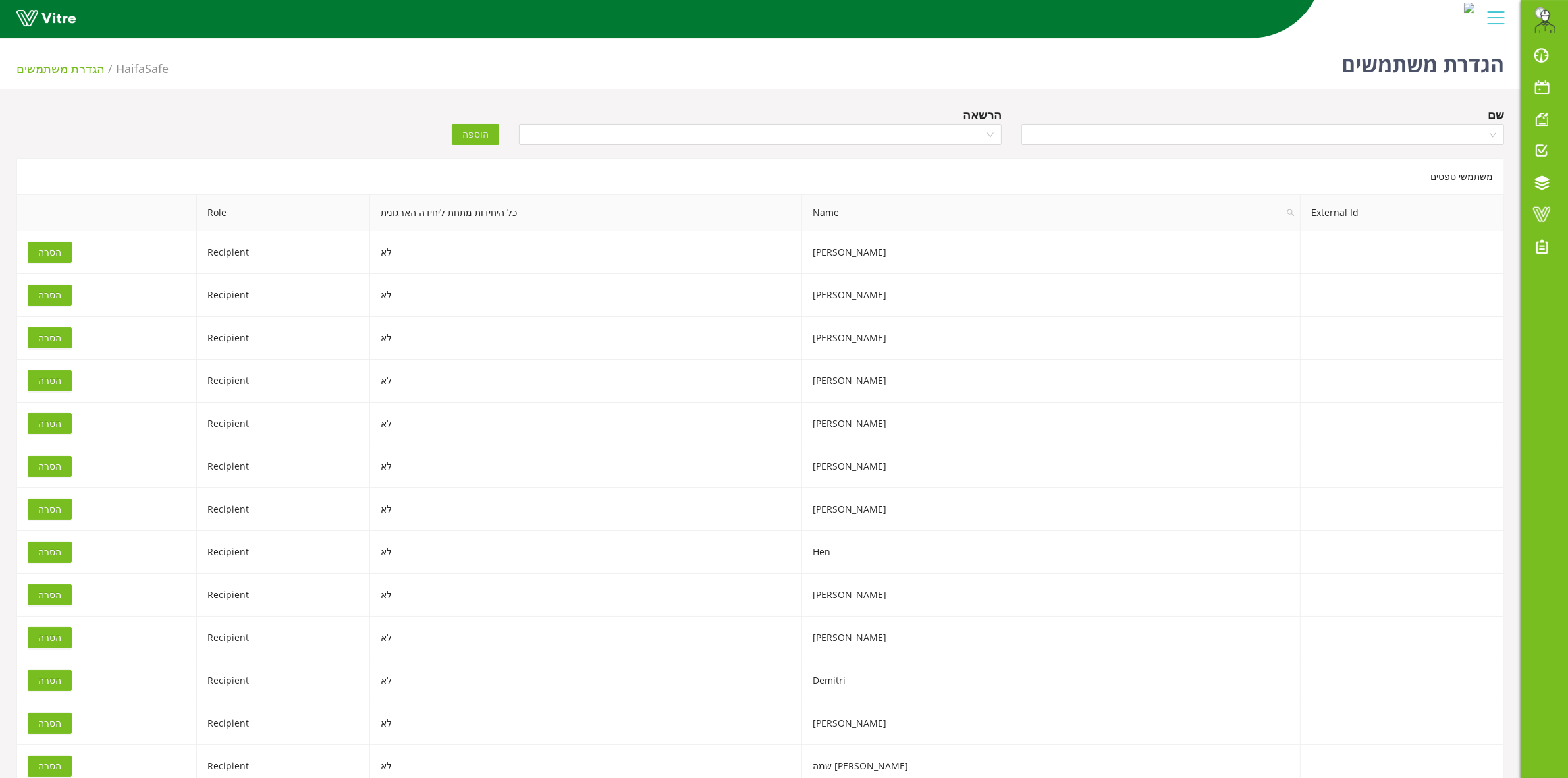
click at [642, 112] on div "הרשאה" at bounding box center [760, 114] width 483 height 19
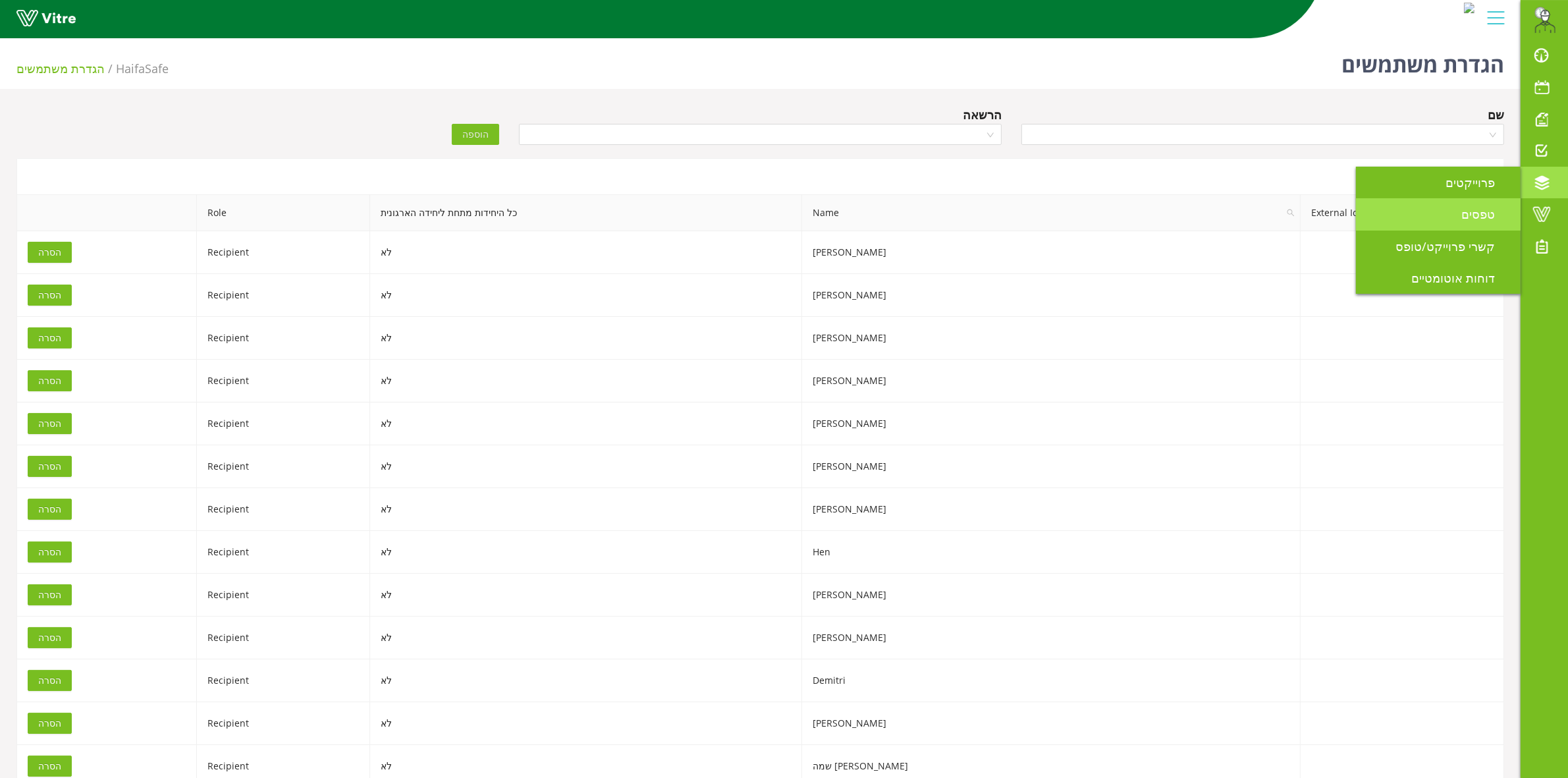
click at [1480, 216] on span "טפסים" at bounding box center [1486, 214] width 49 height 16
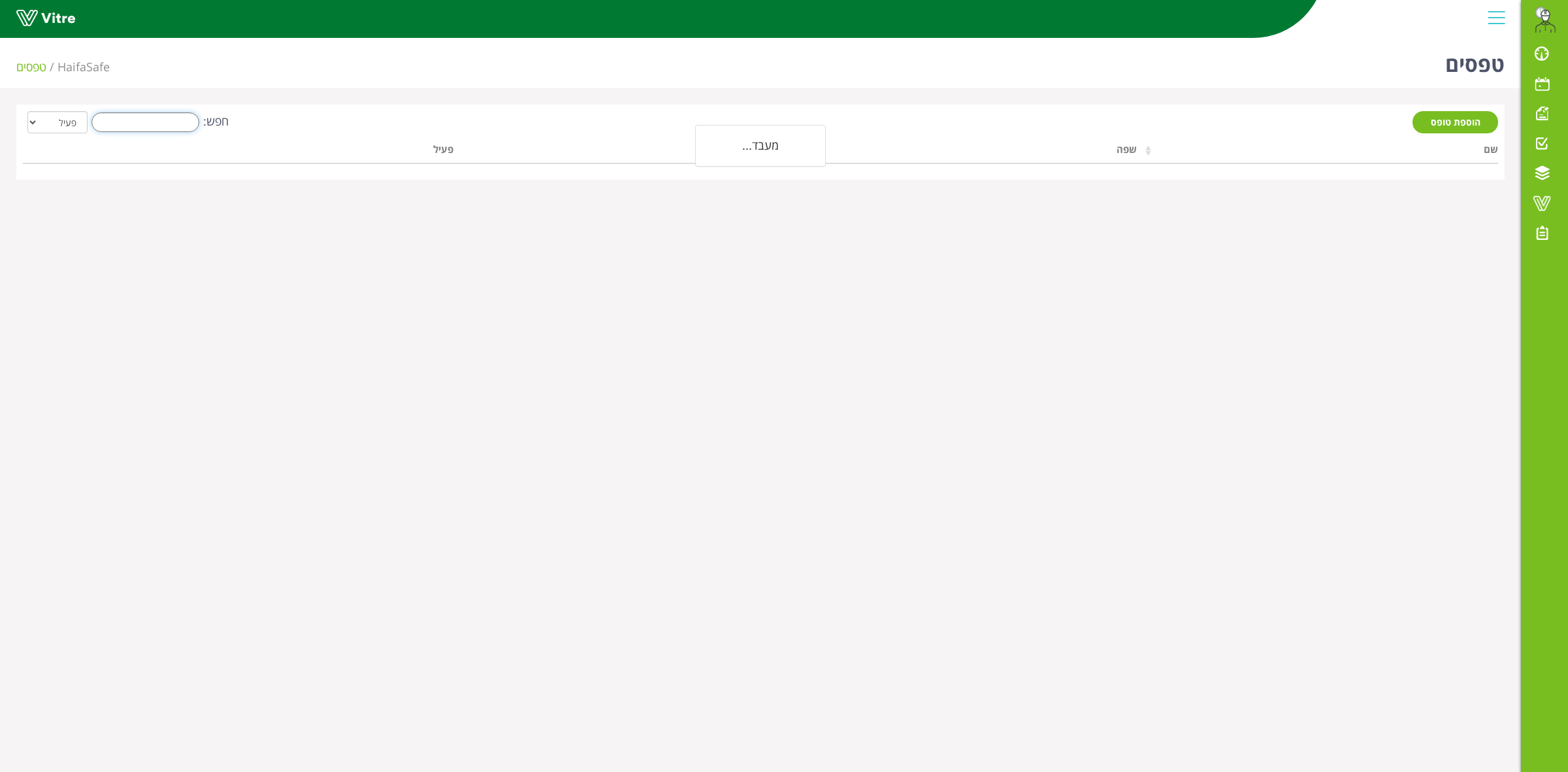
click at [147, 121] on input "חפש:" at bounding box center [146, 122] width 108 height 19
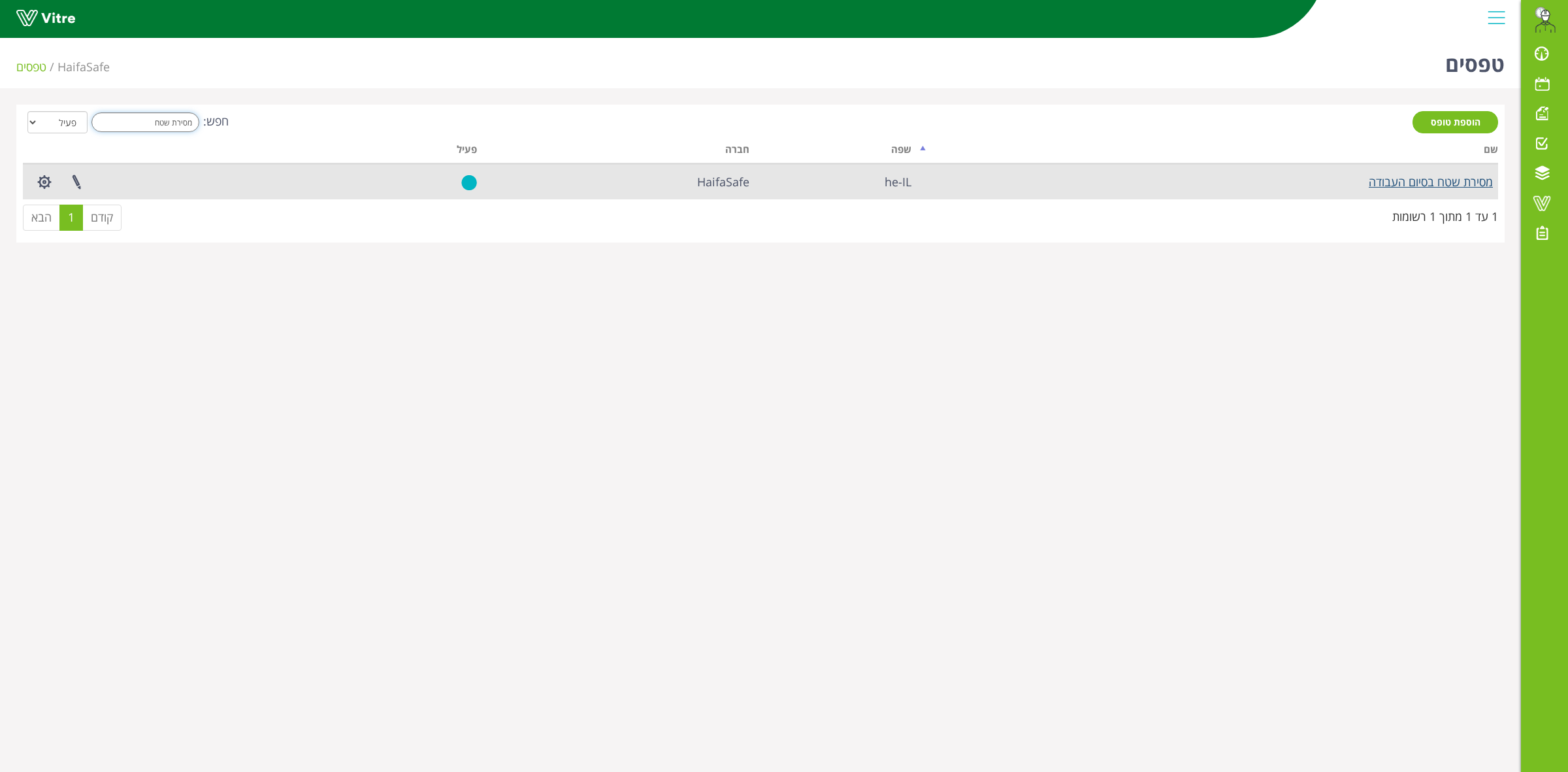
type input "מסירת שטח"
click at [1418, 180] on link "מסירת שטח בסיום העבודה" at bounding box center [1431, 181] width 124 height 15
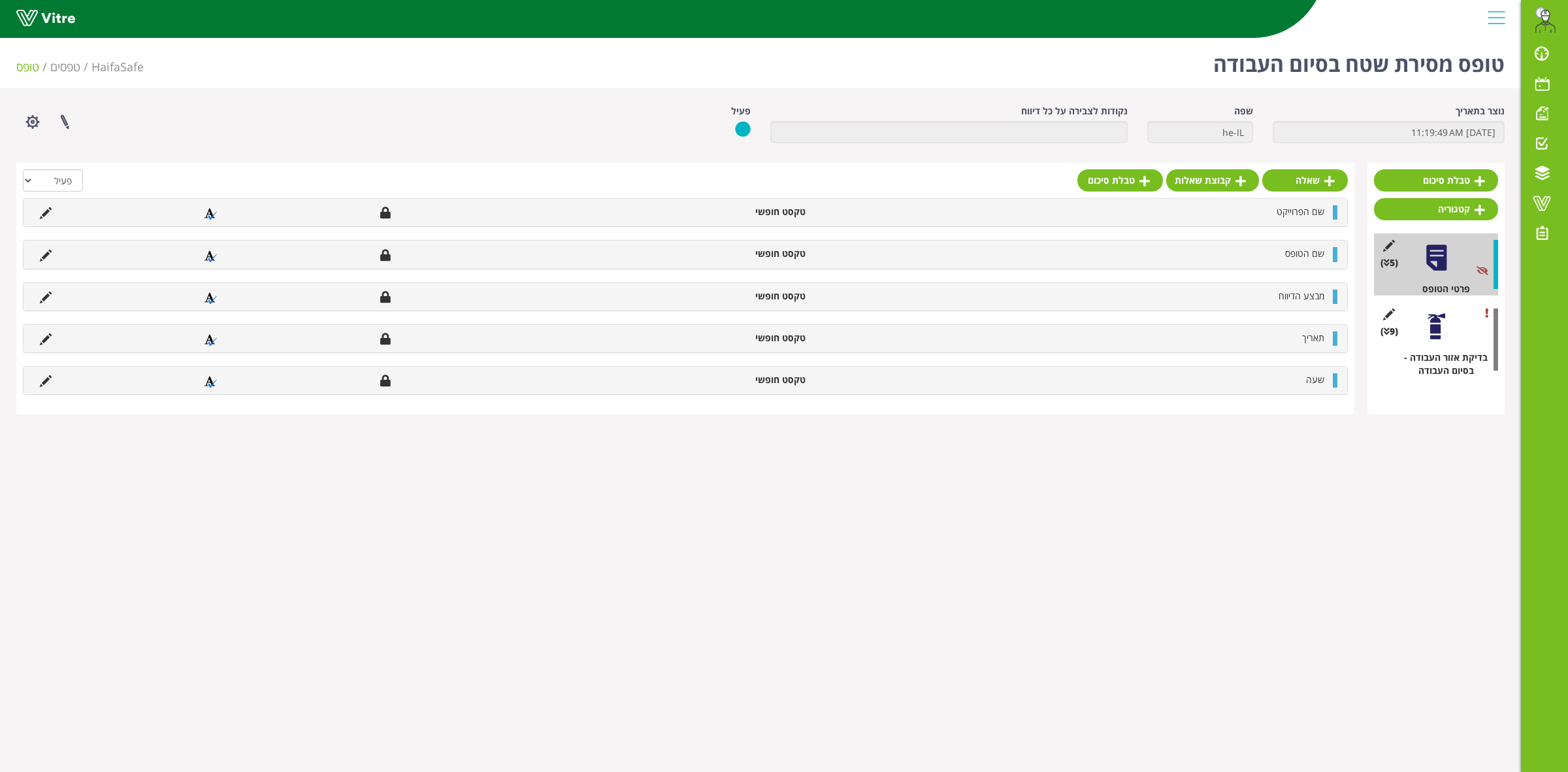
click at [1434, 328] on div at bounding box center [1436, 327] width 29 height 29
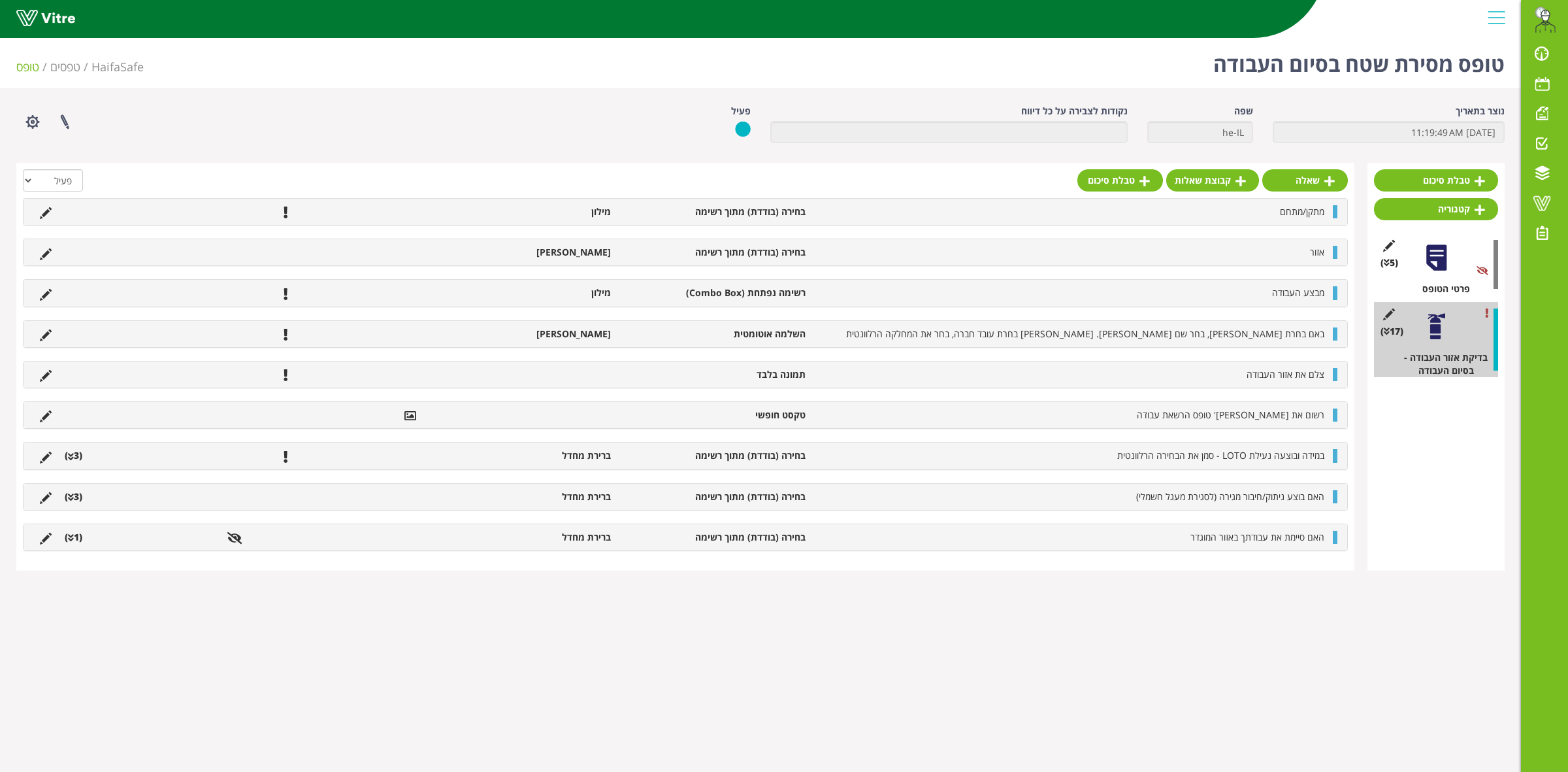
click at [1298, 255] on li "אזור" at bounding box center [1071, 252] width 519 height 13
click at [47, 255] on icon at bounding box center [46, 254] width 12 height 12
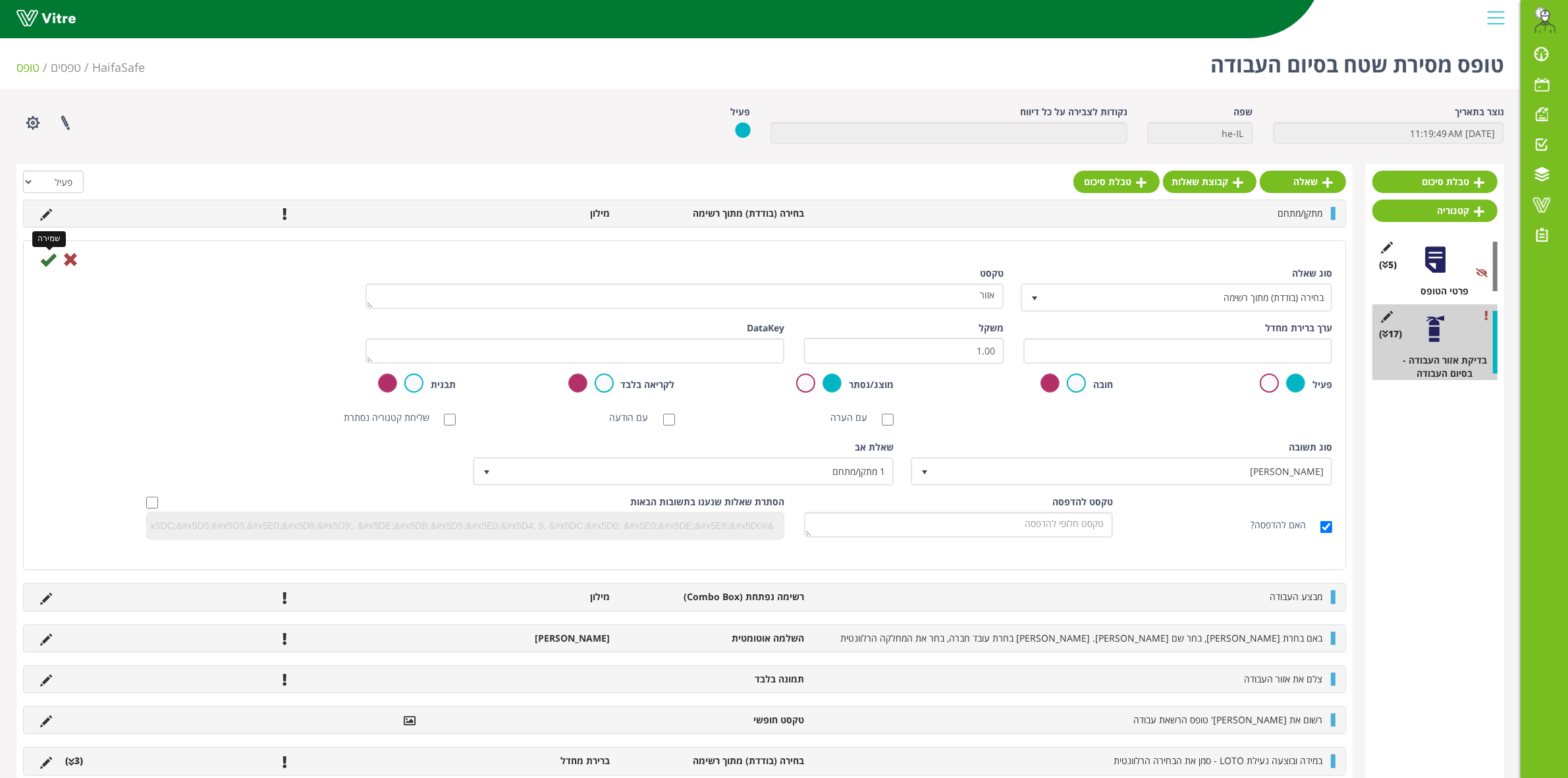
click at [46, 259] on icon at bounding box center [48, 259] width 16 height 16
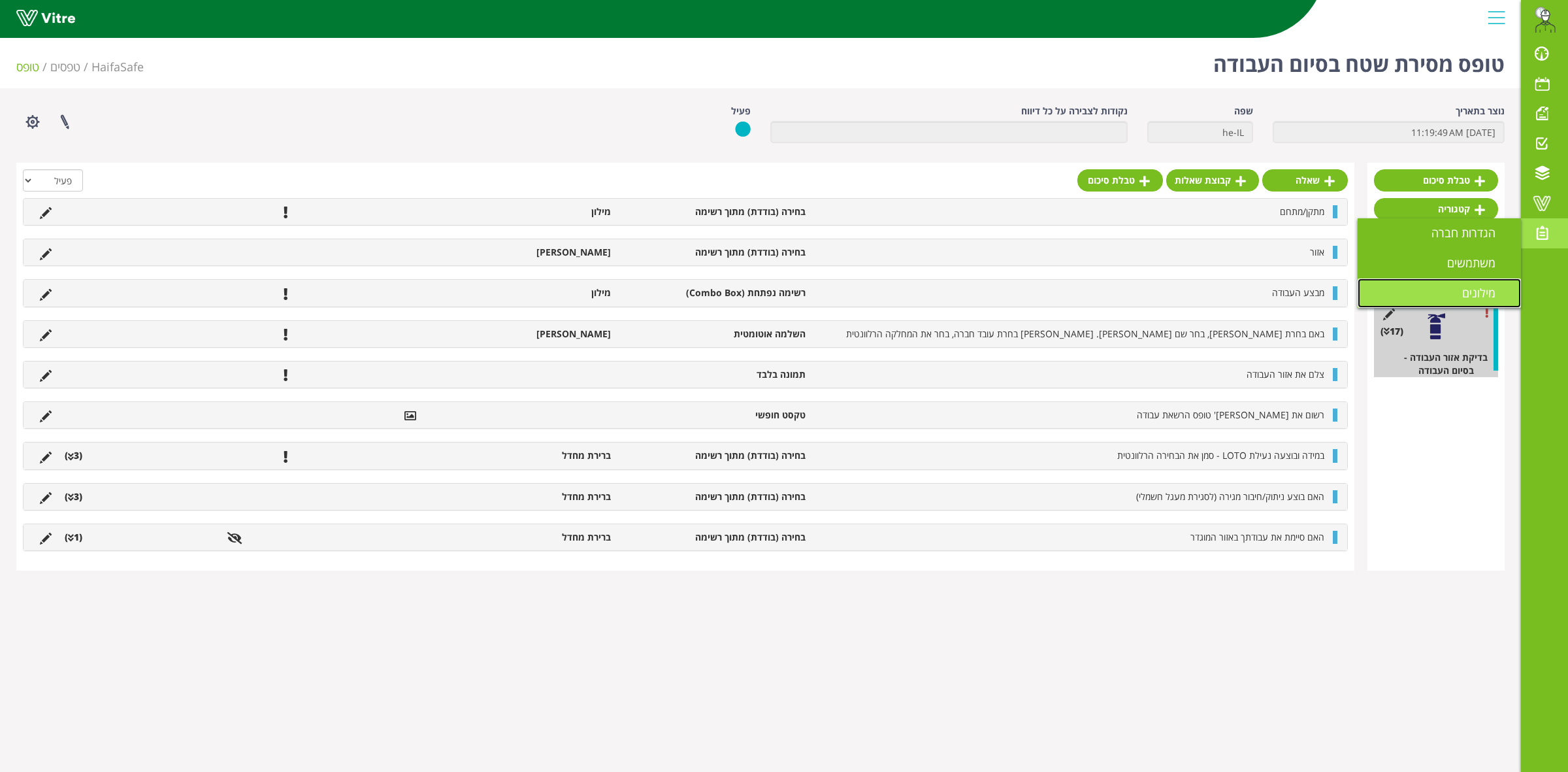
click at [1486, 282] on link "מילונים" at bounding box center [1439, 293] width 164 height 30
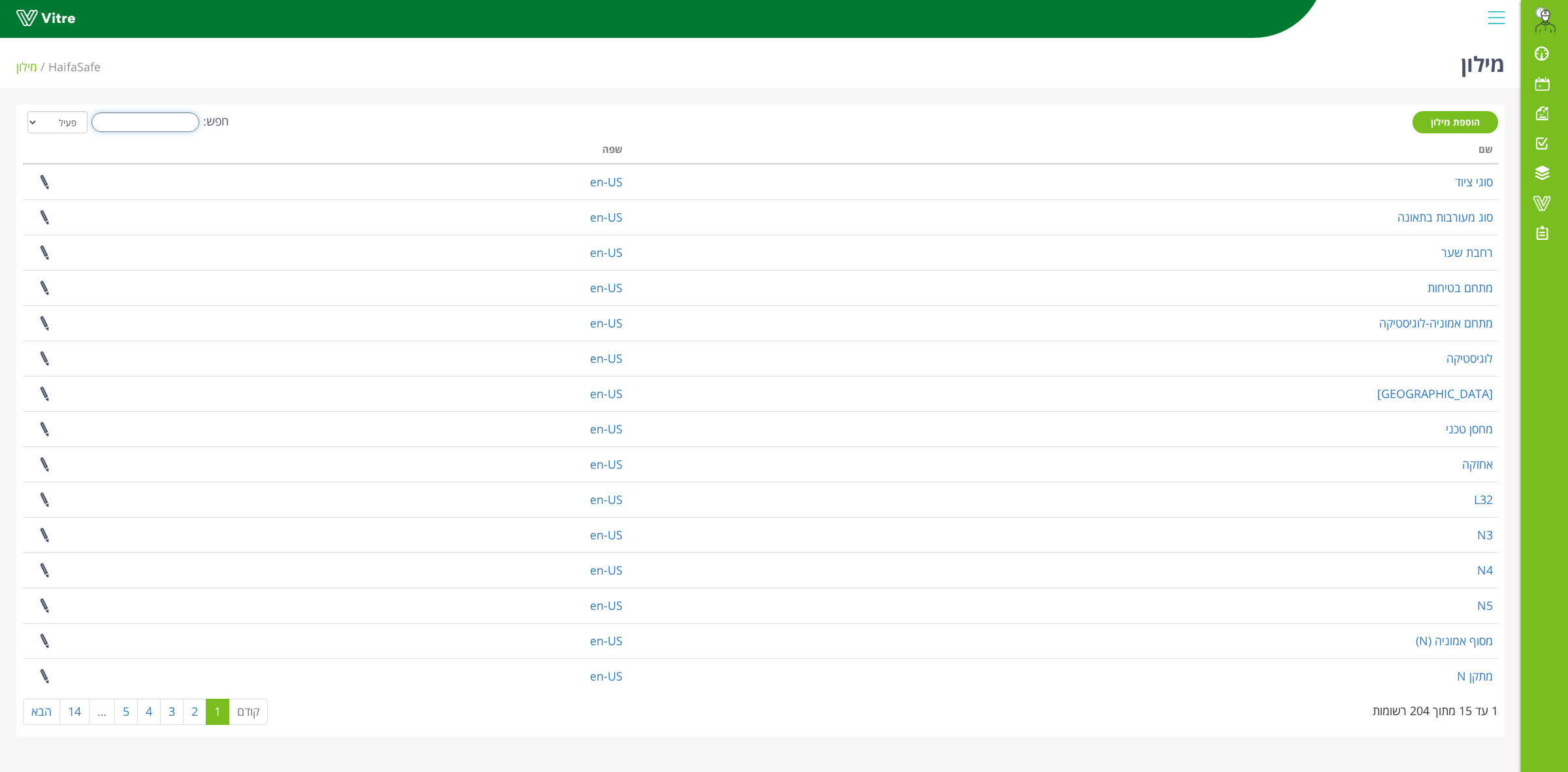
click at [138, 117] on input "חפש:" at bounding box center [146, 122] width 108 height 19
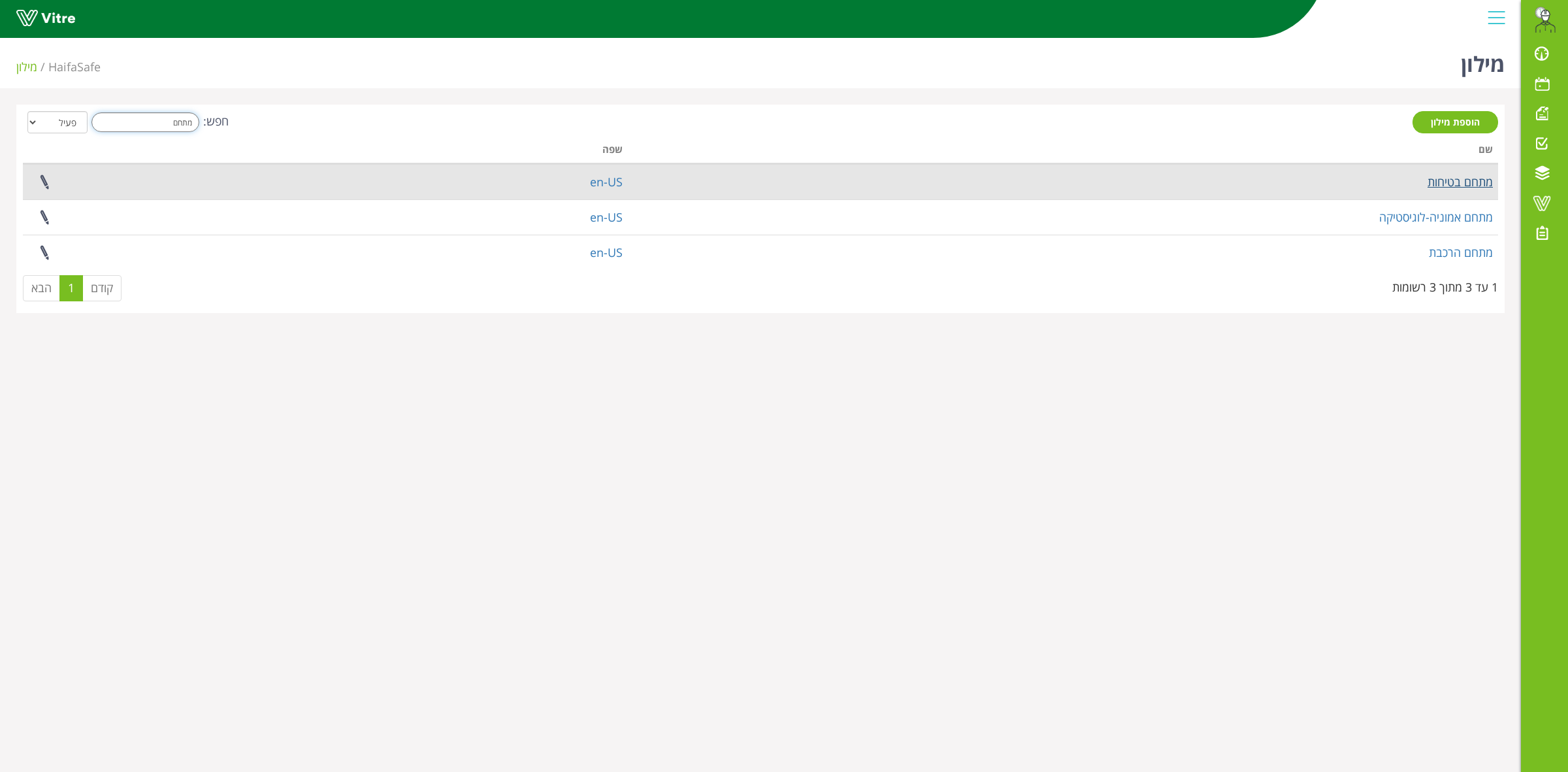
type input "מתחם"
click at [1451, 185] on link "מתחם בטיחות" at bounding box center [1460, 181] width 66 height 15
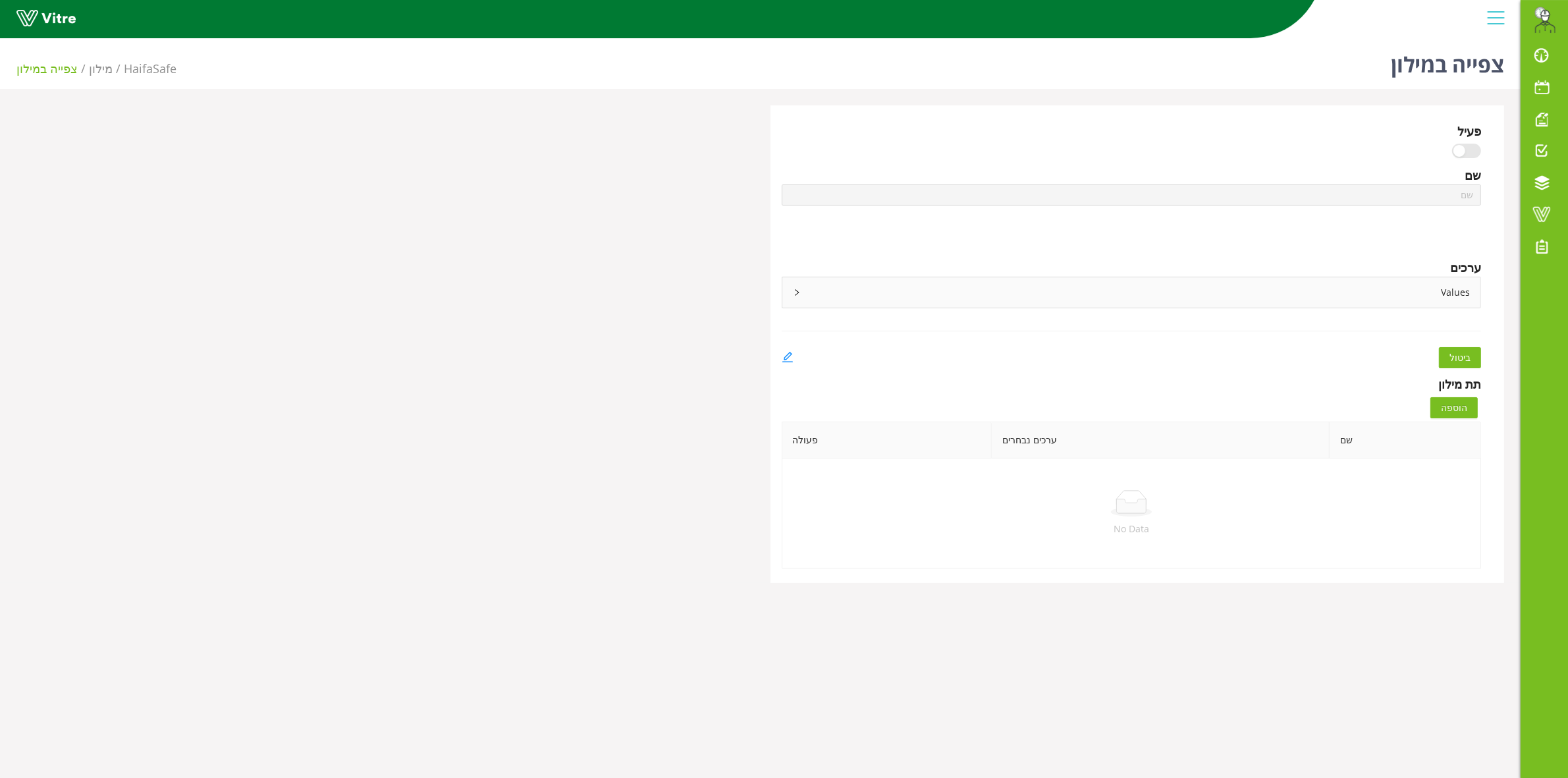
type input "מתחם בטיחות"
click at [789, 289] on div "Values" at bounding box center [1132, 292] width 698 height 30
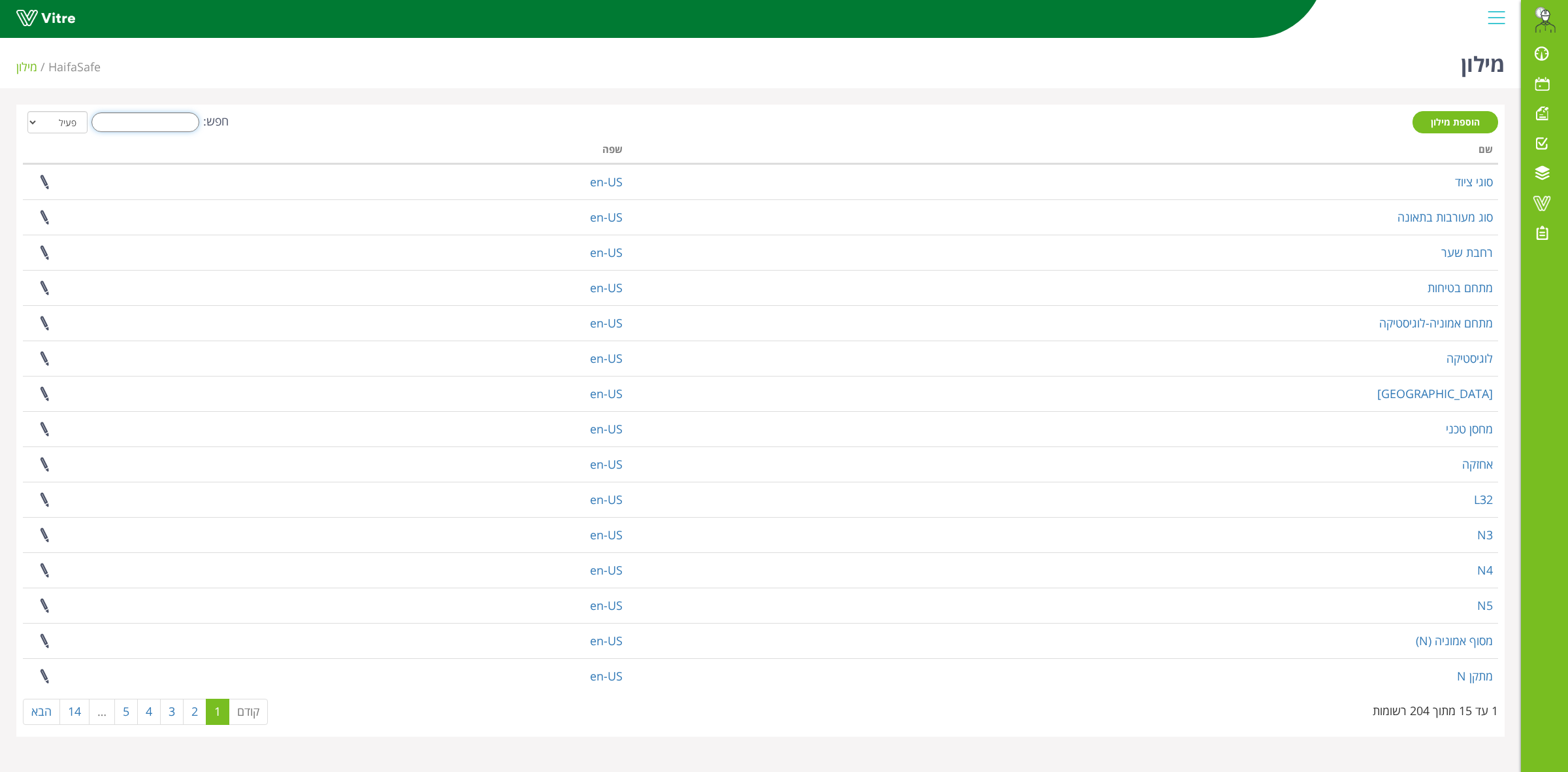
click at [177, 127] on input "חפש:" at bounding box center [146, 122] width 108 height 19
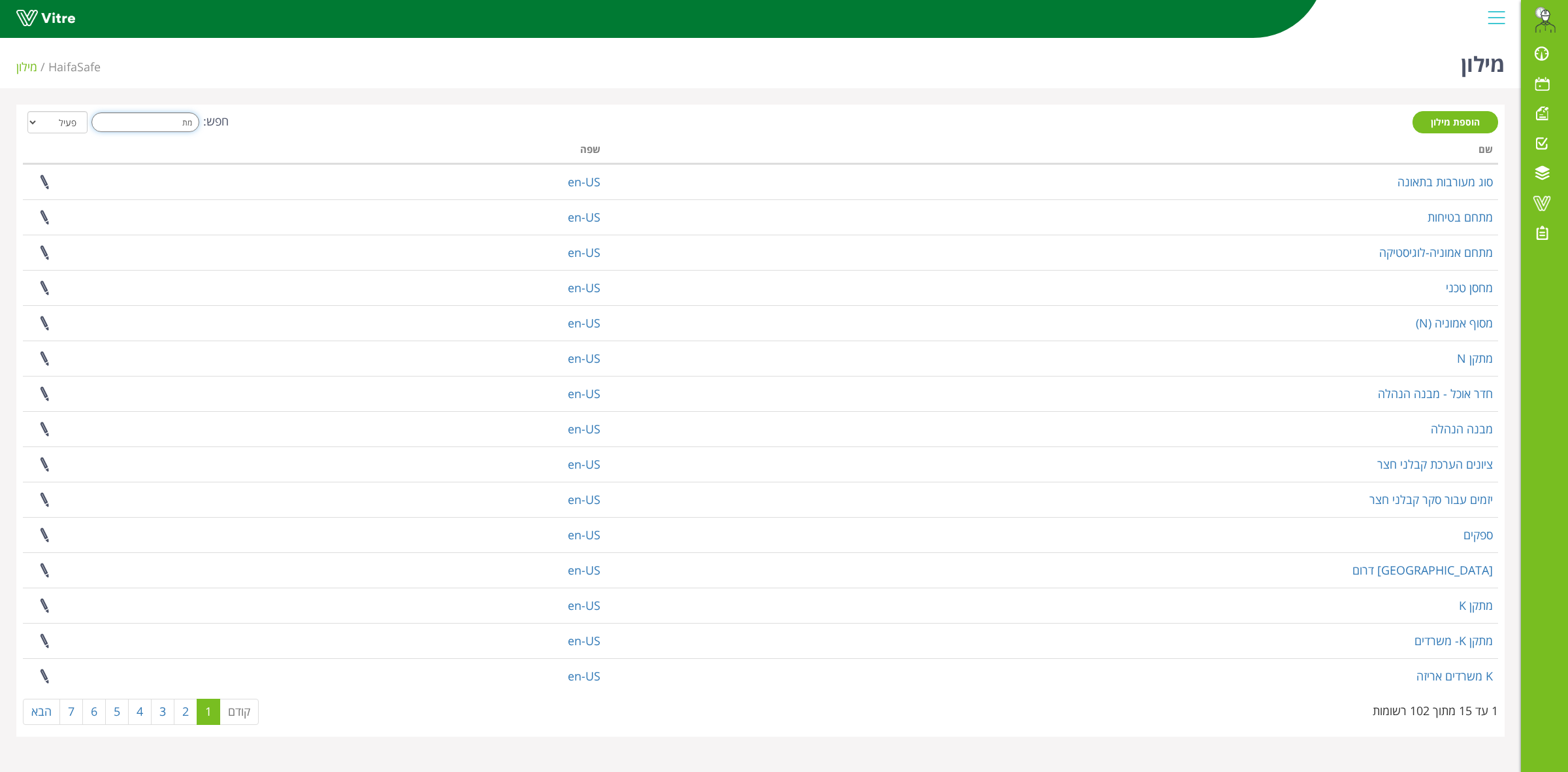
type input "מ"
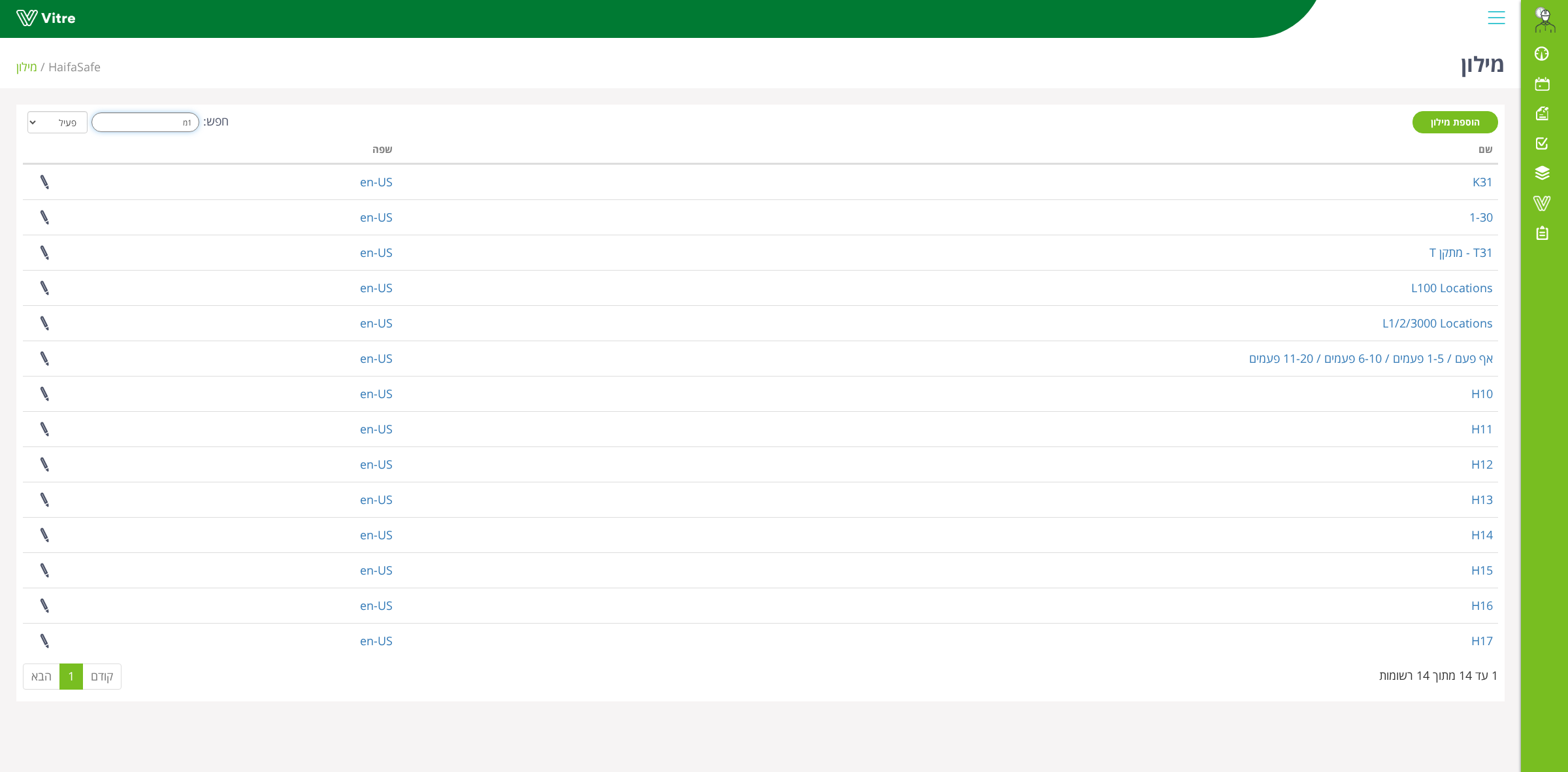
type input "1מת"
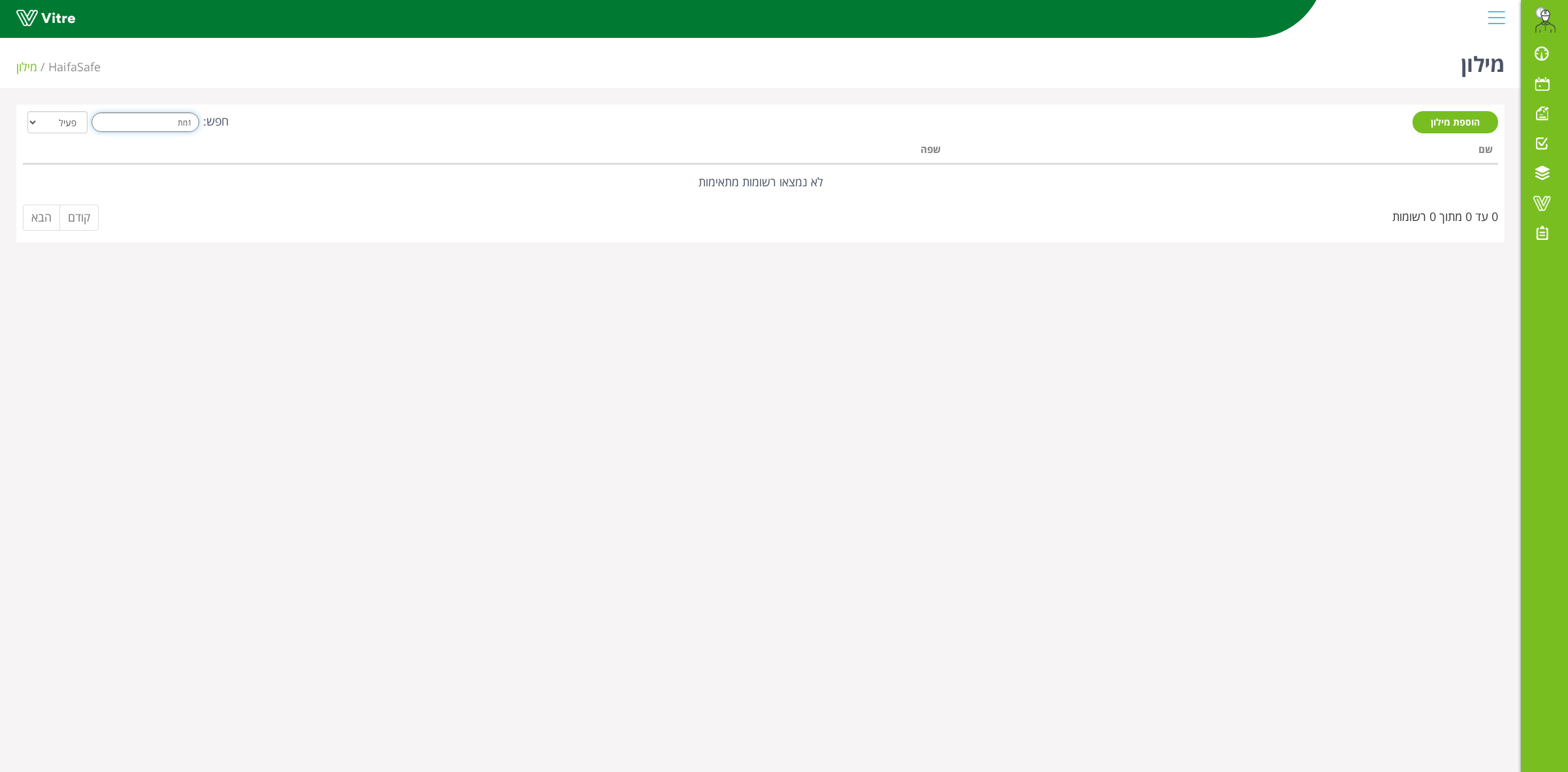
drag, startPoint x: 164, startPoint y: 125, endPoint x: 341, endPoint y: 125, distance: 177.0
click at [341, 125] on div "חפש: 1מת הכל פעיל לא פעיל" at bounding box center [761, 123] width 1475 height 24
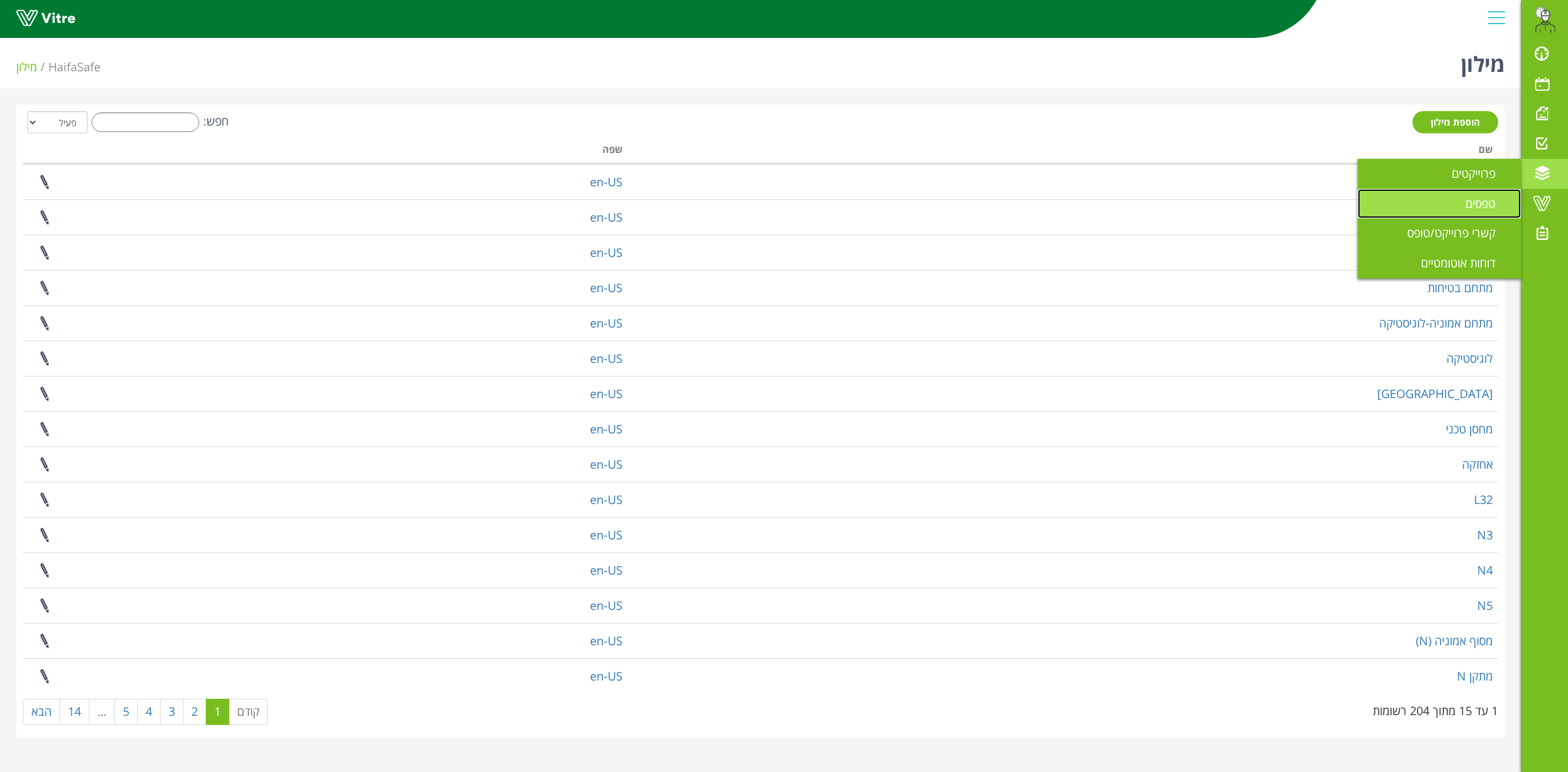
drag, startPoint x: 1467, startPoint y: 201, endPoint x: 1460, endPoint y: 201, distance: 7.0
click at [1464, 201] on link "טפסים" at bounding box center [1439, 204] width 164 height 30
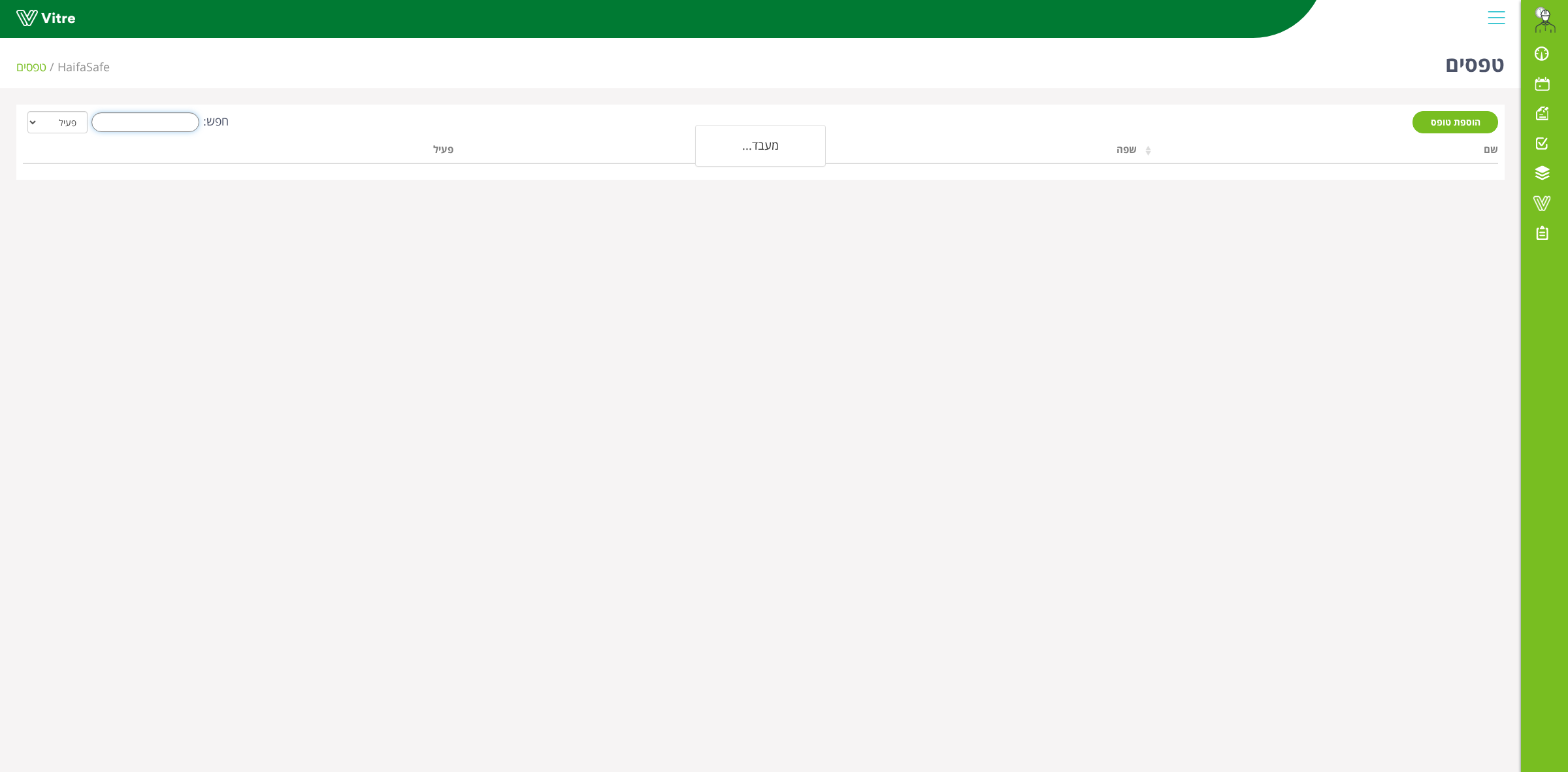
click at [178, 126] on input "חפש:" at bounding box center [146, 122] width 108 height 19
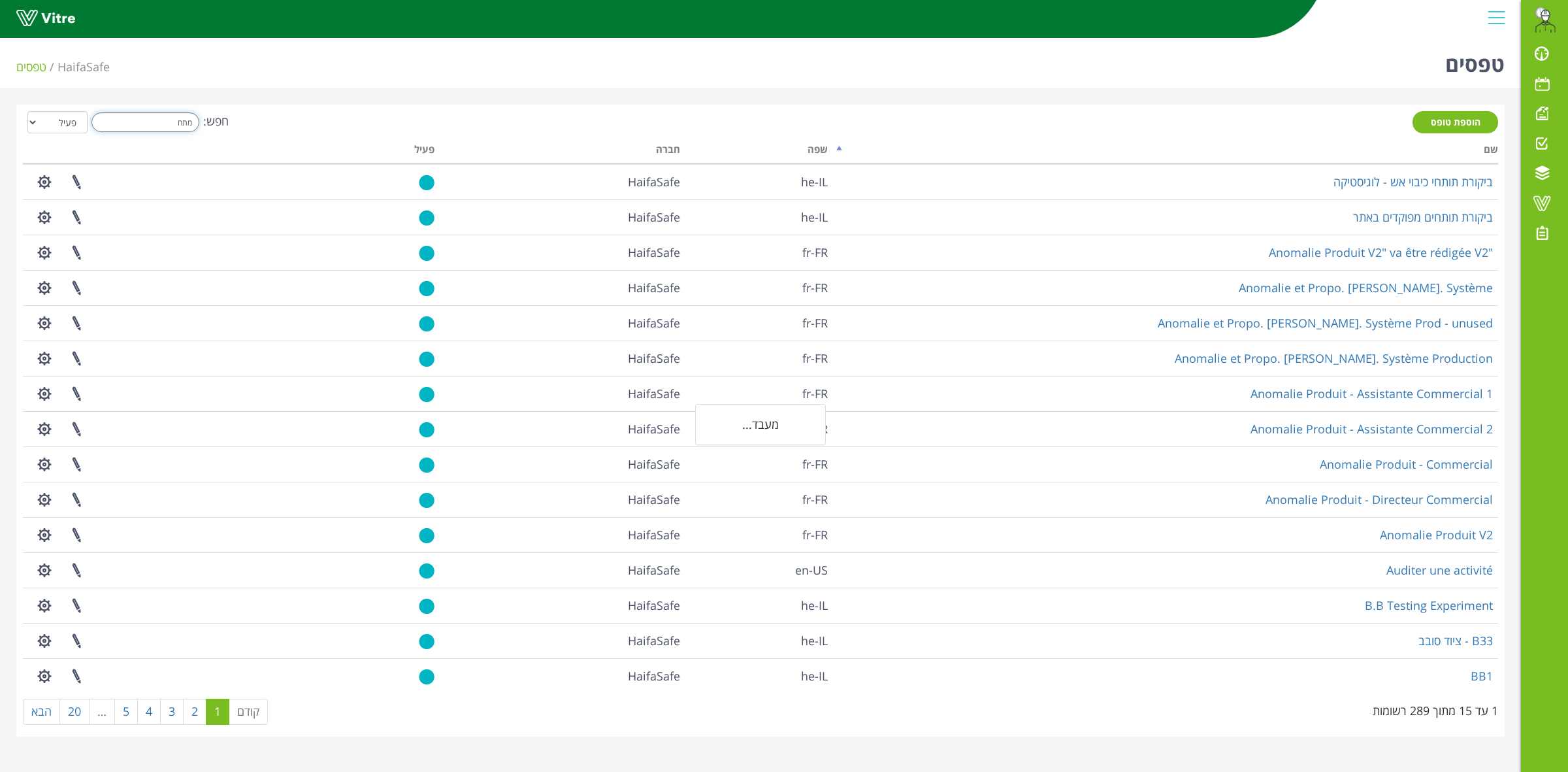
type input "מתחם"
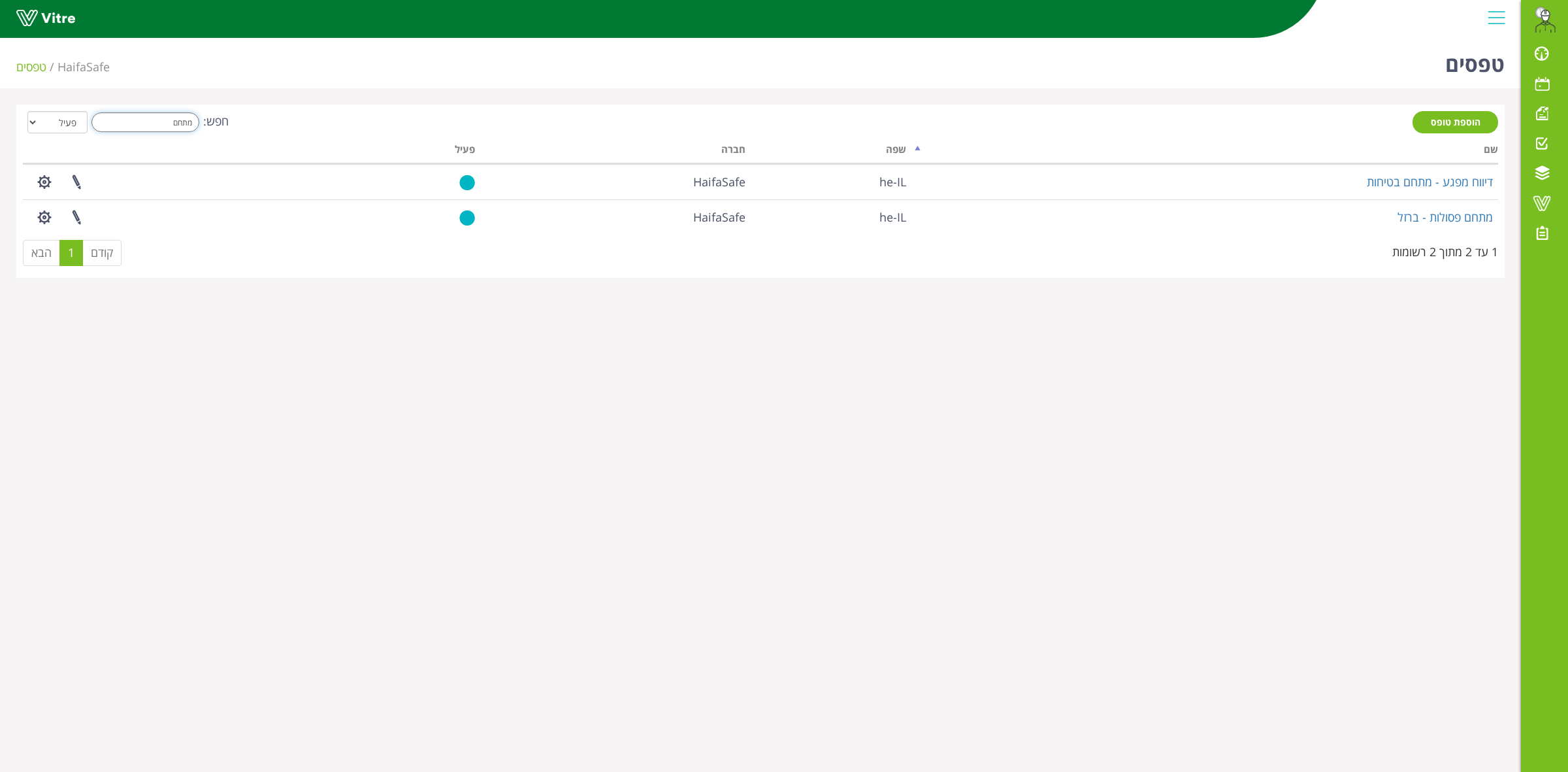
drag, startPoint x: 162, startPoint y: 124, endPoint x: 245, endPoint y: 122, distance: 83.0
click at [245, 122] on div "חפש: מתחם הכל פעיל לא פעיל" at bounding box center [761, 123] width 1475 height 24
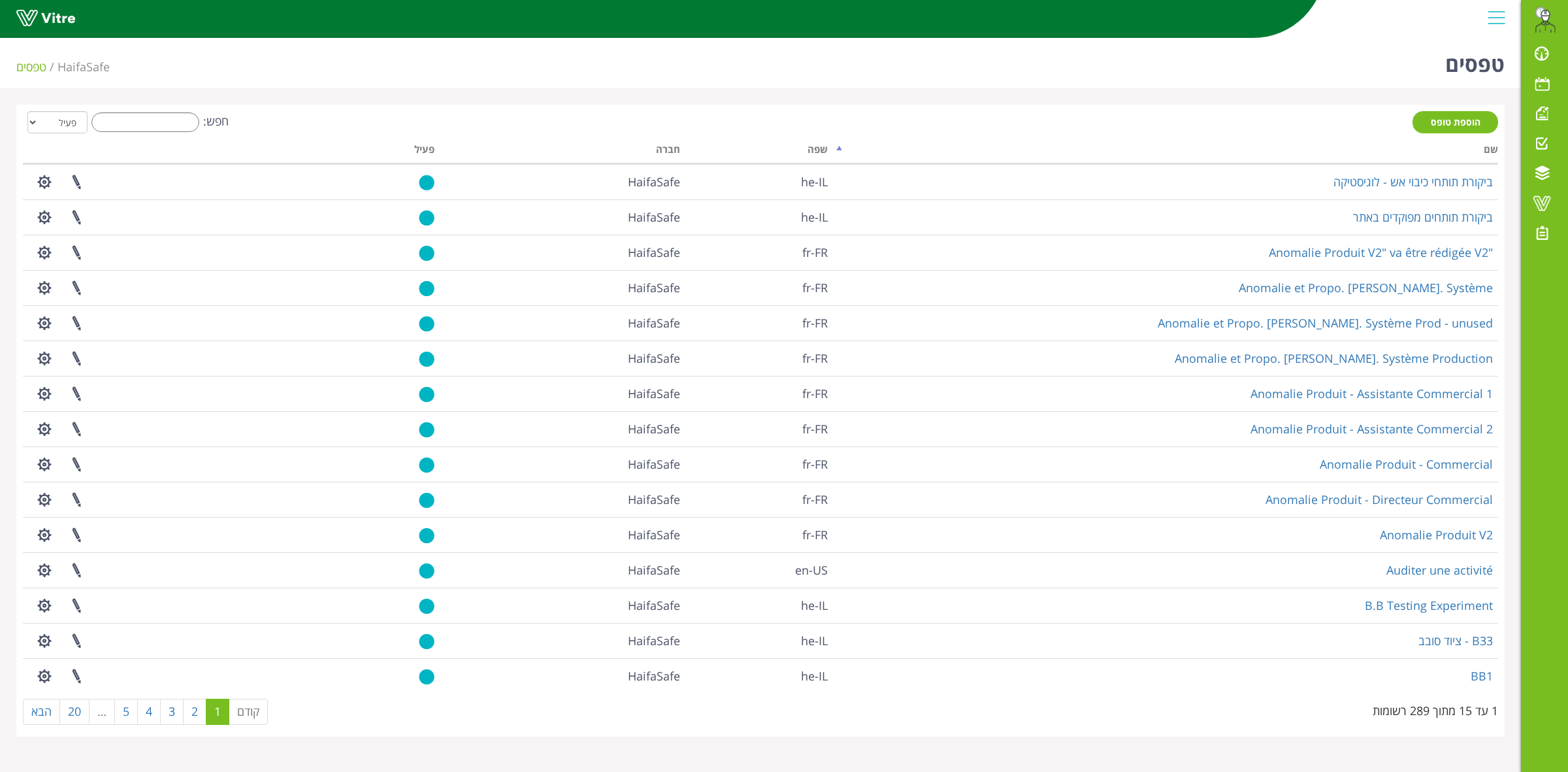
click at [524, 96] on div "טפסים HaifaSafe טפסים הוספת טופס חפש: הכל פעיל לא פעיל מעבד... שם שפה חברה פעיל…" at bounding box center [760, 384] width 1521 height 704
click at [901, 104] on div "הוספת טופס חפש: הכל פעיל לא פעיל מעבד... שם שפה חברה פעיל ביקורת תותחי כיבוי אש…" at bounding box center [760, 420] width 1489 height 632
click at [1278, 93] on div "טפסים HaifaSafe טפסים הוספת טופס חפש: הכל פעיל לא פעיל מעבד... שם שפה חברה פעיל…" at bounding box center [760, 384] width 1521 height 704
click at [203, 100] on div "טפסים HaifaSafe טפסים הוספת טופס חפש: הכל פעיל לא פעיל מעבד... שם שפה חברה פעיל…" at bounding box center [760, 384] width 1521 height 704
click at [177, 122] on input "חפש:" at bounding box center [146, 122] width 108 height 19
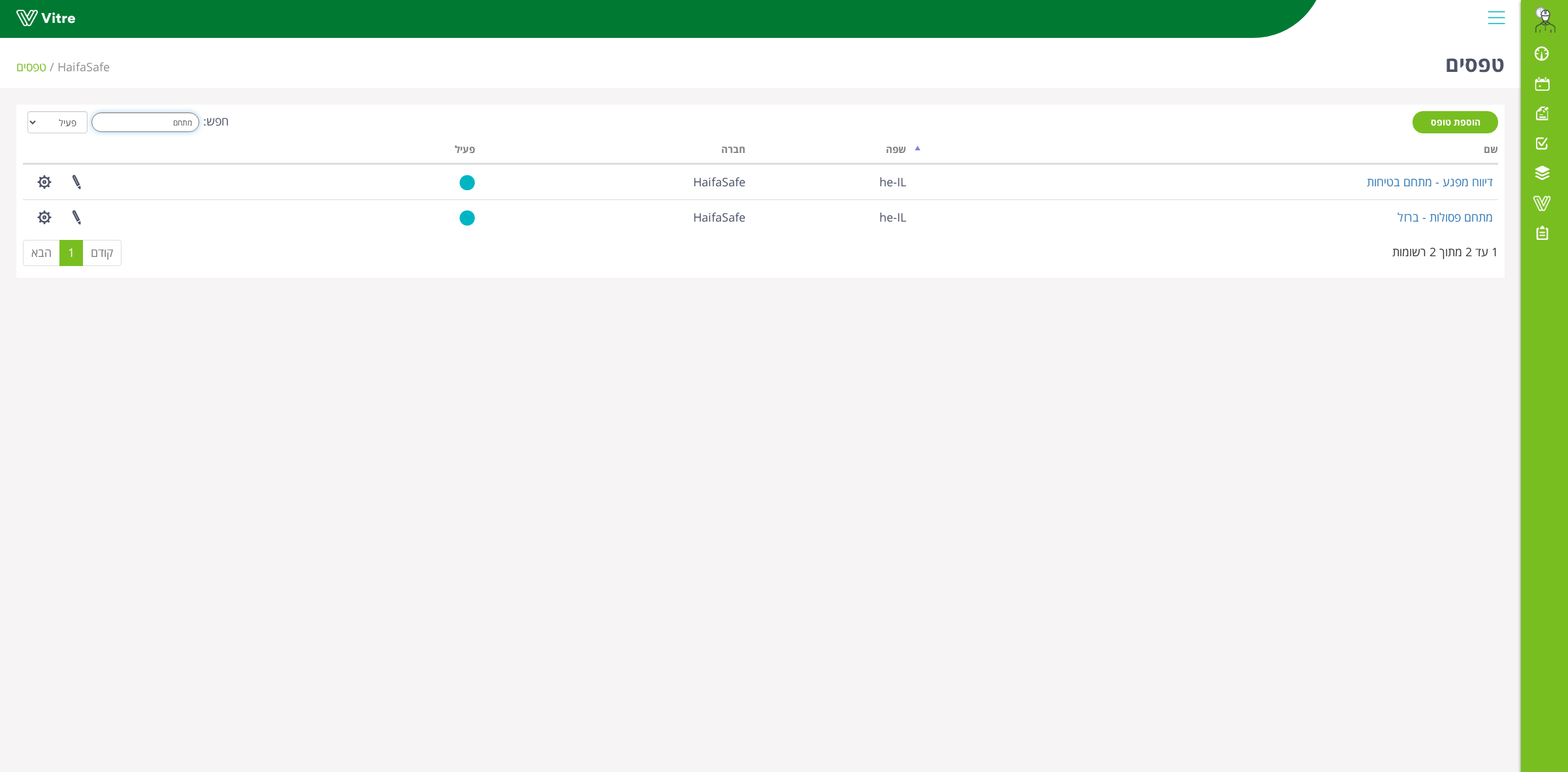
type input "מתחם"
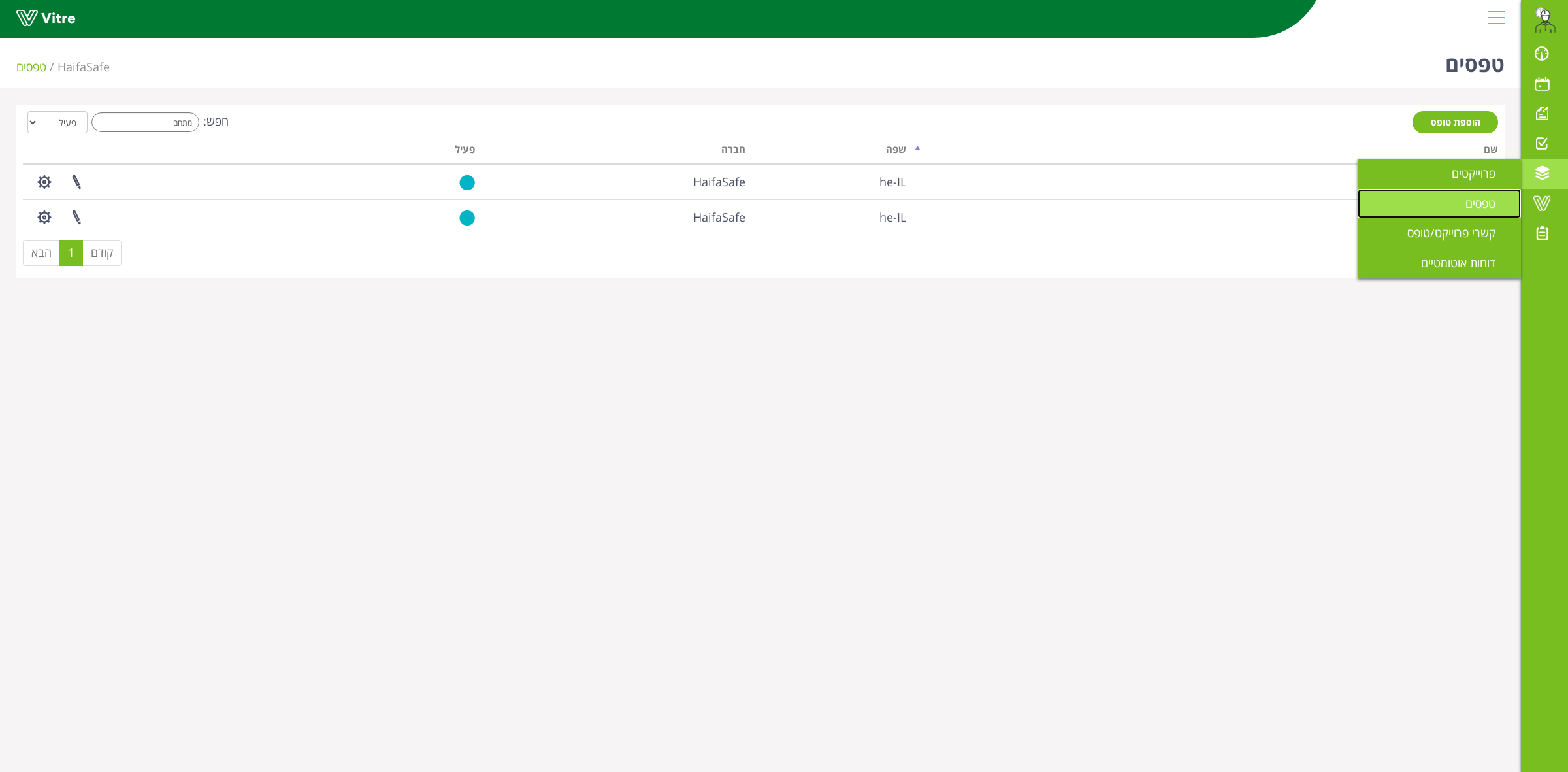
click at [1458, 199] on link "טפסים" at bounding box center [1439, 204] width 164 height 30
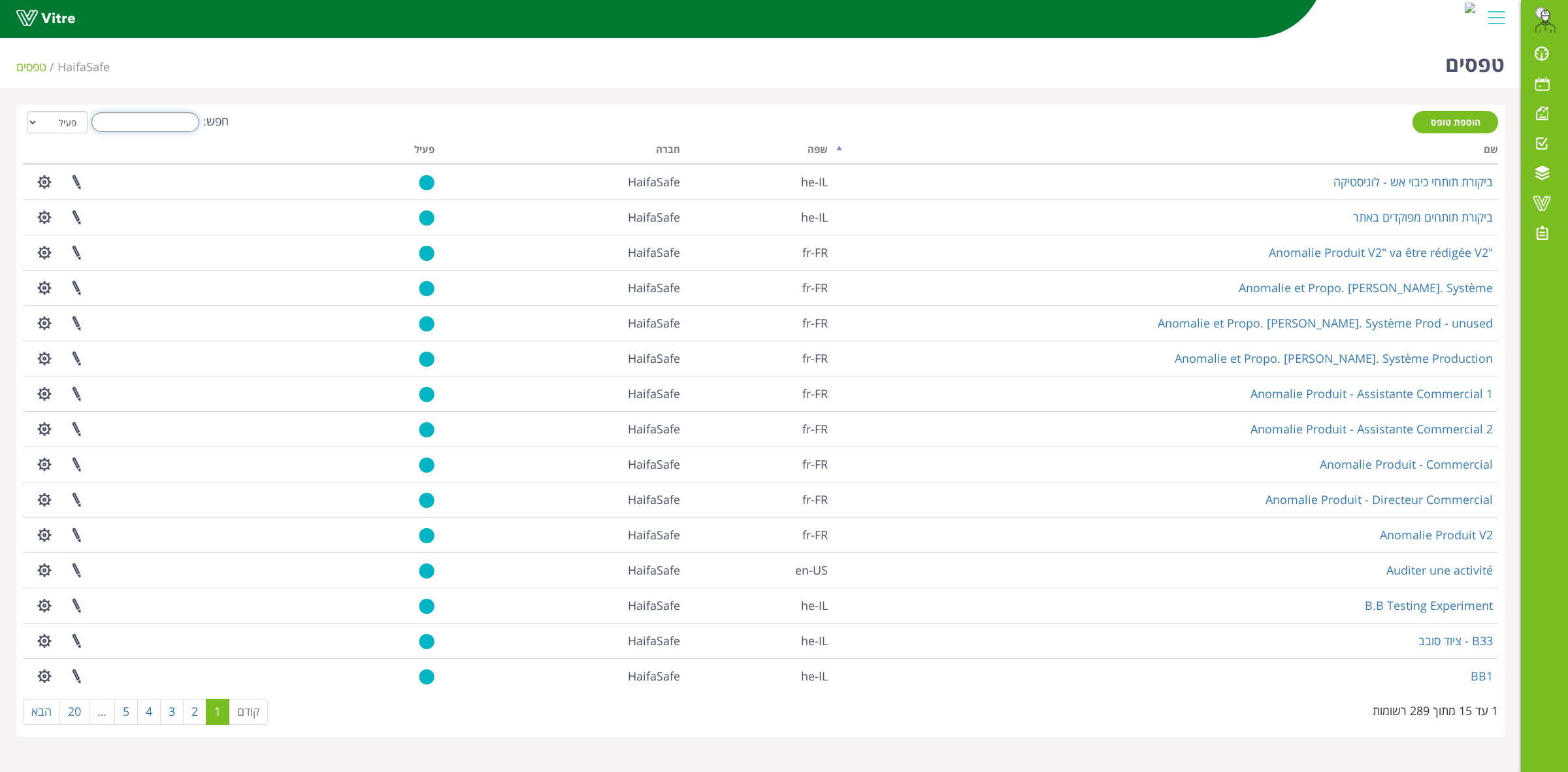
click at [164, 117] on input "חפש:" at bounding box center [146, 122] width 108 height 19
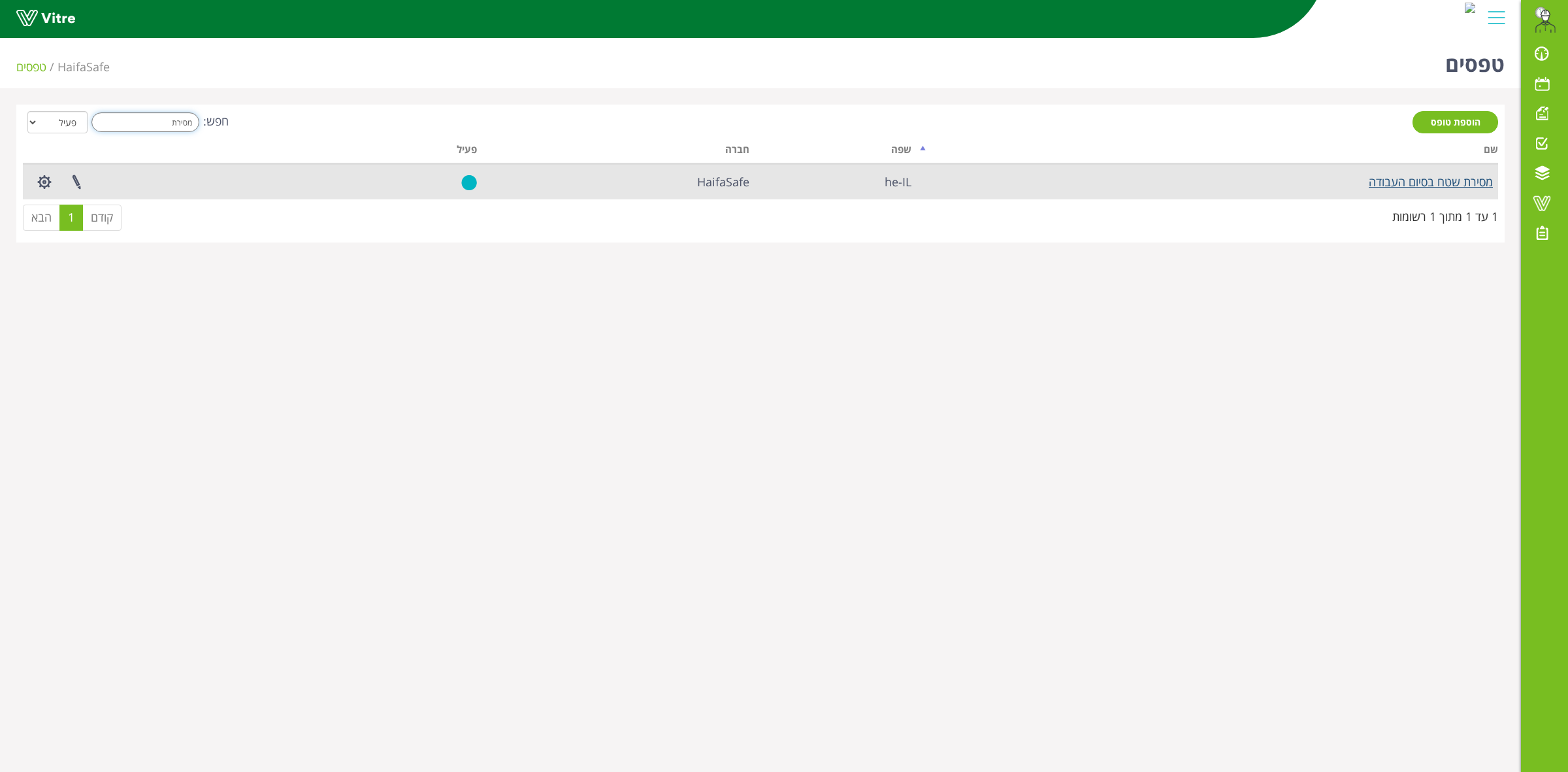
type input "מסירת"
click at [1404, 178] on link "מסירת שטח בסיום העבודה" at bounding box center [1431, 181] width 124 height 15
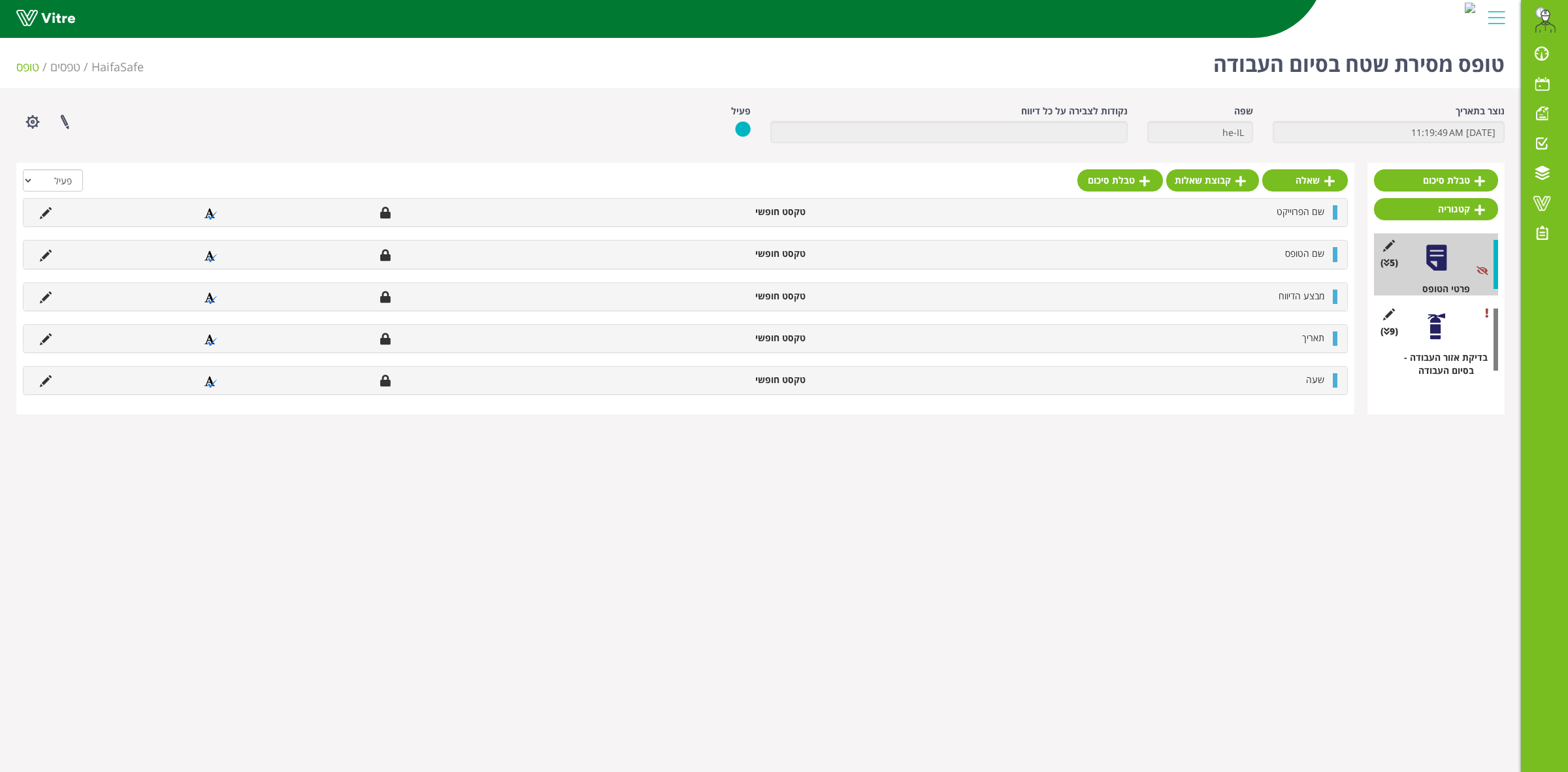
click at [1441, 338] on div at bounding box center [1436, 327] width 29 height 29
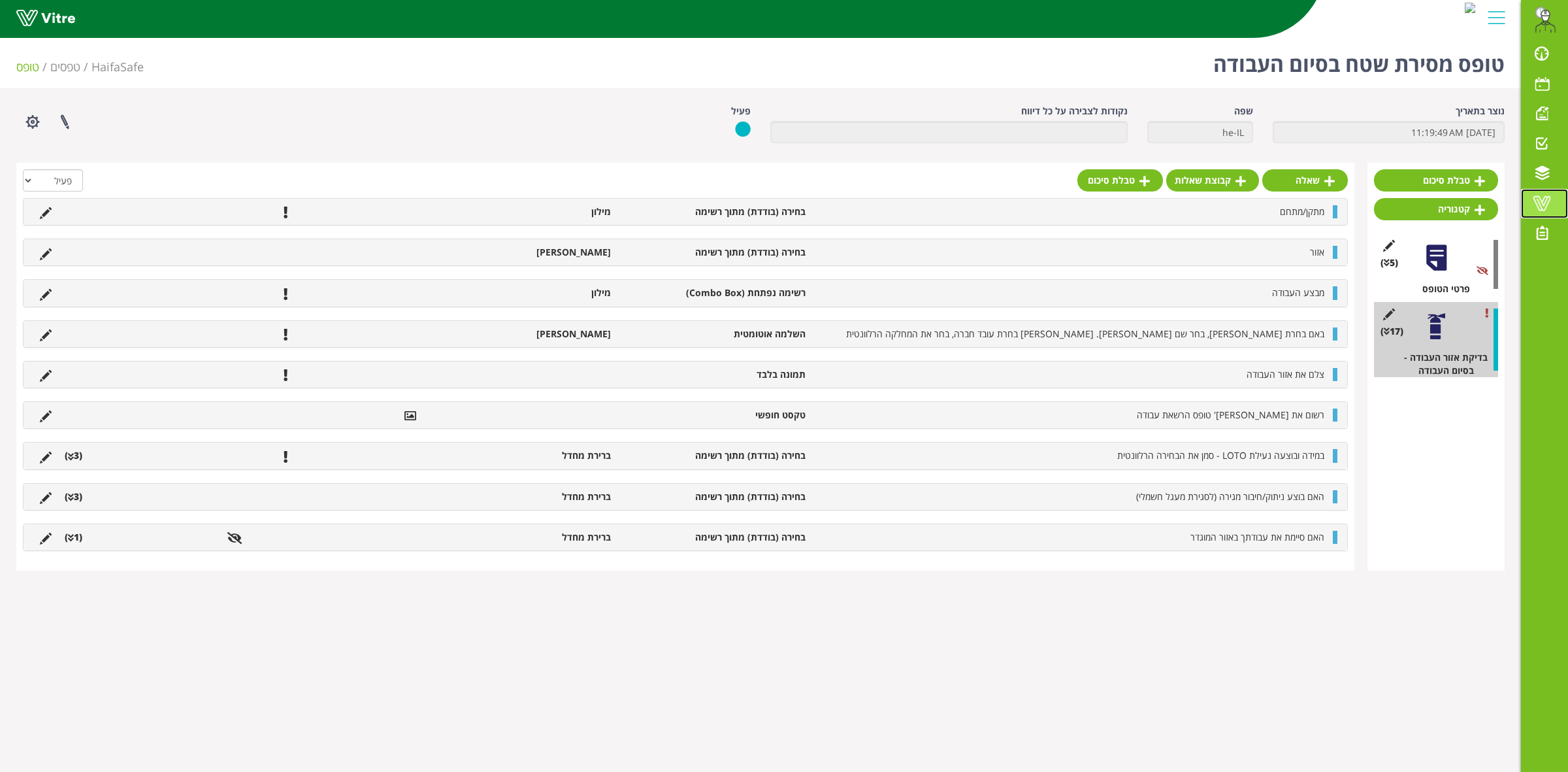
click at [1537, 208] on span at bounding box center [1542, 203] width 32 height 15
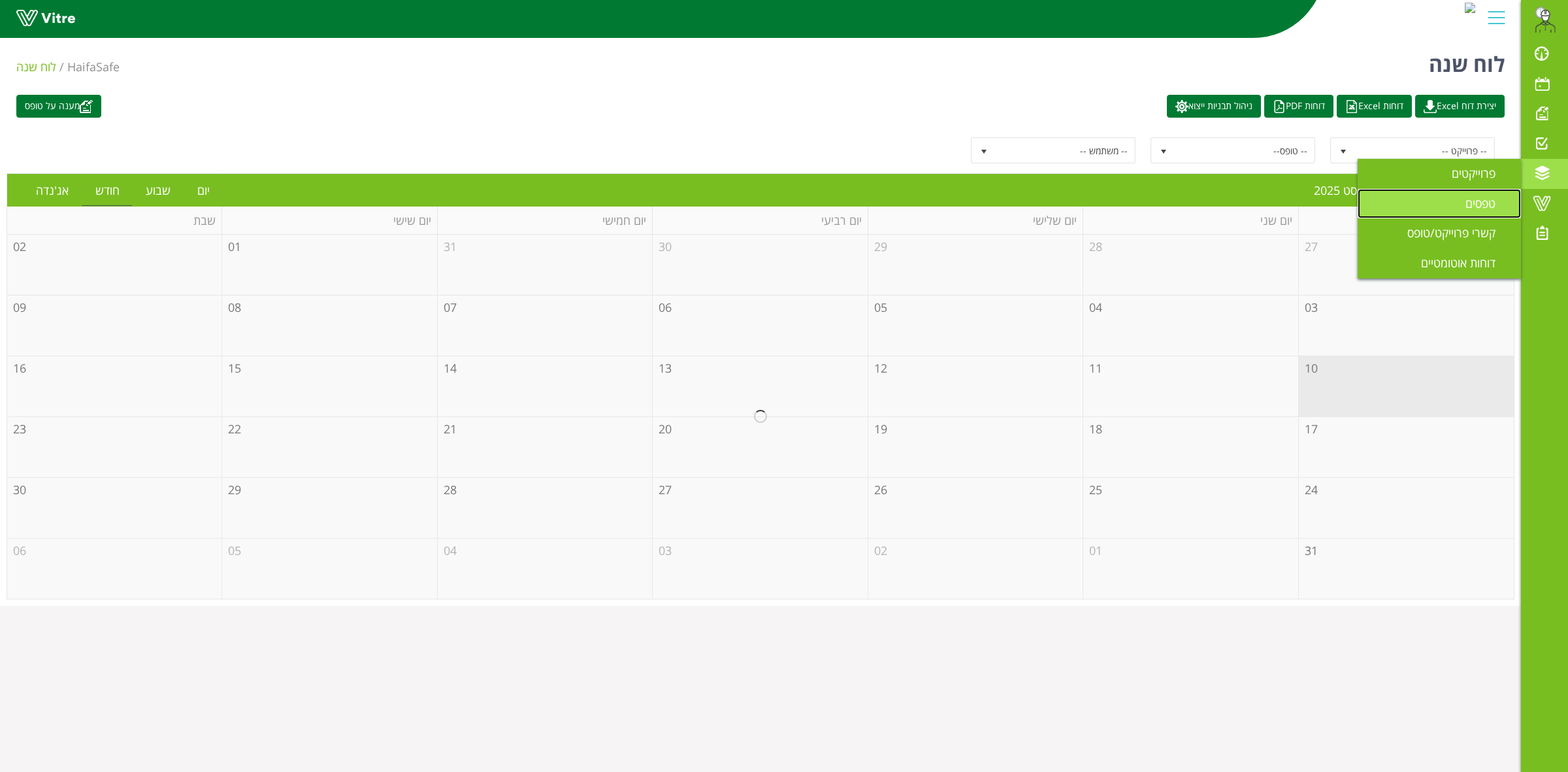
click at [1491, 199] on span "טפסים" at bounding box center [1488, 203] width 46 height 15
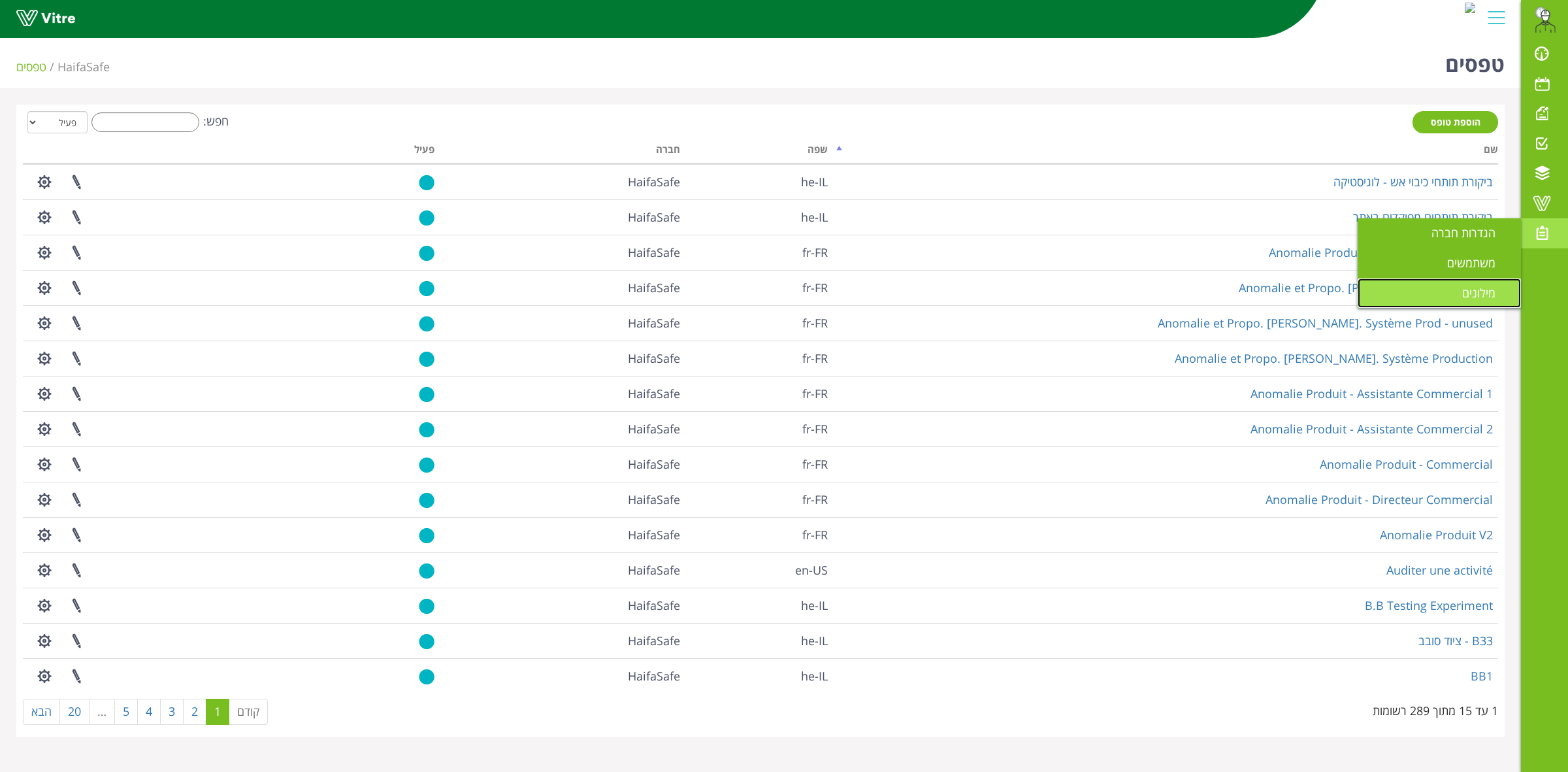
click at [1474, 286] on span "מילונים" at bounding box center [1486, 293] width 49 height 15
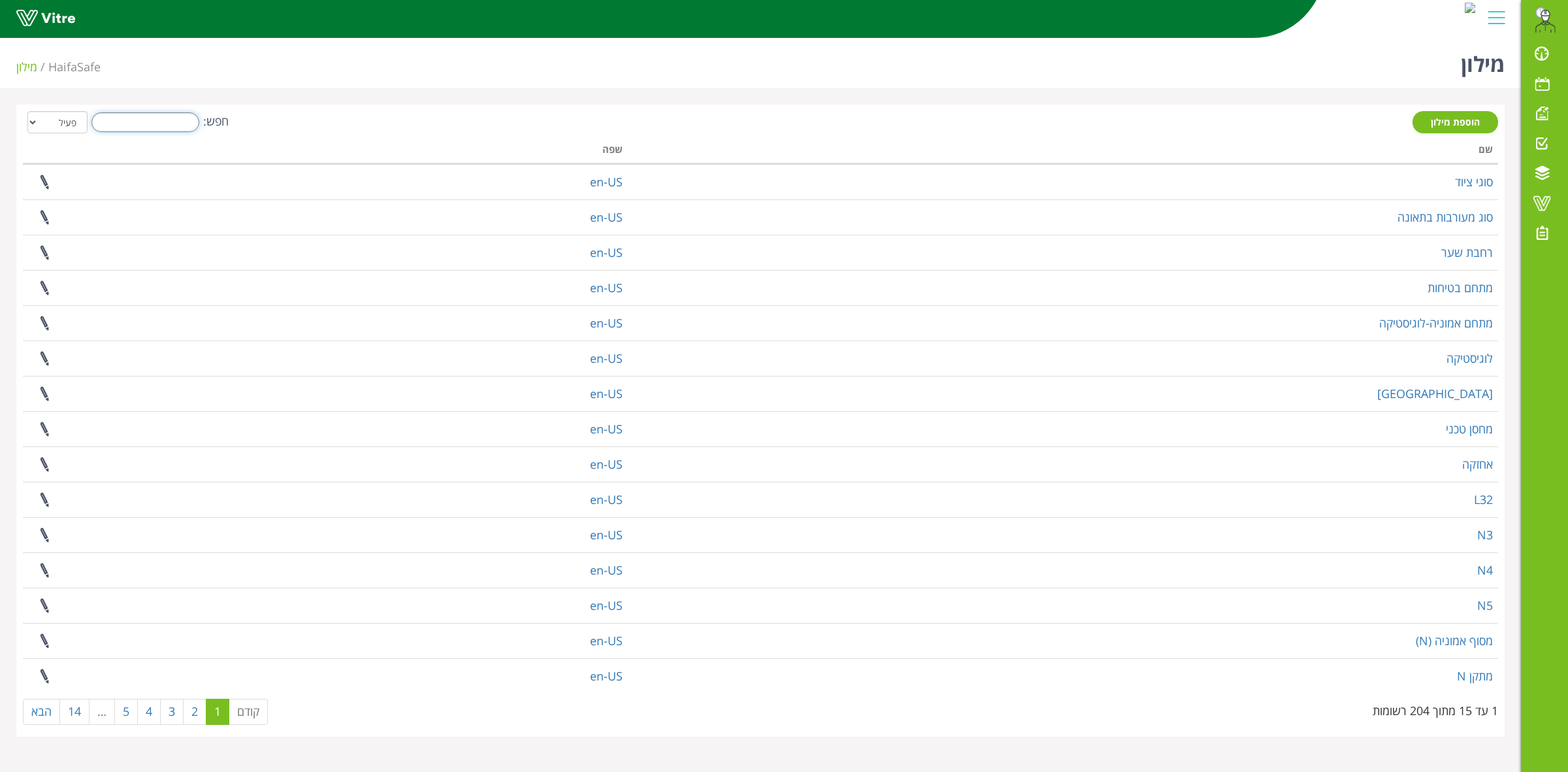
click at [152, 122] on input "חפש:" at bounding box center [146, 122] width 108 height 19
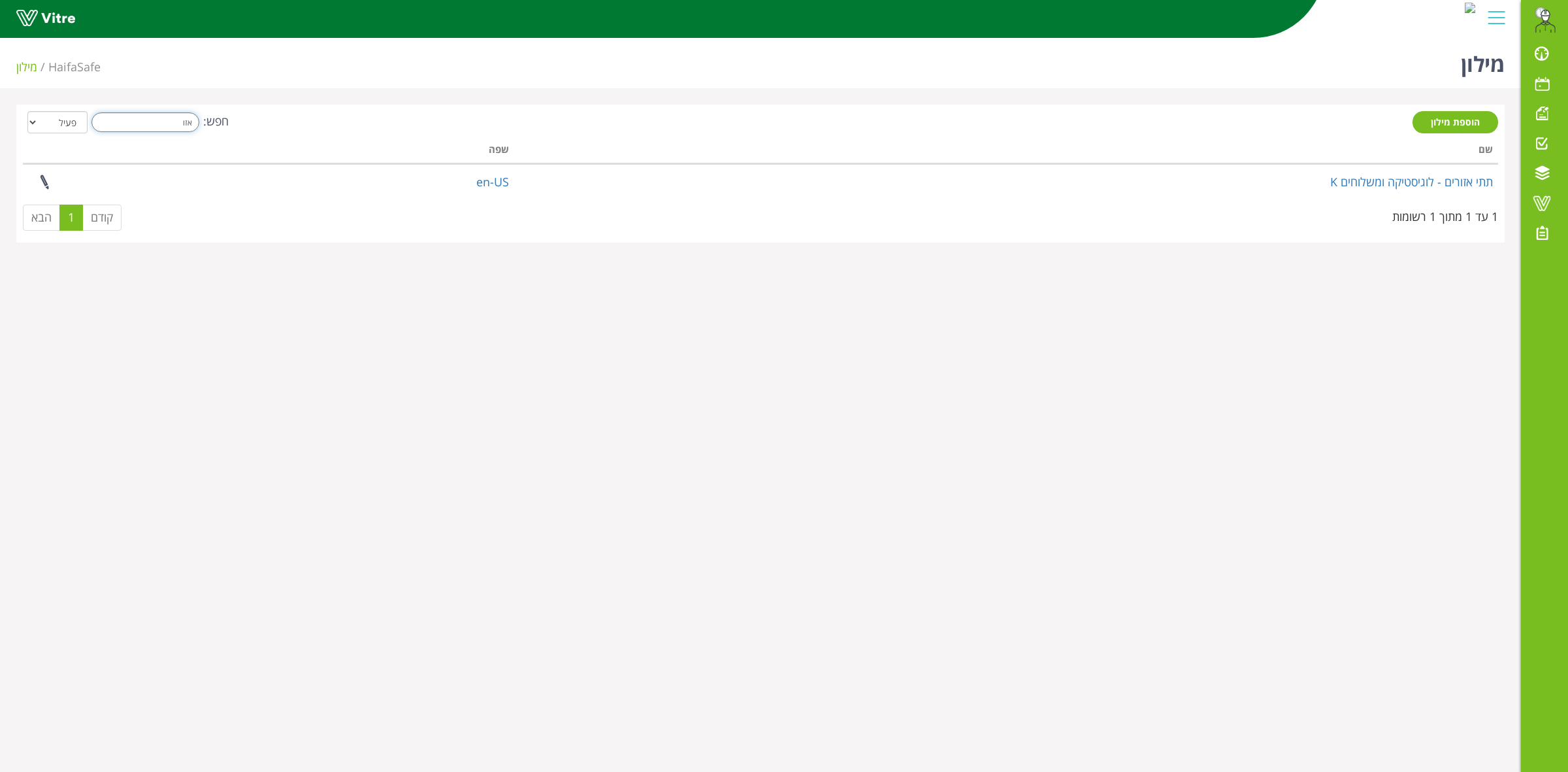
type input "אזור"
drag, startPoint x: 191, startPoint y: 125, endPoint x: 235, endPoint y: 125, distance: 44.0
click at [235, 125] on div "חפש: אזור הכל פעיל לא פעיל" at bounding box center [761, 123] width 1475 height 24
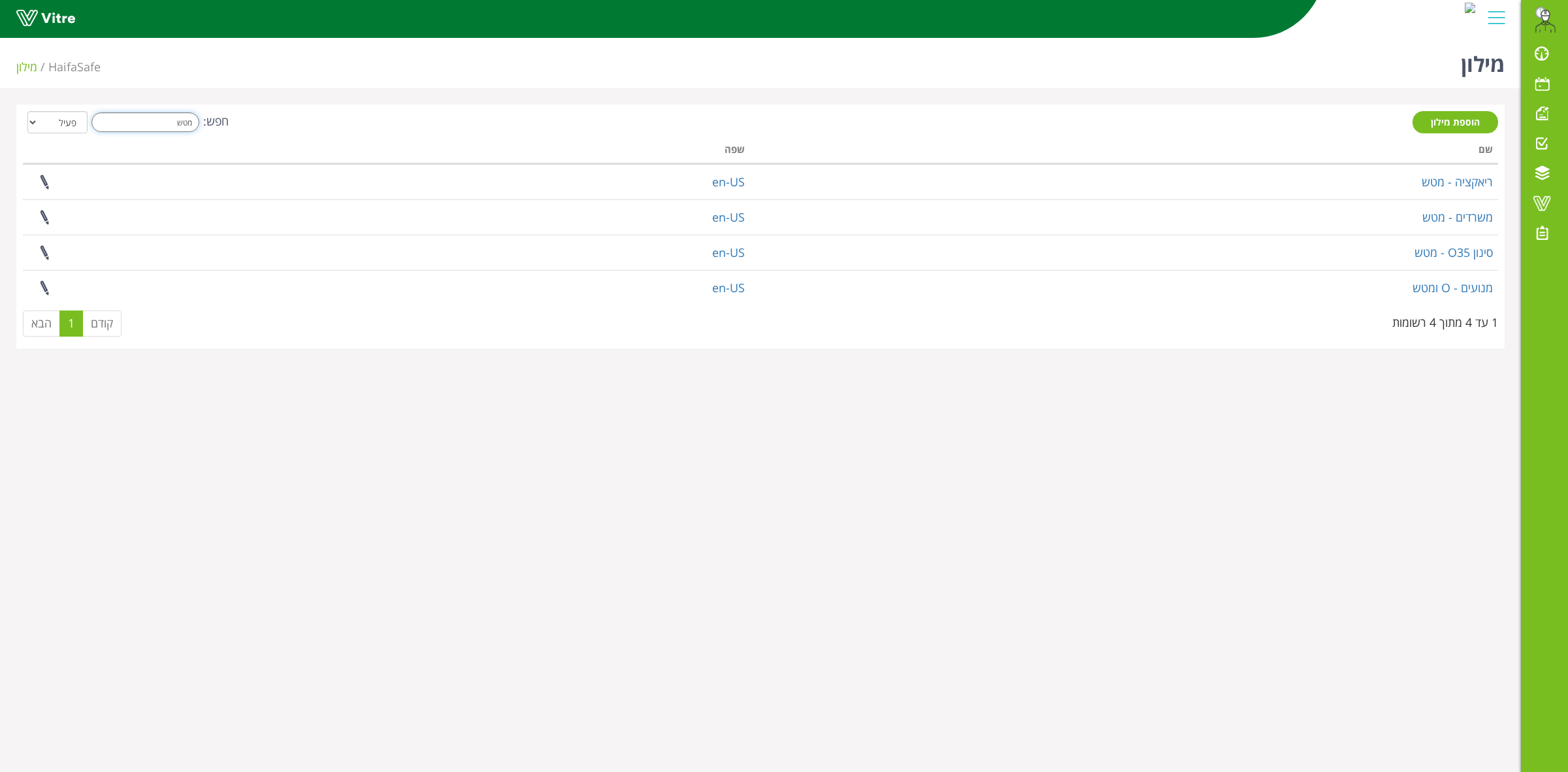
drag, startPoint x: 162, startPoint y: 124, endPoint x: 255, endPoint y: 132, distance: 93.3
click at [255, 132] on div "חפש: מטש הכל פעיל לא פעיל" at bounding box center [761, 123] width 1475 height 24
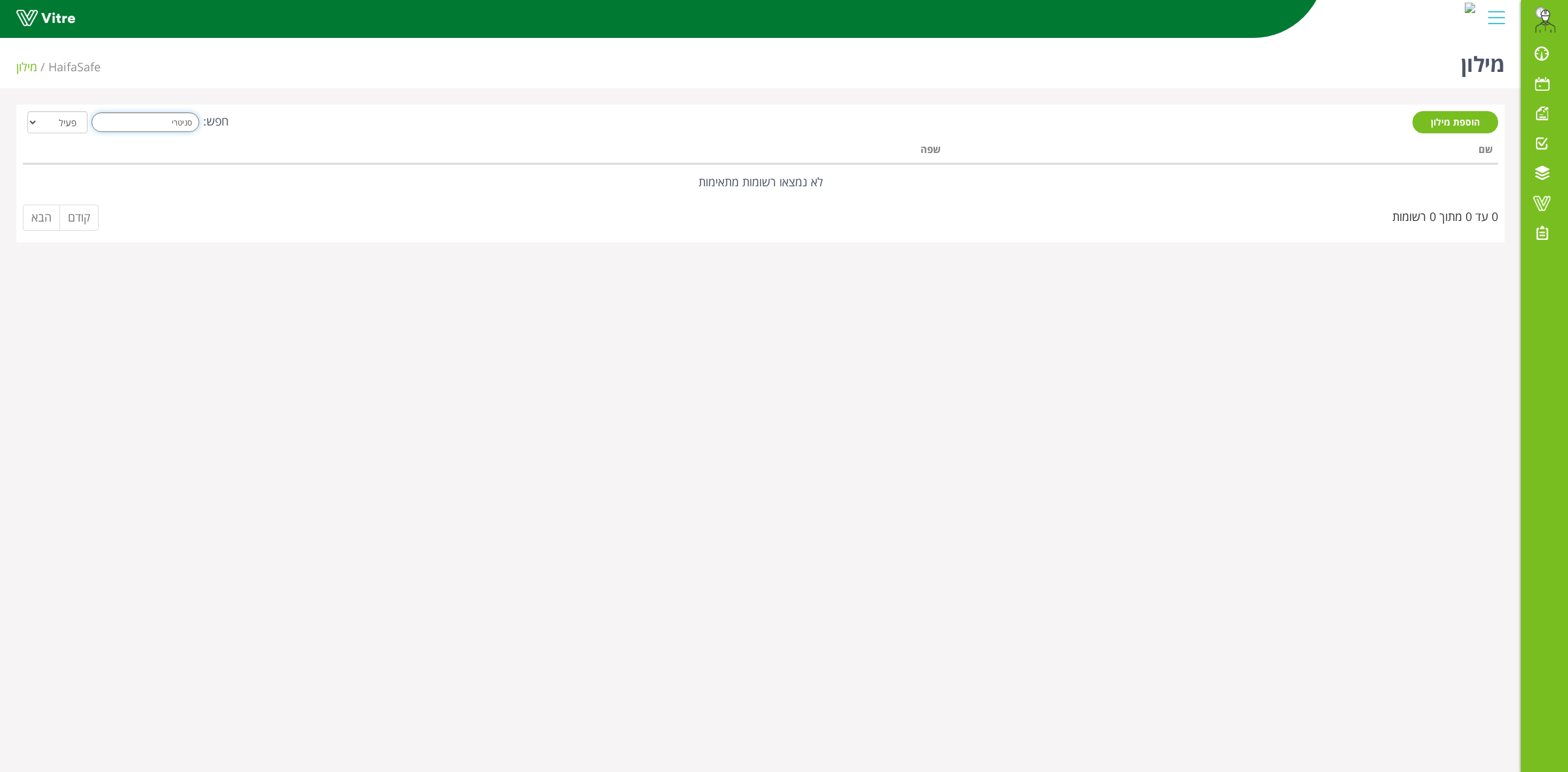
drag, startPoint x: 164, startPoint y: 123, endPoint x: 255, endPoint y: 129, distance: 91.2
click at [255, 129] on div "חפש: סניטרי הכל פעיל לא פעיל" at bounding box center [761, 123] width 1475 height 24
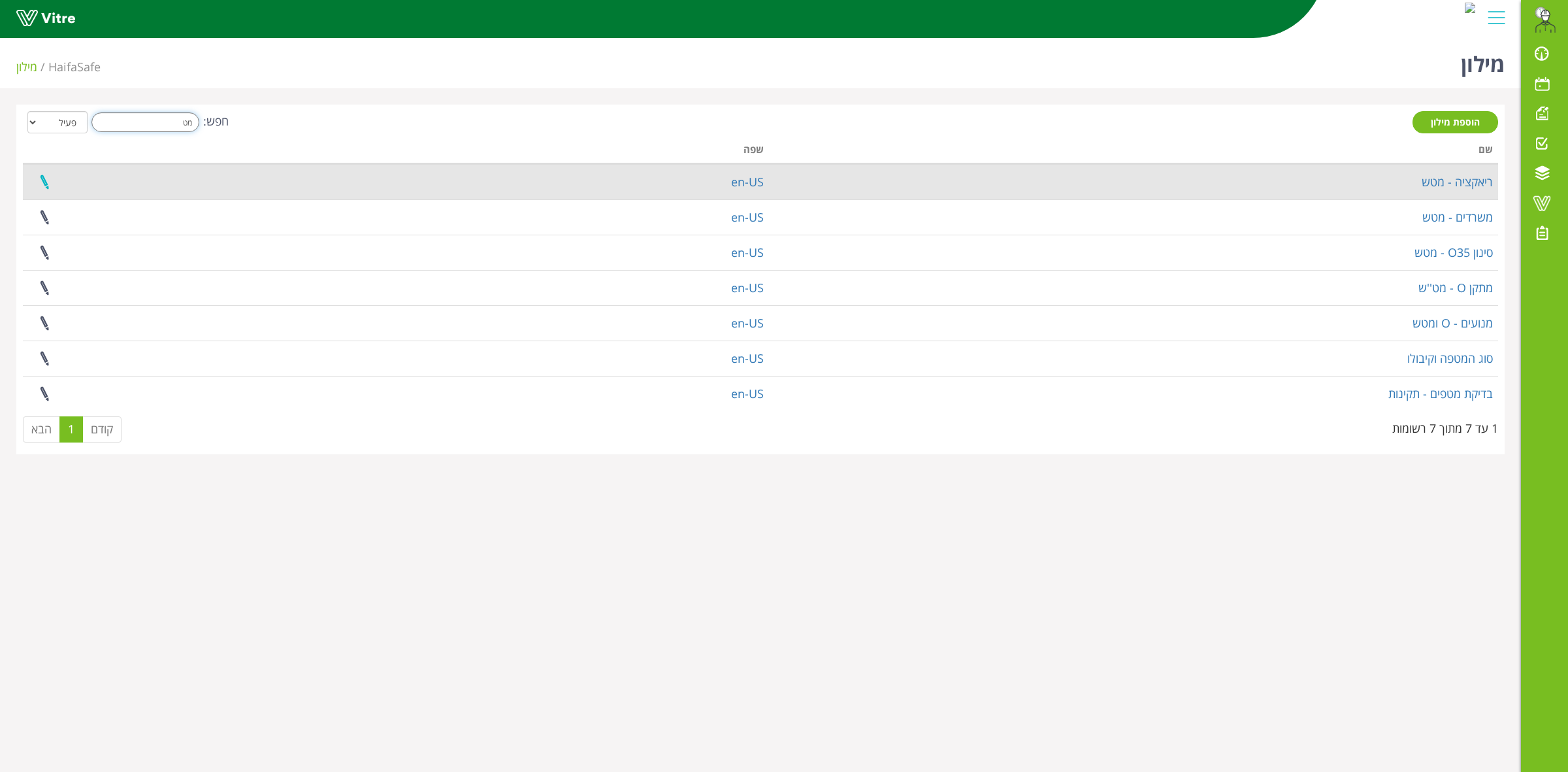
type input "מט"
click at [47, 183] on link at bounding box center [44, 181] width 32 height 35
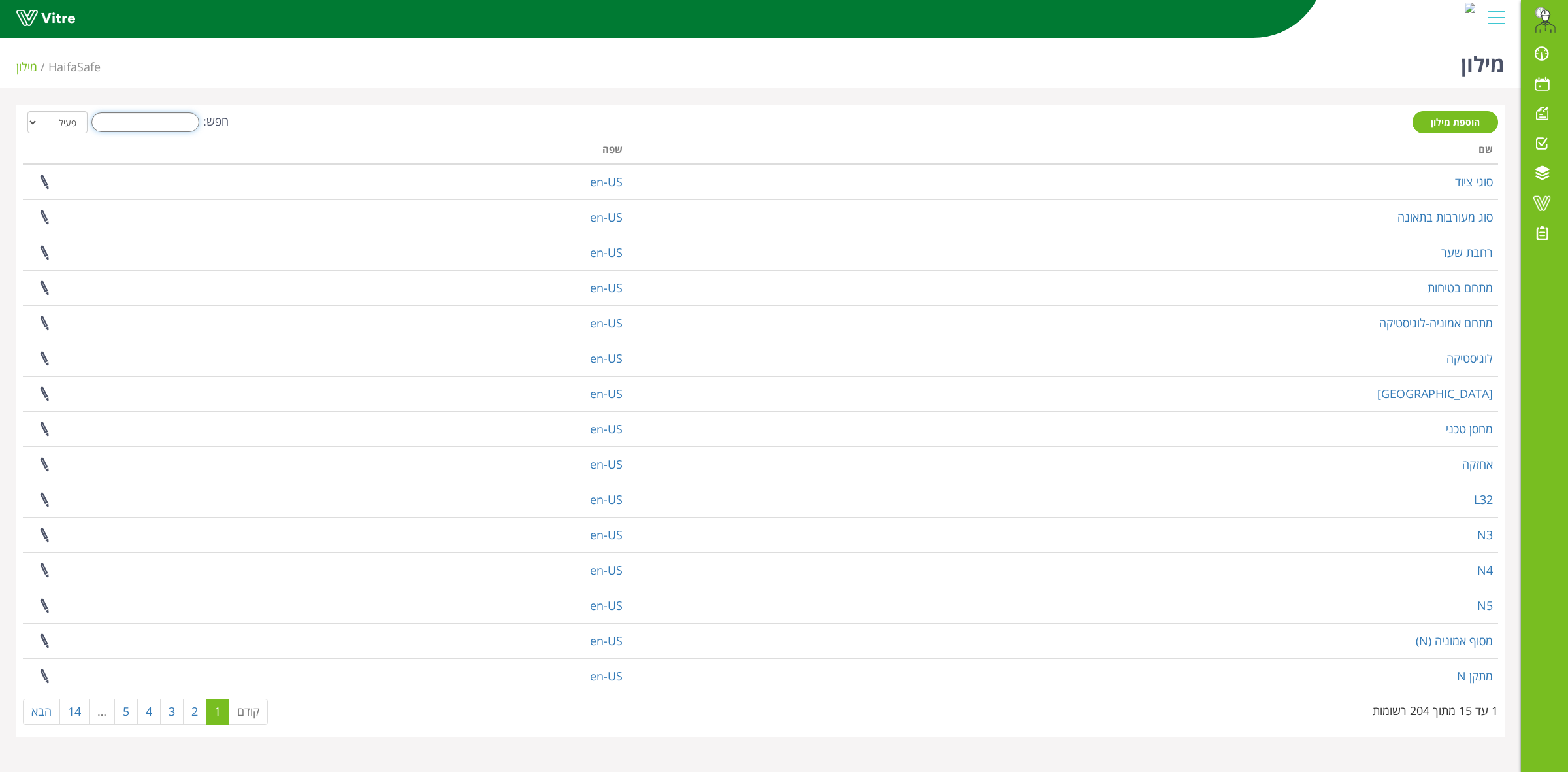
click at [184, 117] on input "חפש:" at bounding box center [146, 122] width 108 height 19
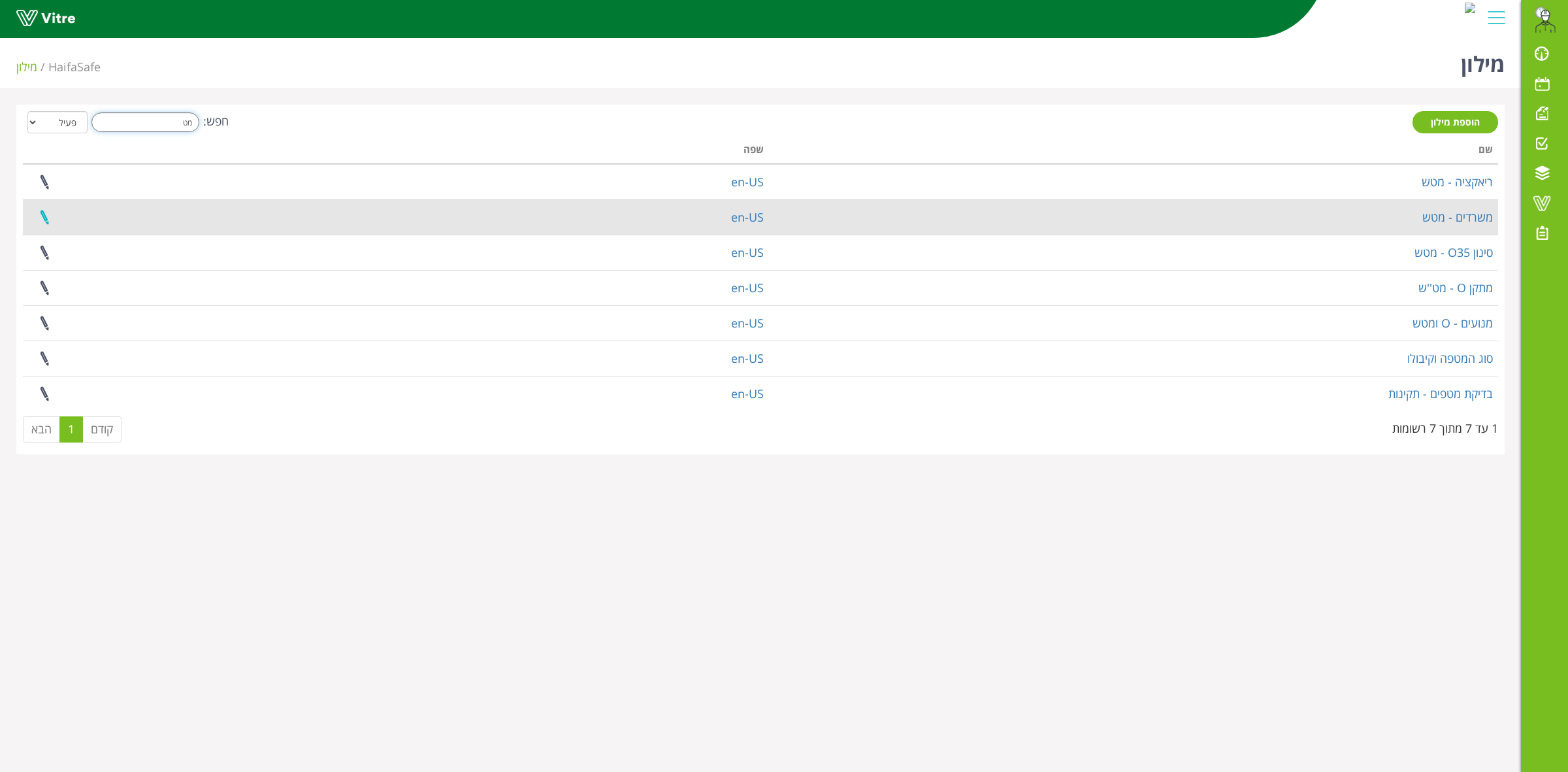
type input "מט"
click at [49, 216] on link at bounding box center [44, 217] width 32 height 35
